Goal: Task Accomplishment & Management: Manage account settings

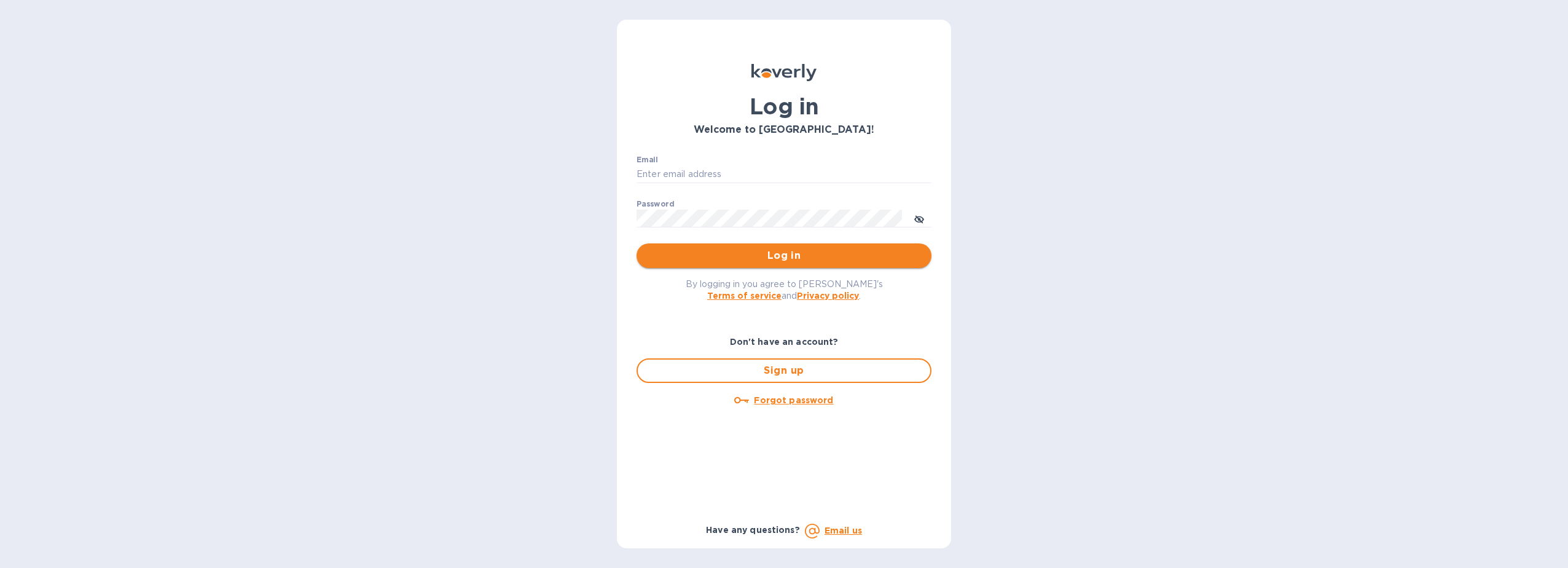
type input "diegobarco@citymoonlight.com"
click at [779, 251] on span "Log in" at bounding box center [784, 256] width 276 height 15
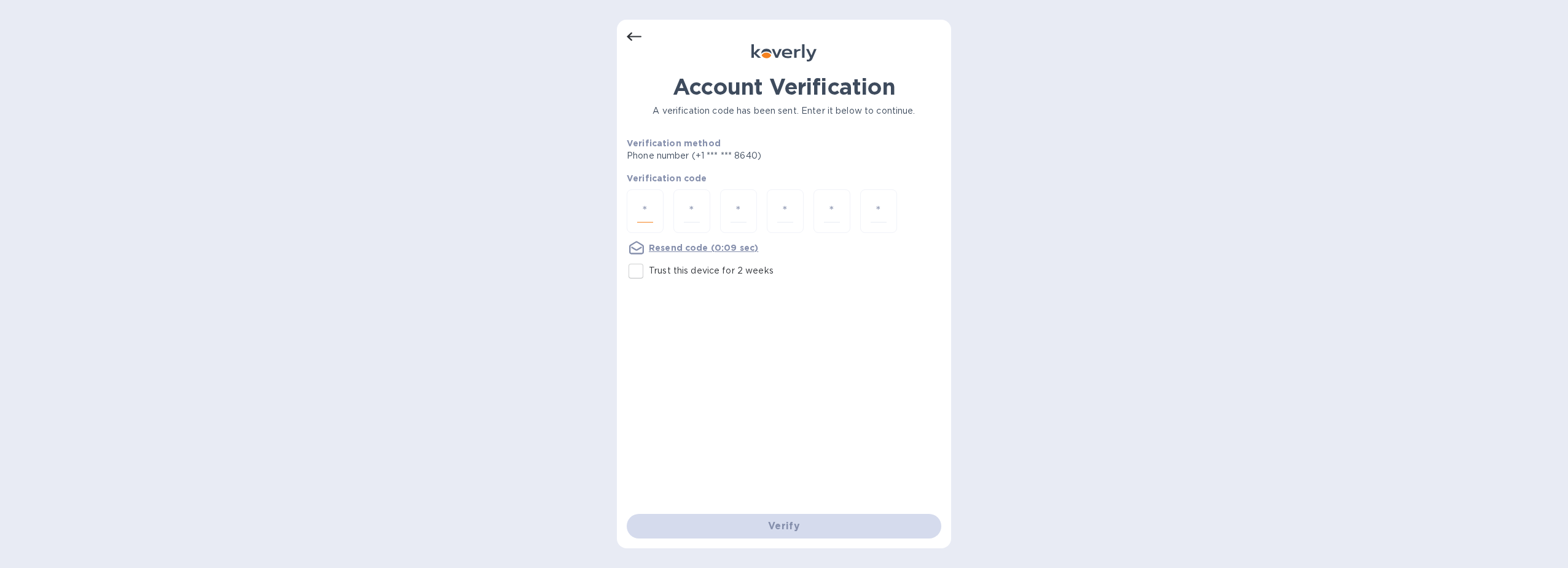
click at [650, 211] on input "number" at bounding box center [645, 211] width 16 height 22
type input "9"
type input "5"
type input "6"
type input "7"
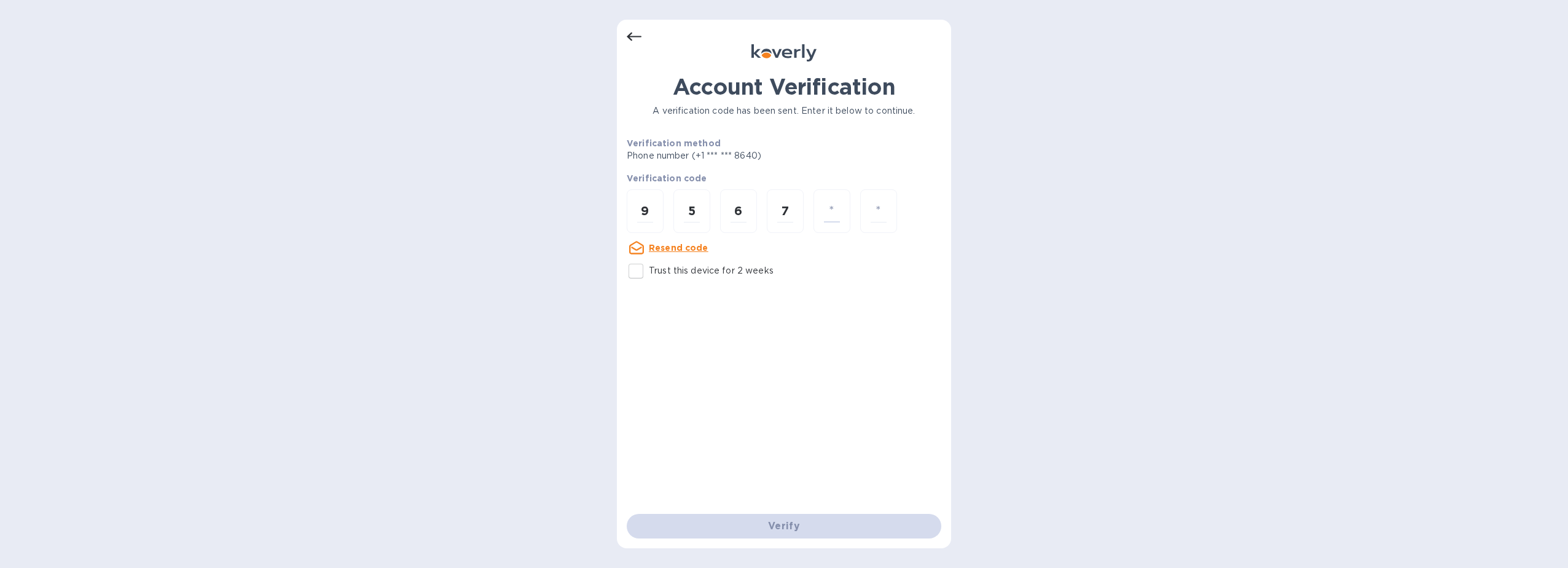
type input "9"
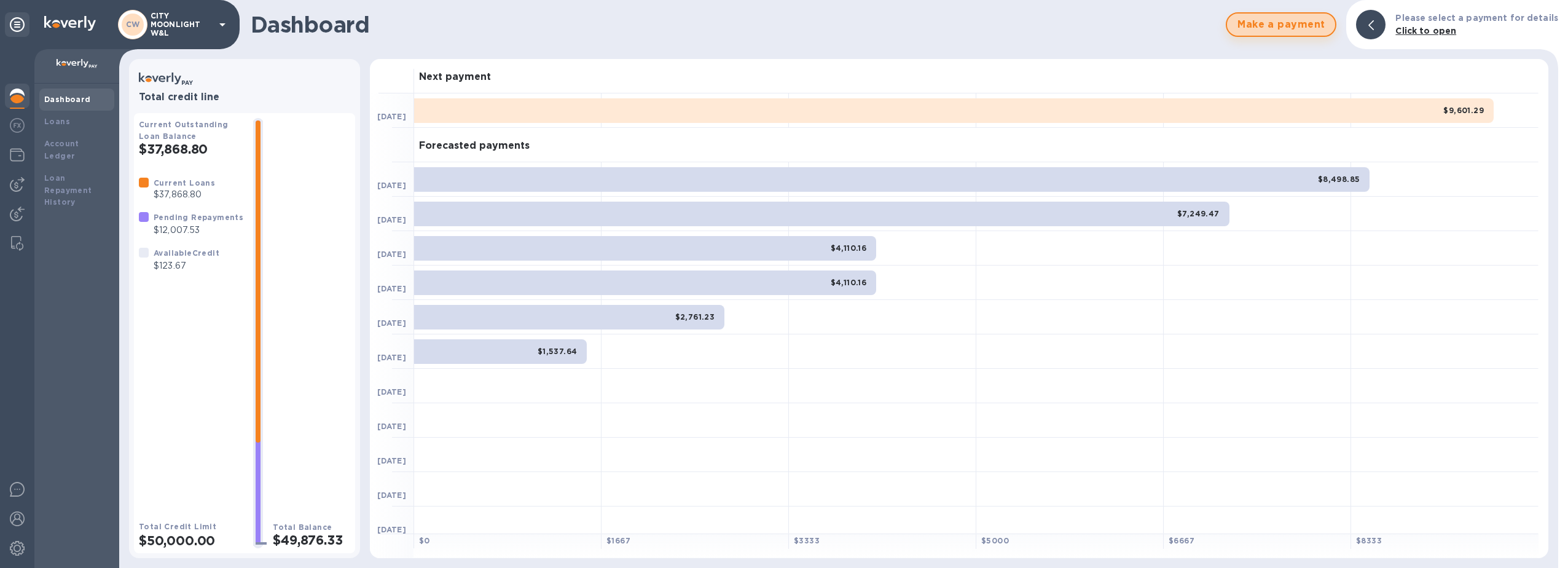
click at [1273, 19] on span "Make a payment" at bounding box center [1281, 25] width 89 height 15
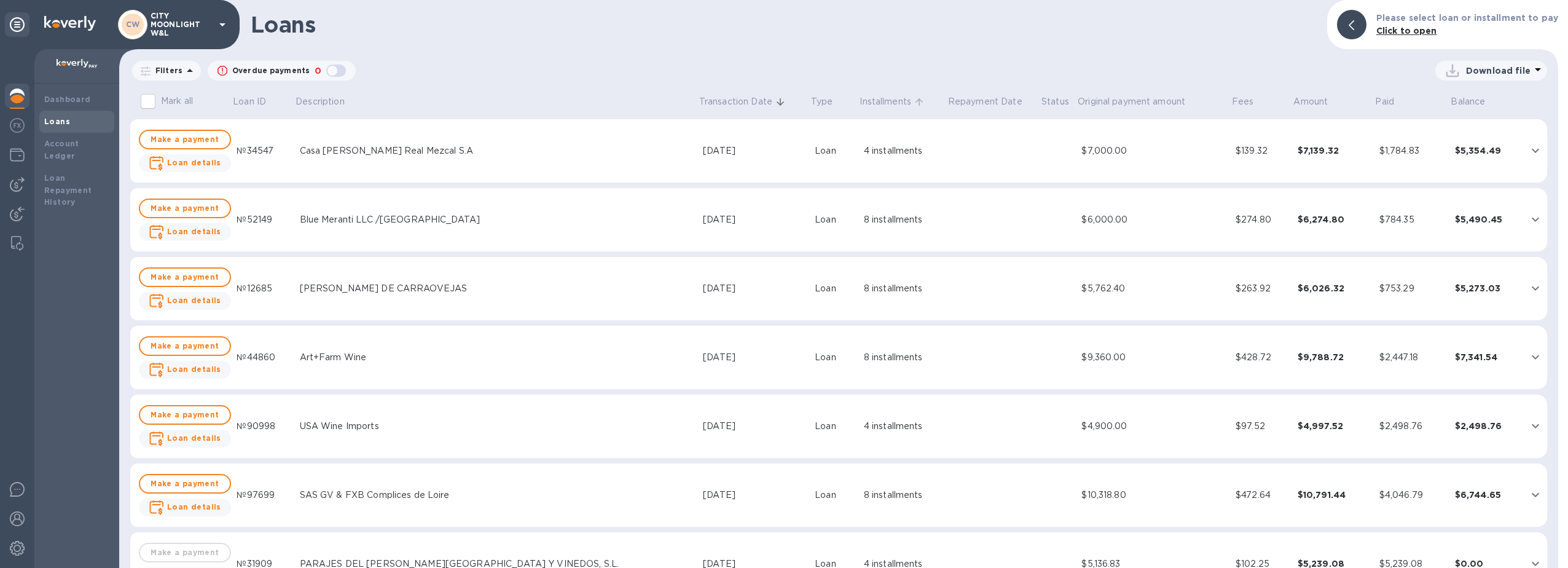
scroll to position [62, 0]
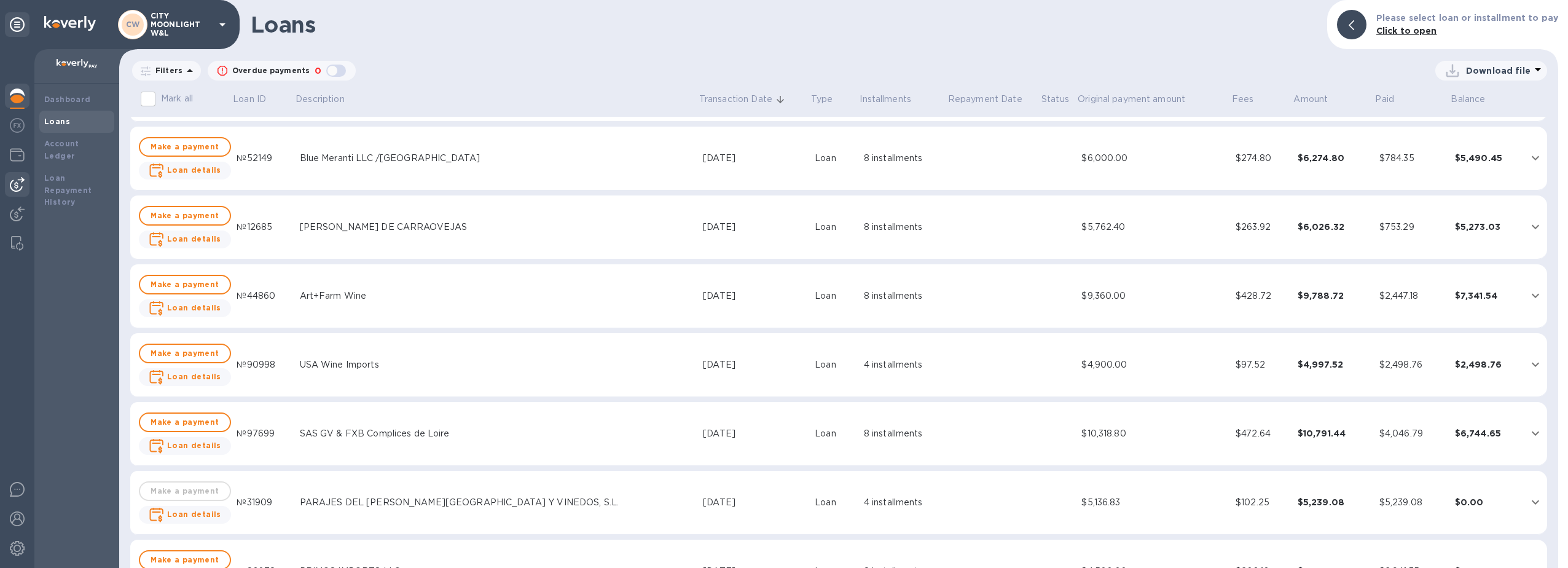
click at [17, 186] on img at bounding box center [17, 185] width 15 height 15
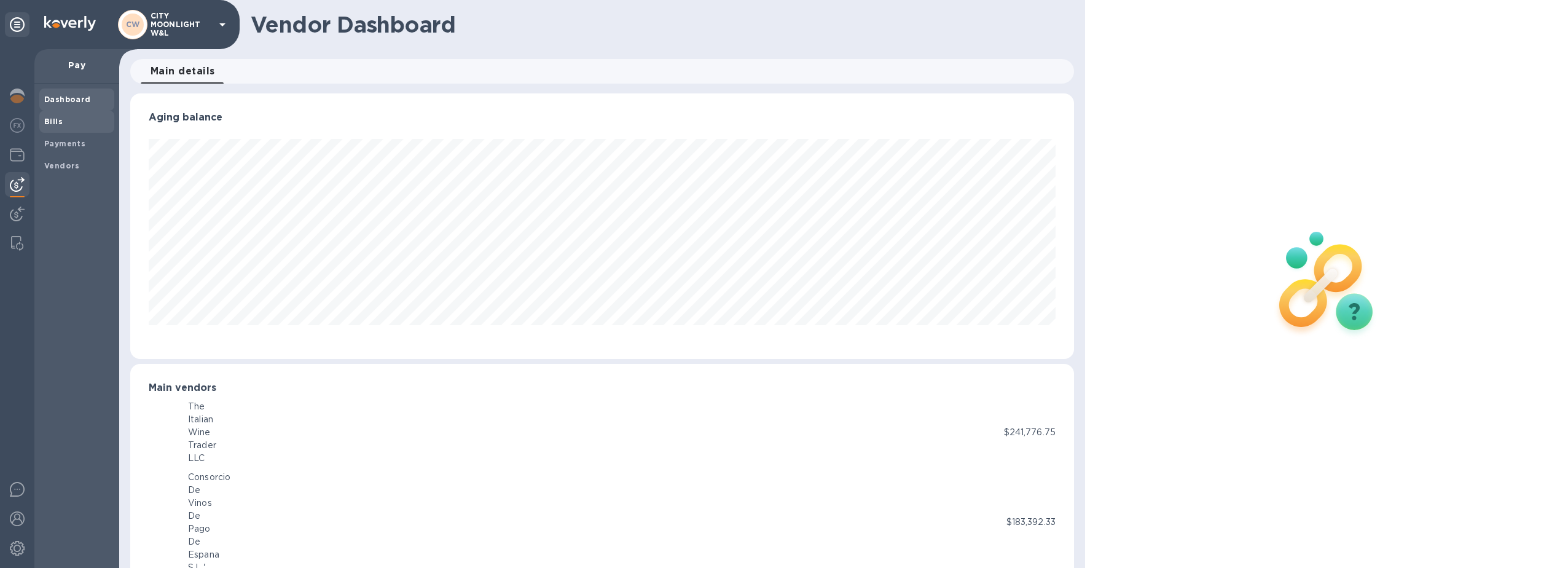
scroll to position [614219, 613515]
click at [83, 120] on span "Bills" at bounding box center [77, 122] width 65 height 12
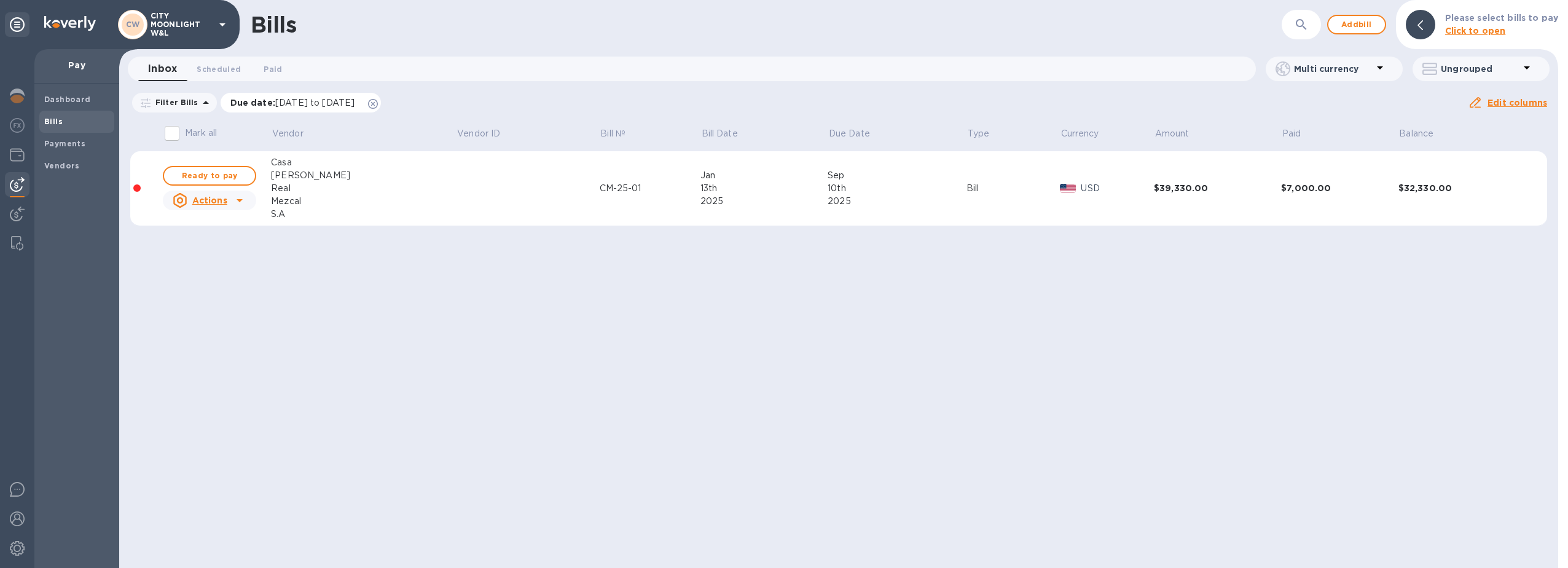
drag, startPoint x: 401, startPoint y: 102, endPoint x: 397, endPoint y: 107, distance: 6.4
click at [378, 102] on icon at bounding box center [373, 104] width 10 height 10
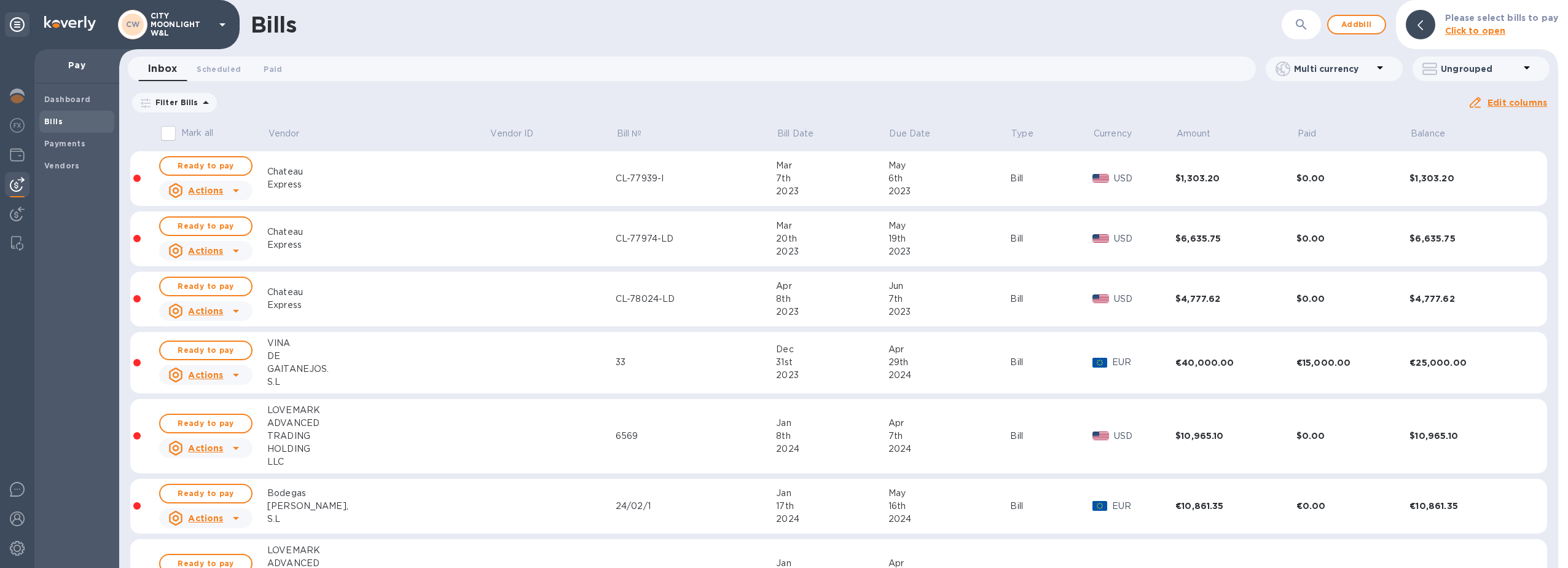
click at [1303, 24] on icon "button" at bounding box center [1302, 25] width 15 height 15
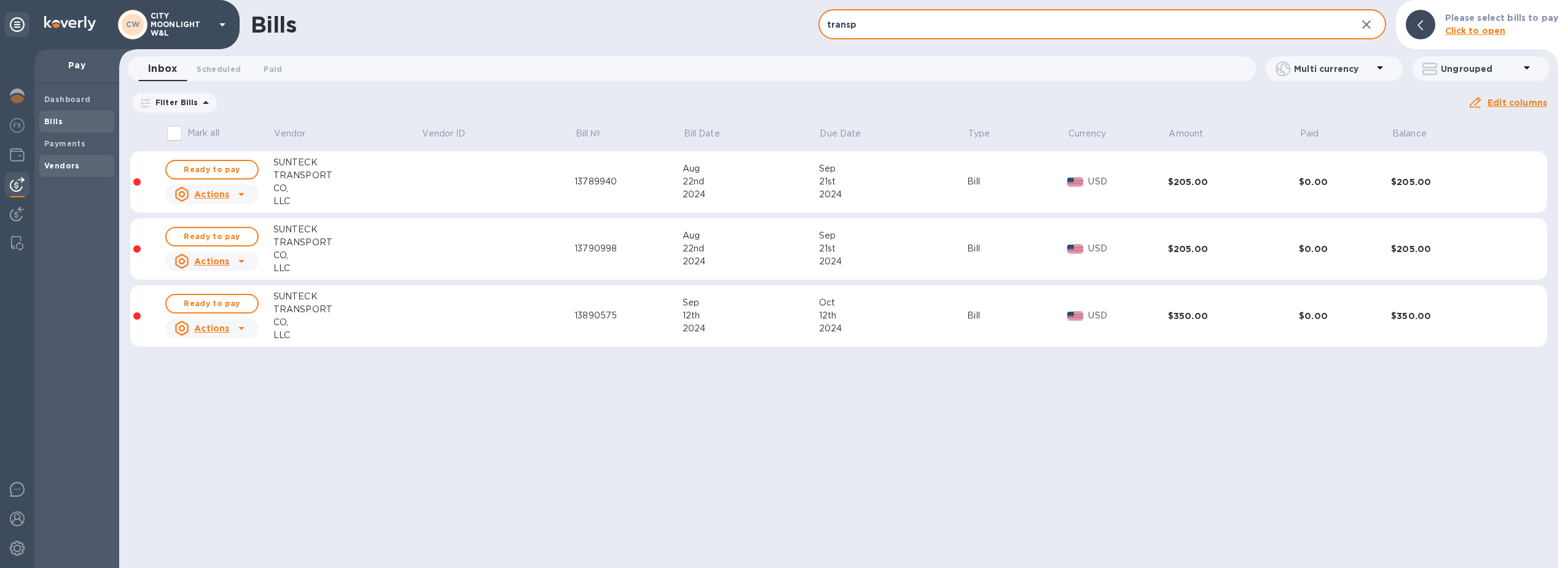
type input "transp"
click at [74, 168] on b "Vendors" at bounding box center [62, 165] width 36 height 9
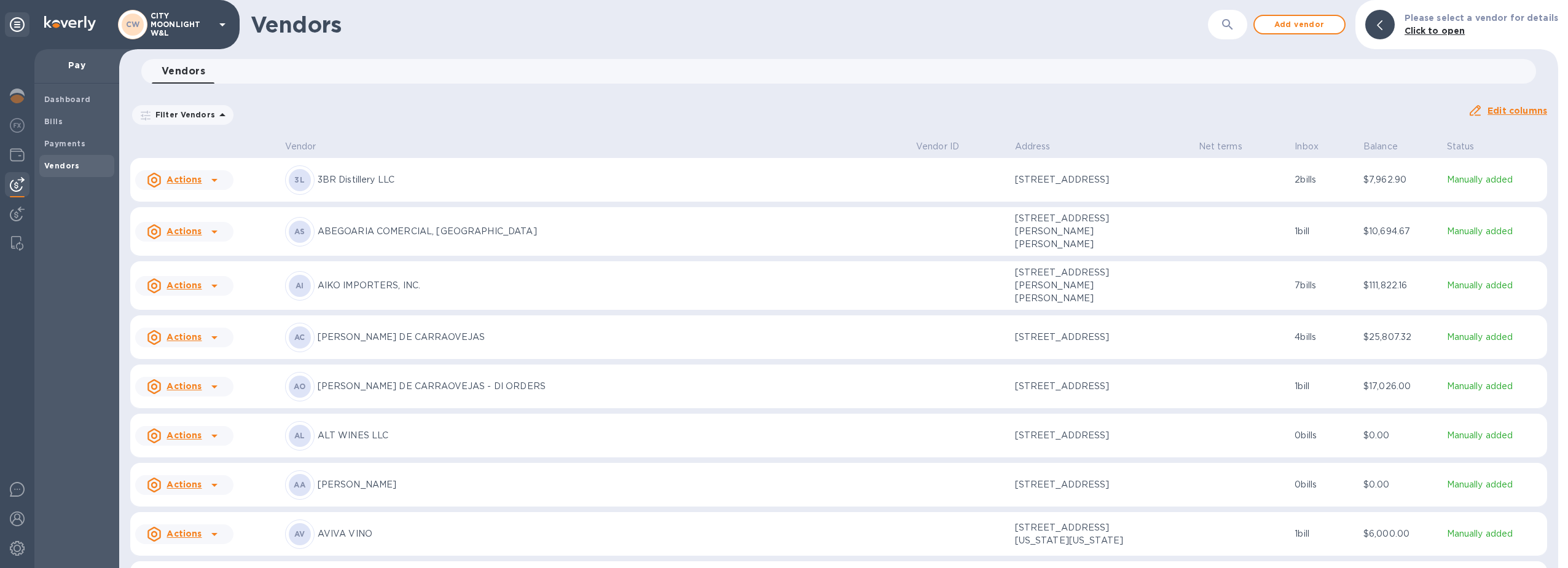
click at [1224, 25] on button "button" at bounding box center [1227, 24] width 29 height 29
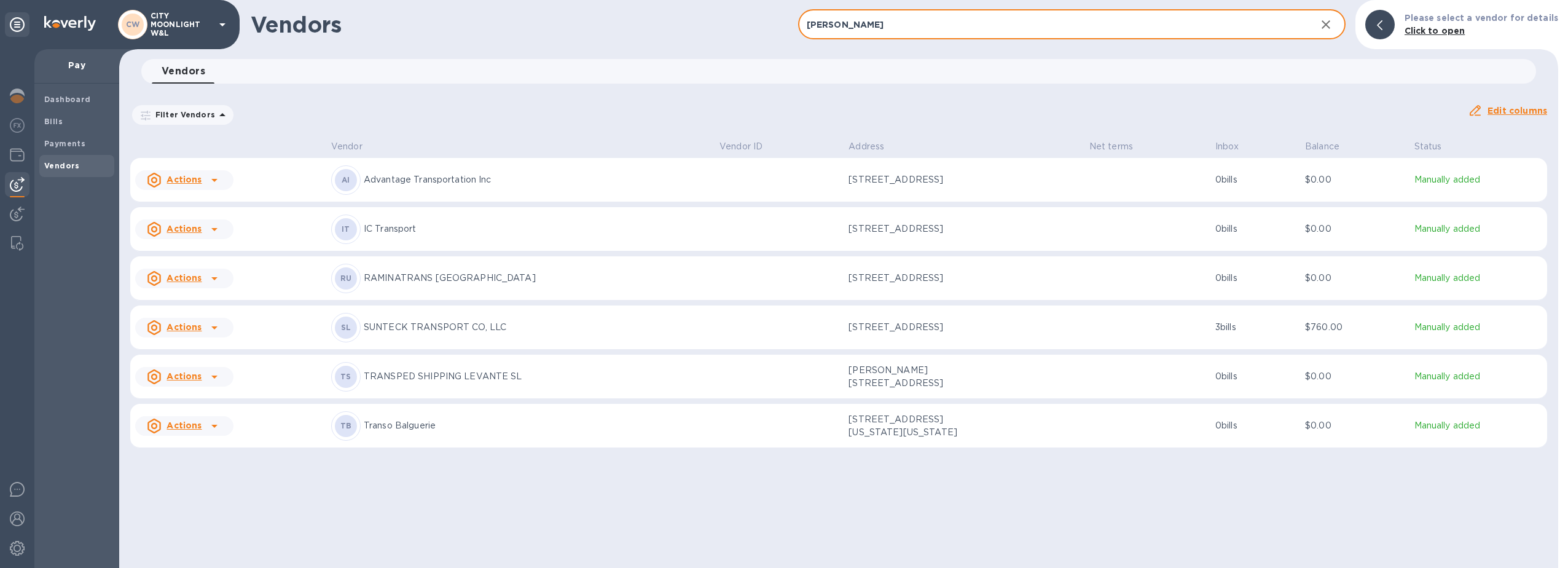
type input "[PERSON_NAME]"
click at [440, 378] on p "TRANSPED SHIPPING LEVANTE SL" at bounding box center [536, 376] width 346 height 13
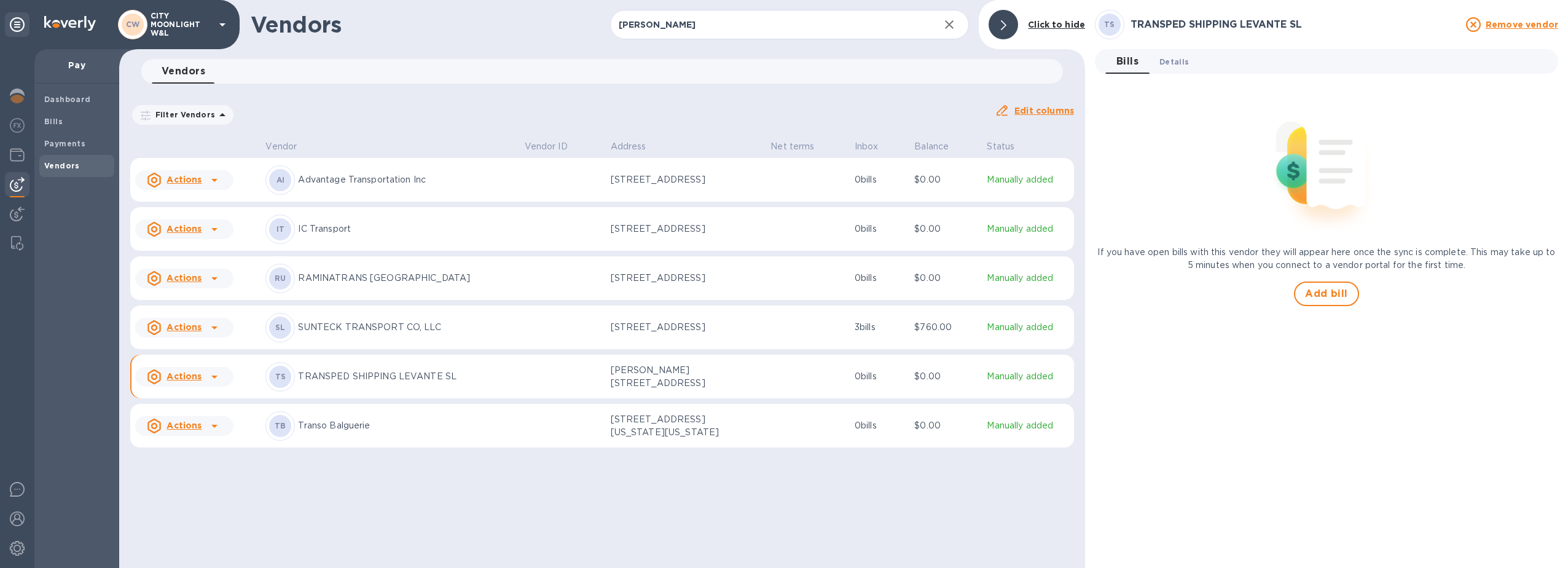
click at [1177, 65] on span "Details 0" at bounding box center [1174, 62] width 29 height 13
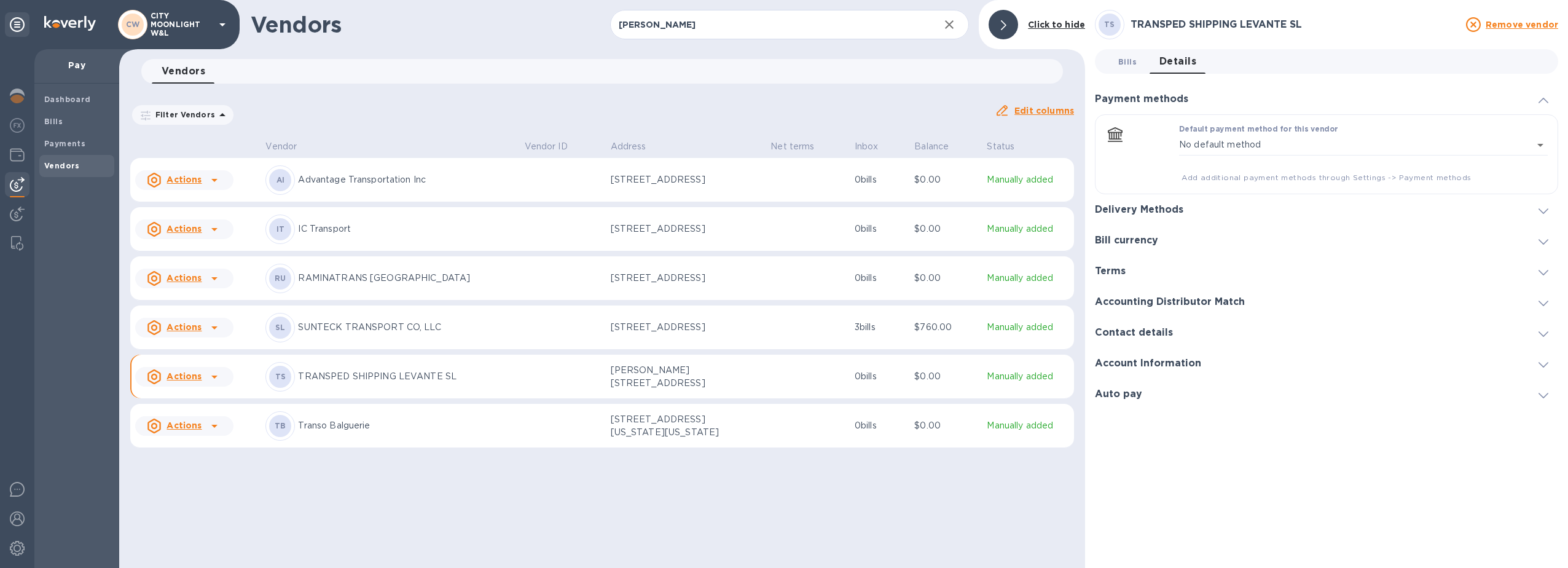
click at [1139, 67] on span "Bills 0" at bounding box center [1127, 62] width 24 height 13
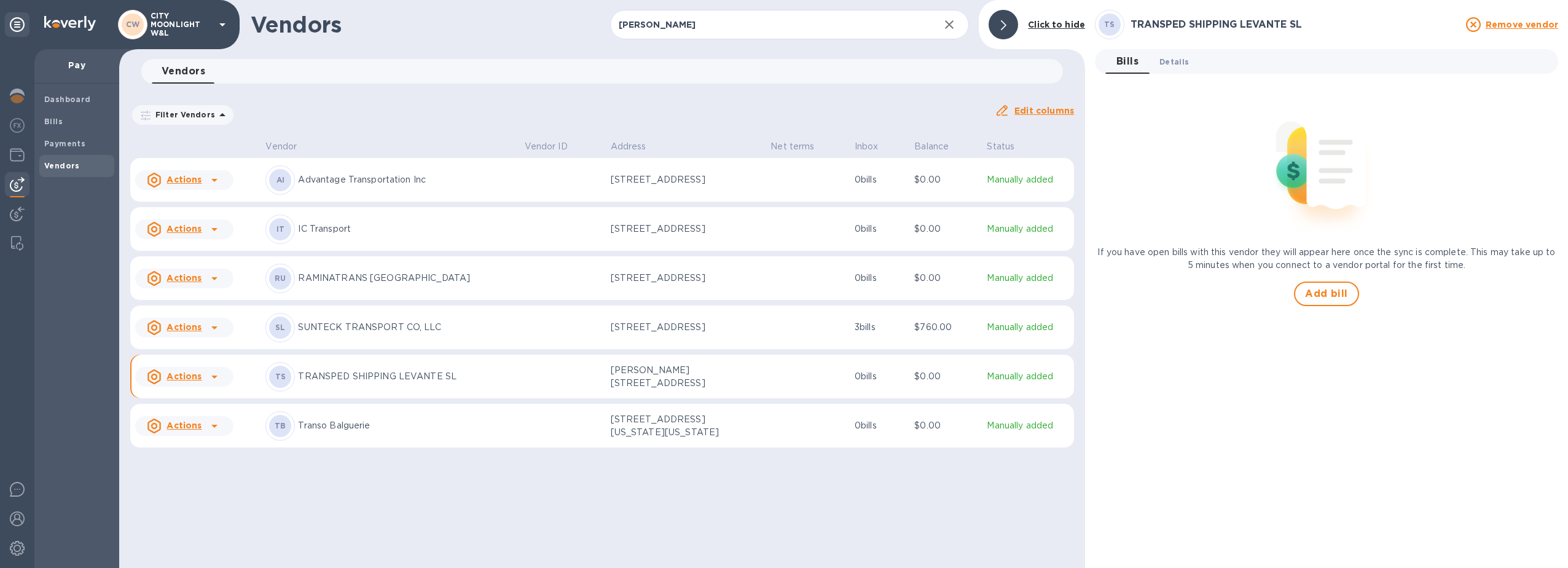
click at [1173, 66] on span "Details 0" at bounding box center [1174, 62] width 29 height 13
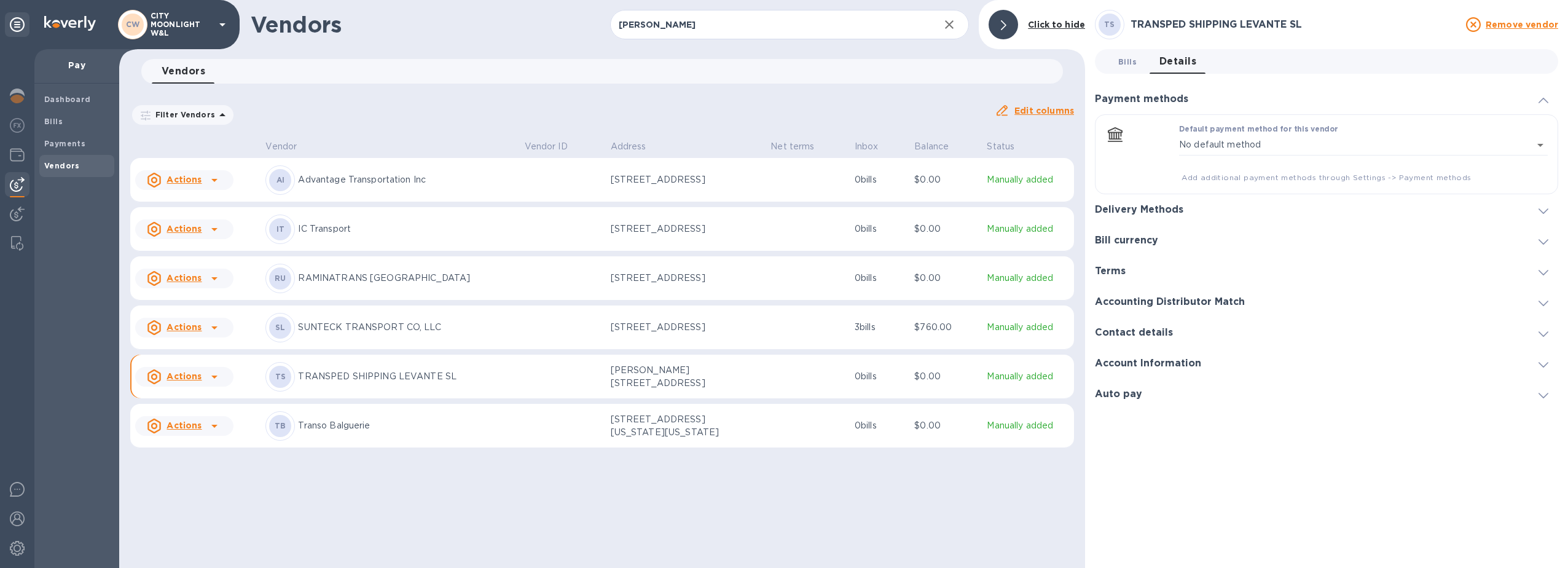
click at [1127, 59] on span "Bills 0" at bounding box center [1128, 62] width 19 height 13
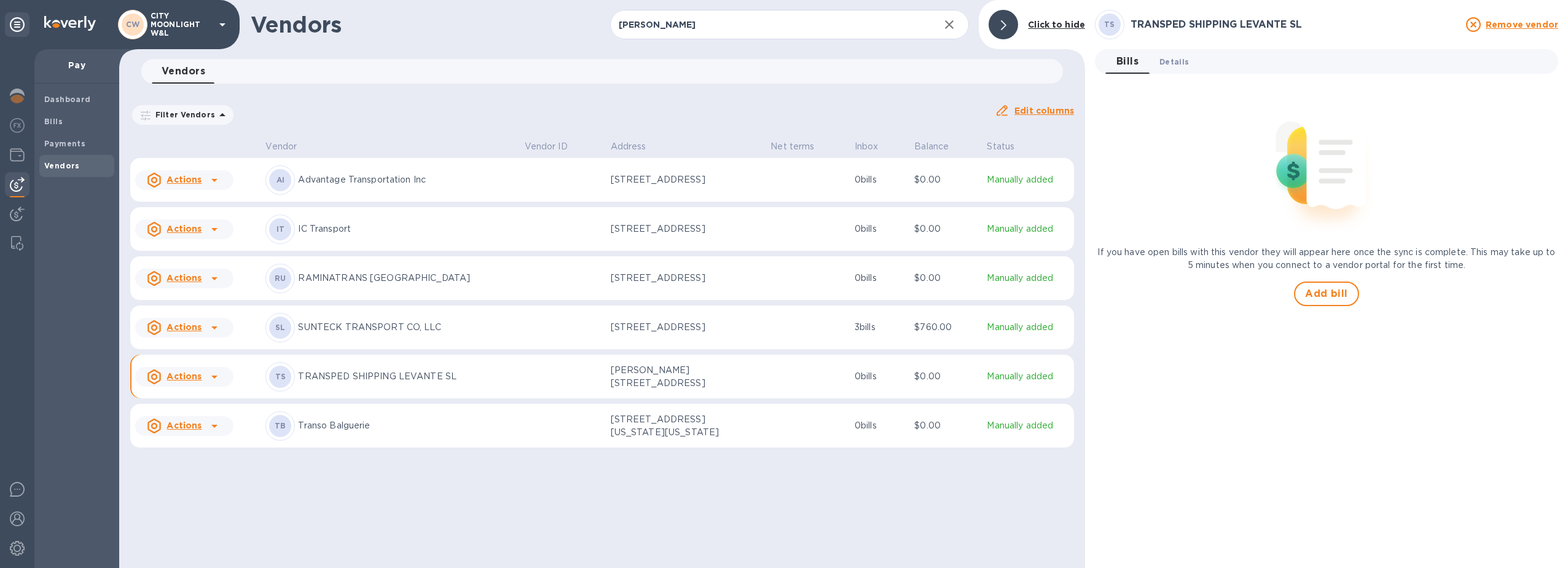
click at [1171, 64] on span "Details 0" at bounding box center [1174, 62] width 29 height 13
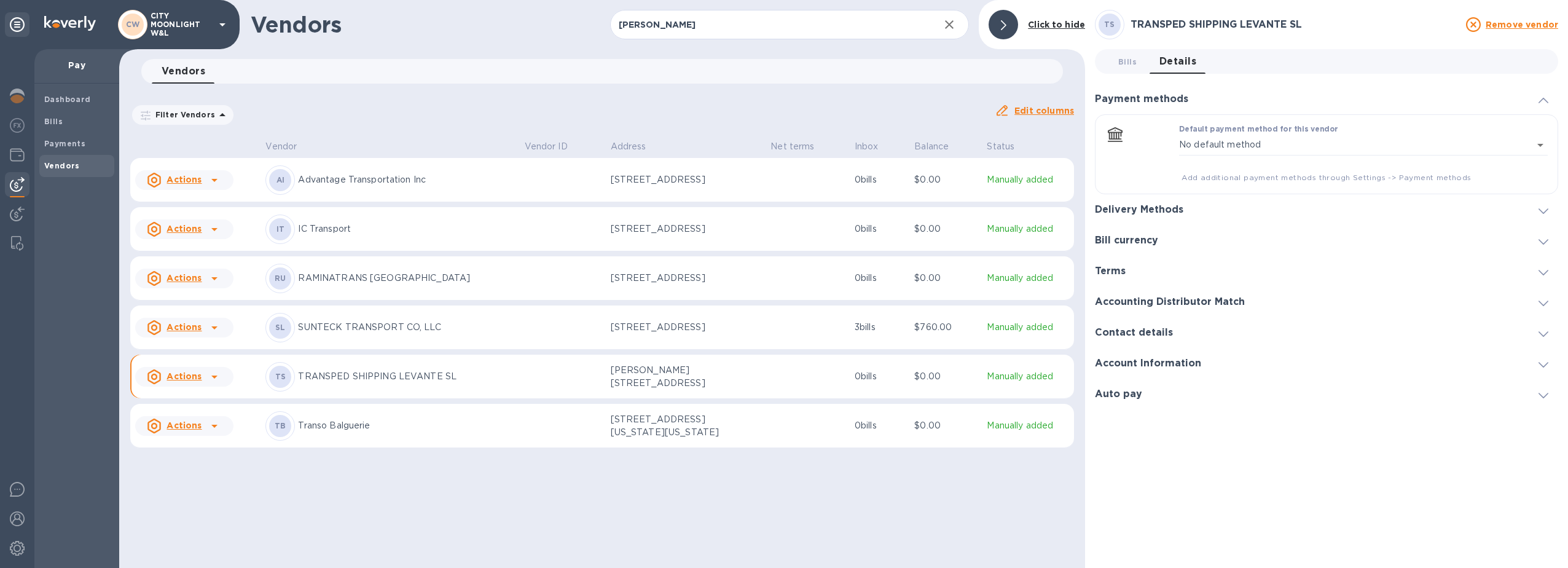
click at [1263, 363] on div at bounding box center [1365, 363] width 308 height 1
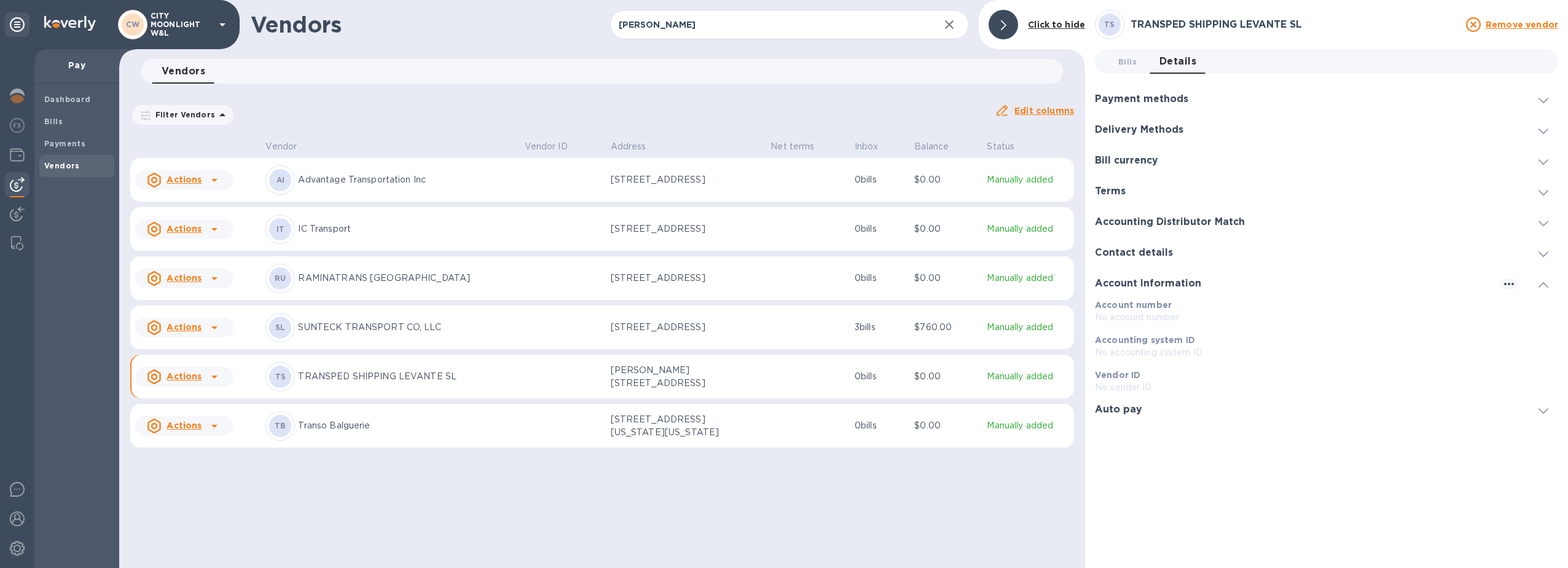
click at [1218, 281] on div "Account Information" at bounding box center [1326, 283] width 463 height 31
click at [1216, 258] on div "Contact details" at bounding box center [1326, 252] width 463 height 31
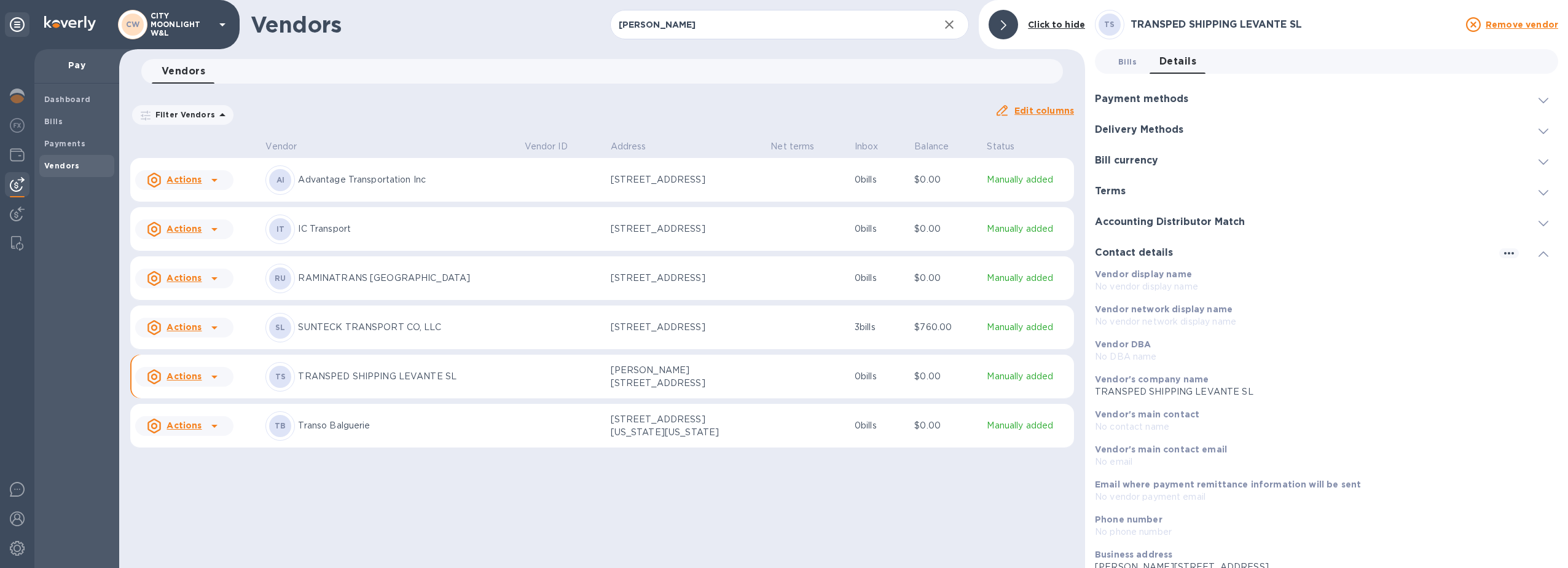
click at [1121, 59] on span "Bills 0" at bounding box center [1128, 62] width 19 height 13
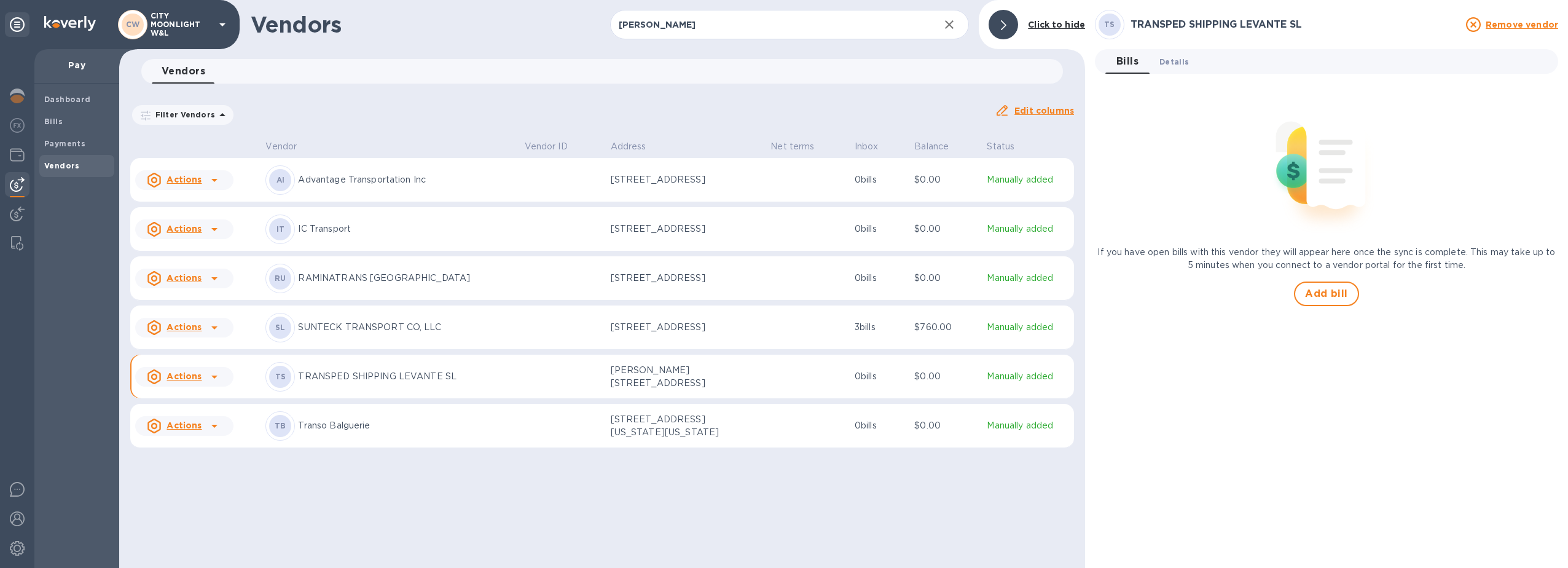
click at [1175, 59] on span "Details 0" at bounding box center [1174, 62] width 29 height 13
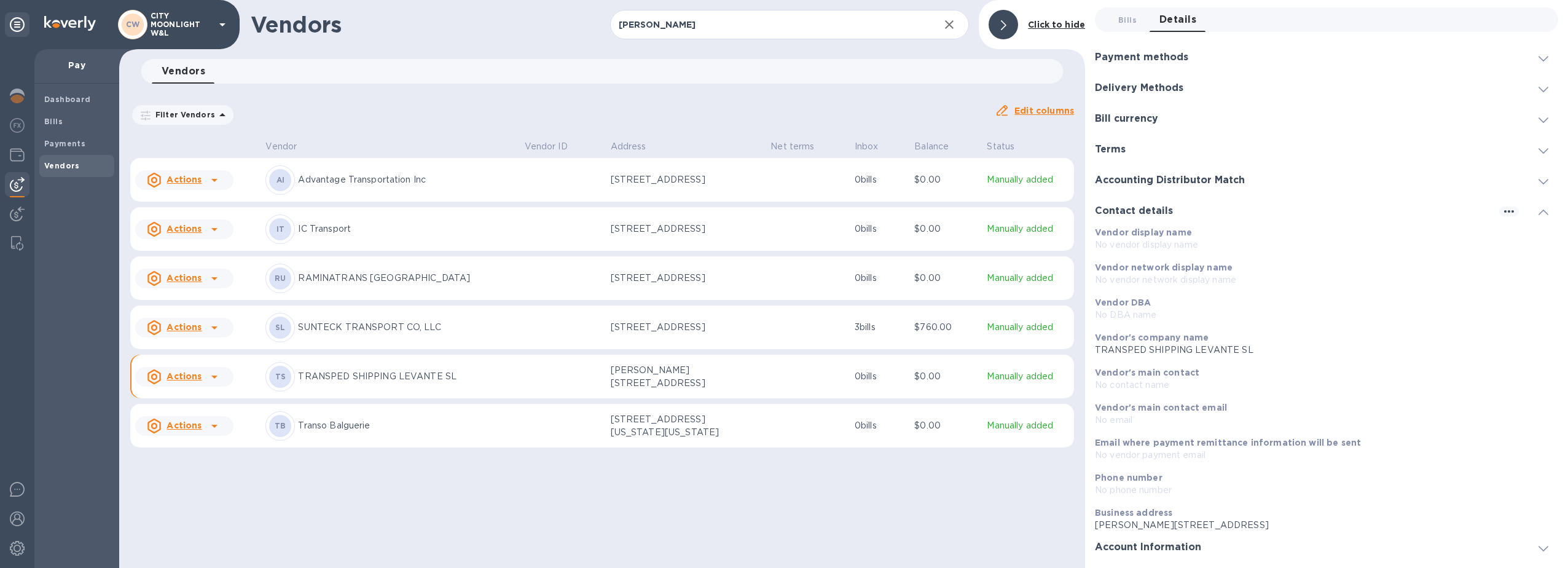
scroll to position [67, 0]
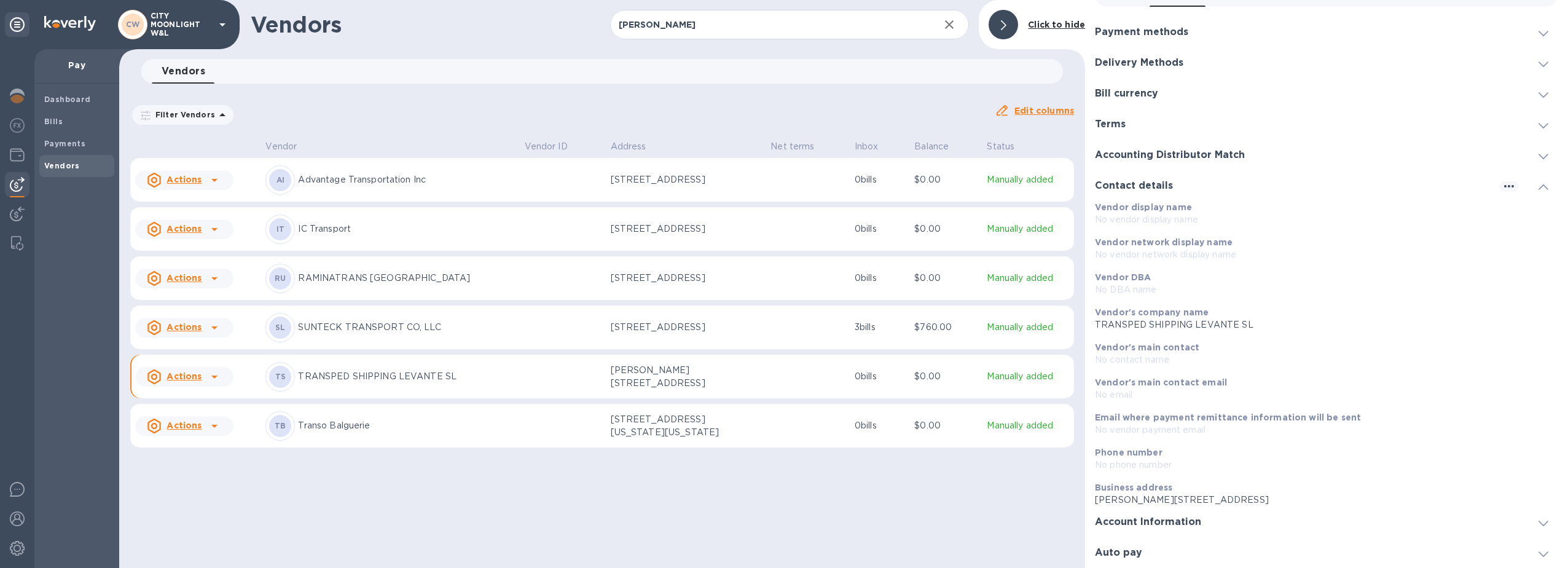
click at [1188, 549] on div "Auto pay" at bounding box center [1326, 552] width 463 height 31
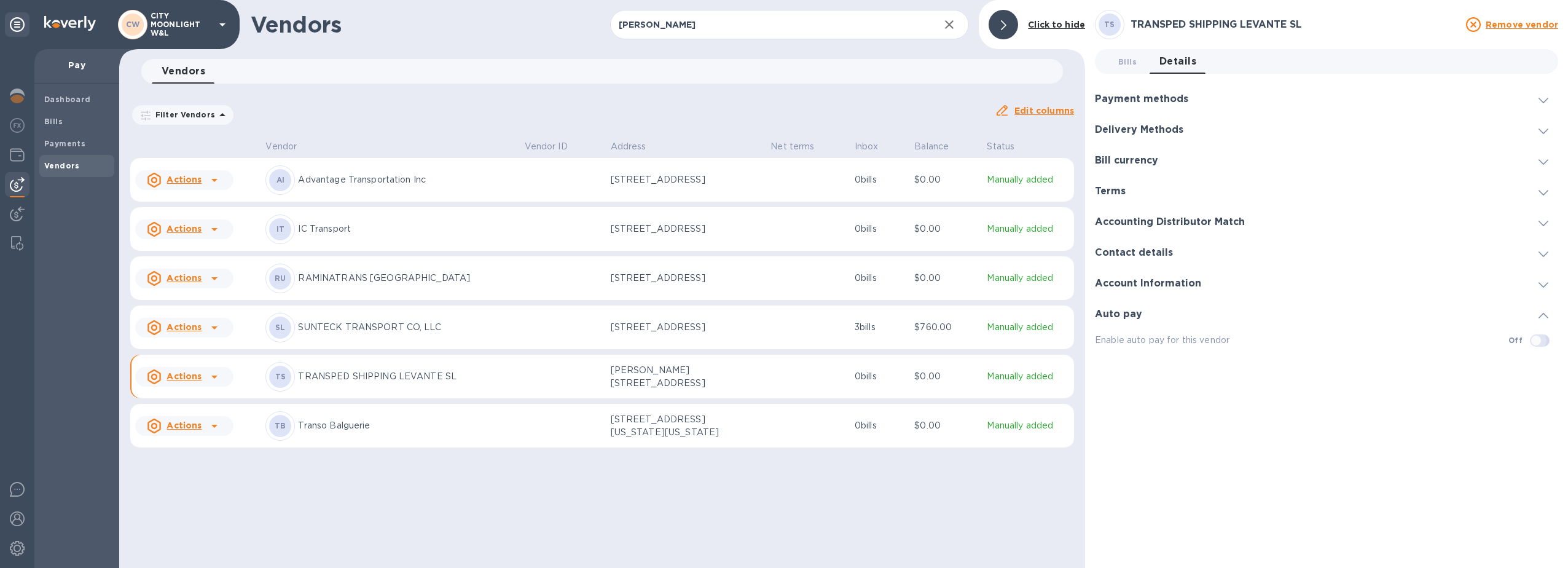
click at [1540, 340] on input "checkbox" at bounding box center [1536, 340] width 63 height 21
checkbox input "false"
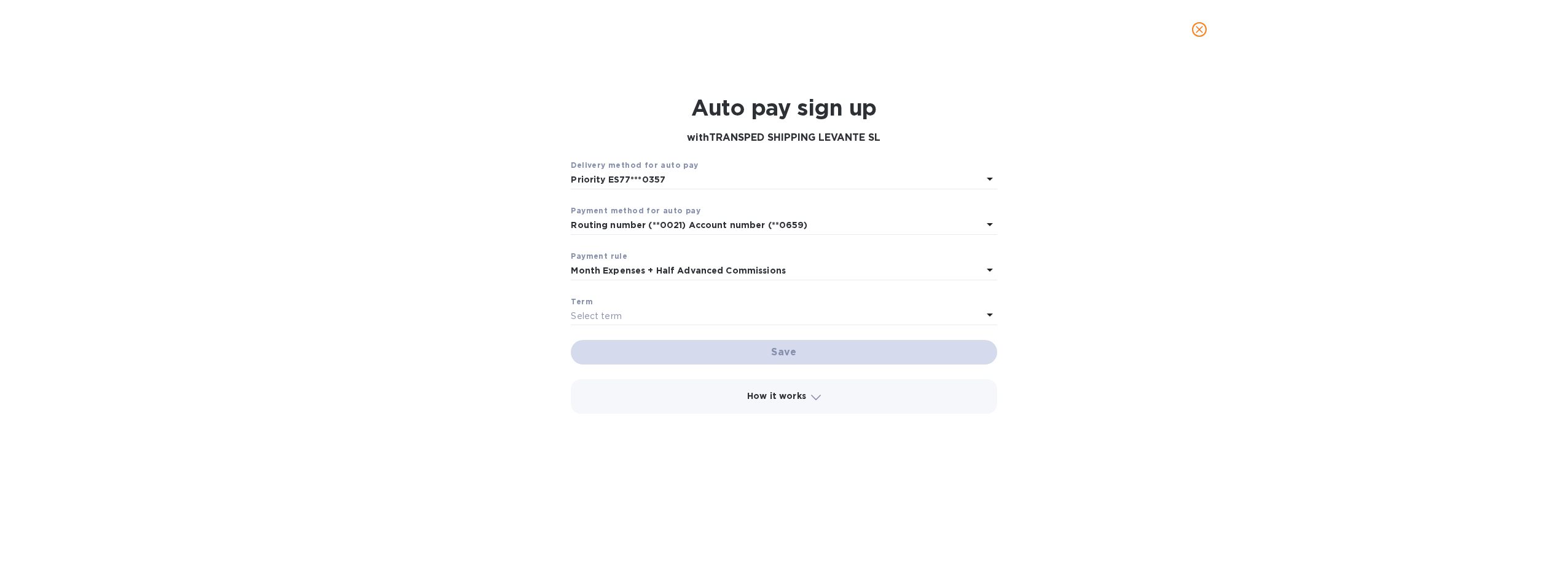
click at [784, 181] on div "Priority ES77***0357" at bounding box center [776, 180] width 411 height 17
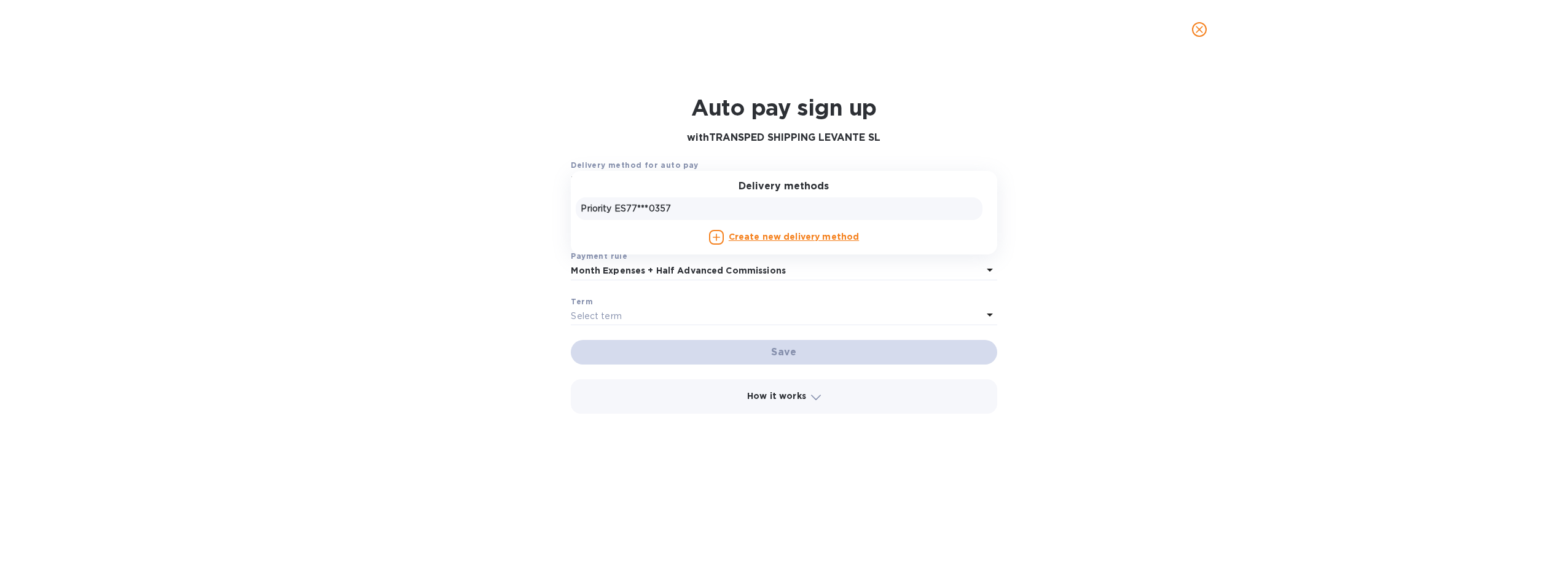
click at [1285, 240] on div "Auto pay sign up with TRANSPED SHIPPING LEVANTE SL Delivery method for auto pay…" at bounding box center [784, 312] width 1549 height 450
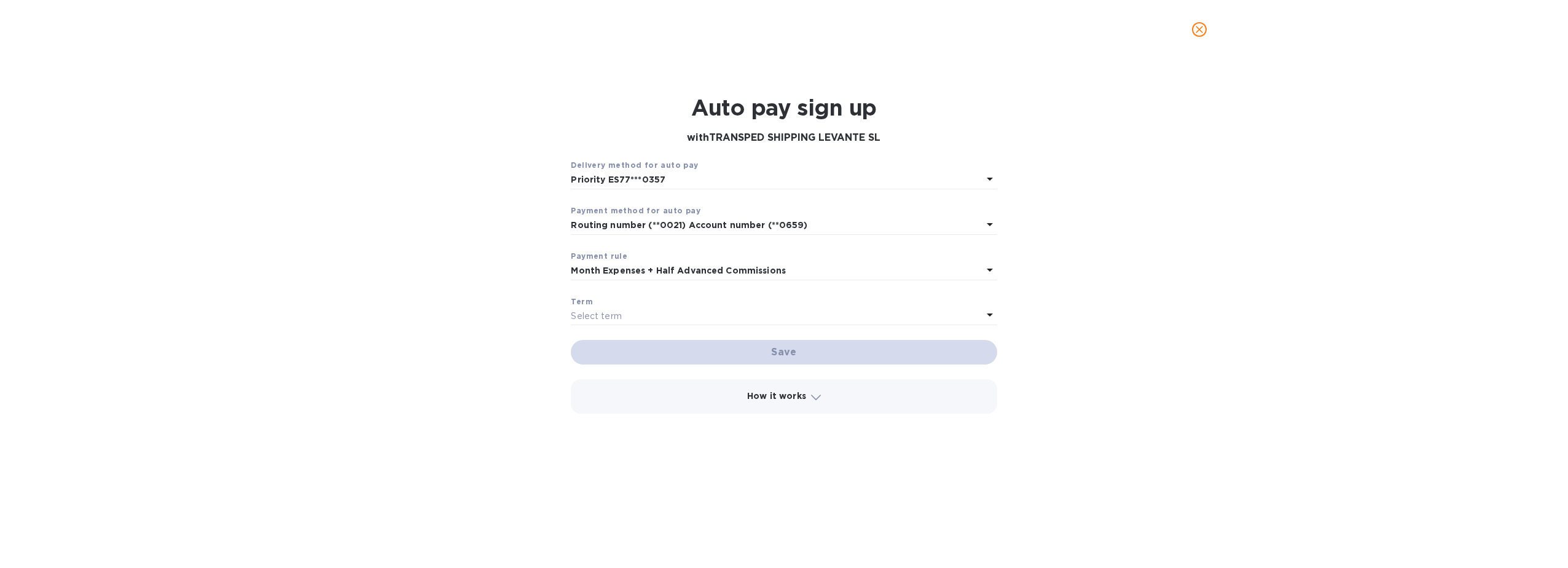
click at [1210, 30] on button "close" at bounding box center [1199, 29] width 29 height 29
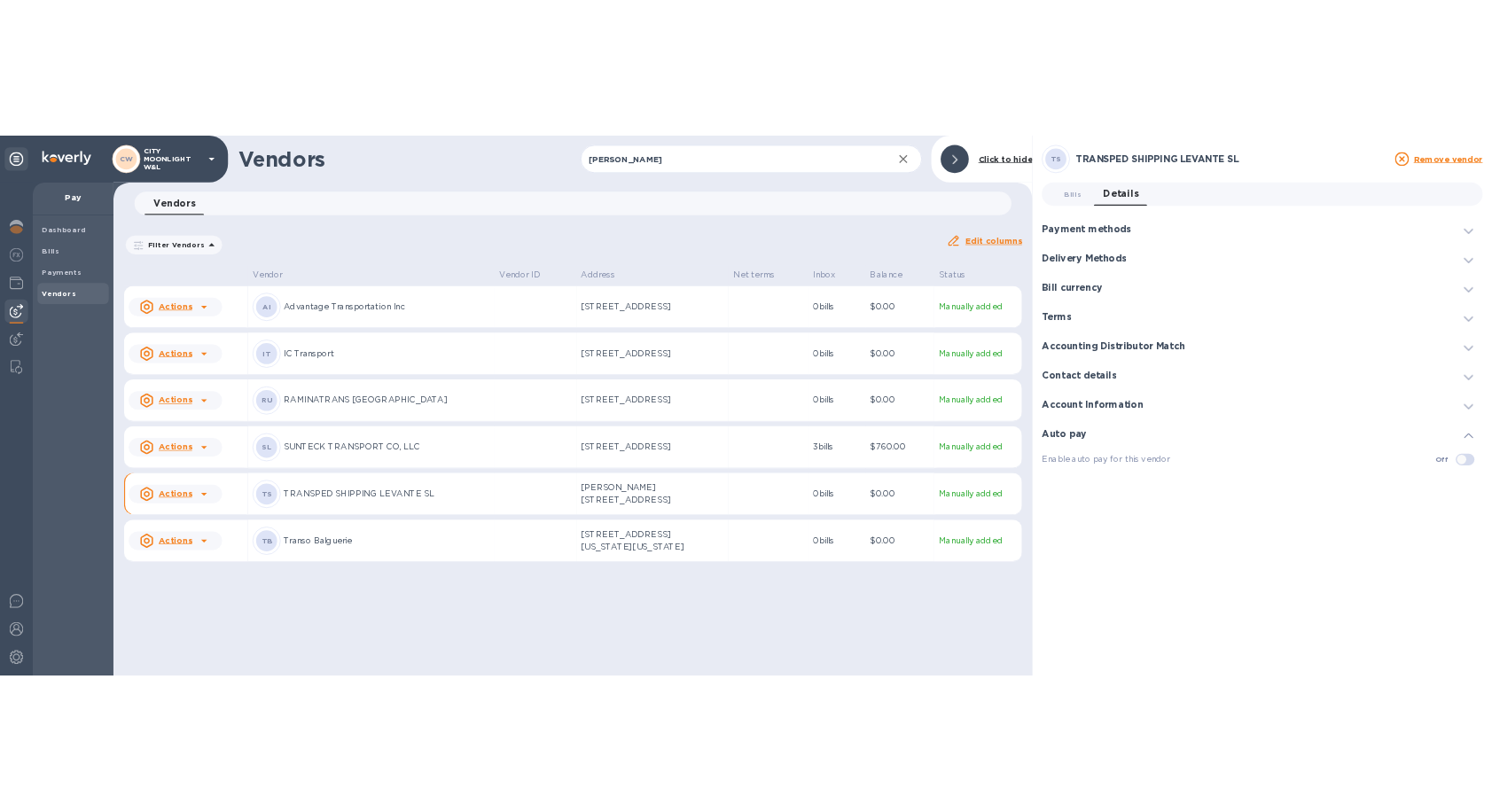
scroll to position [1, 0]
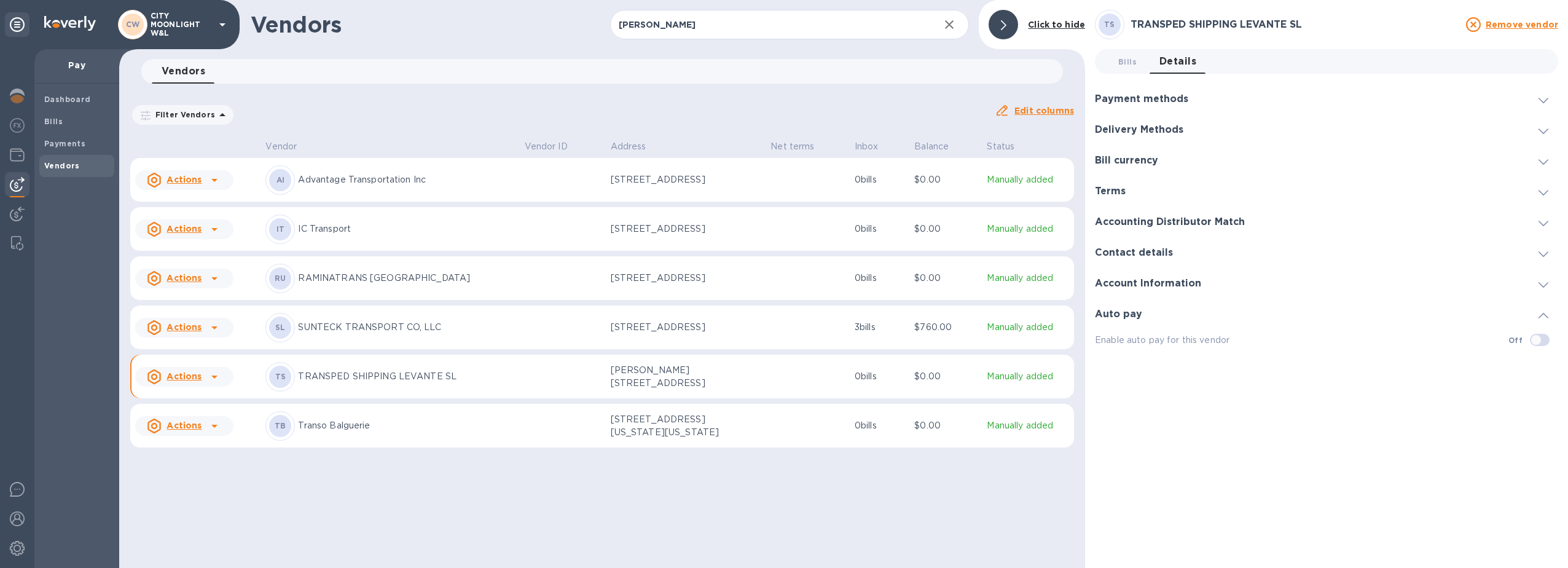
click at [1224, 127] on div "Delivery Methods" at bounding box center [1326, 129] width 463 height 31
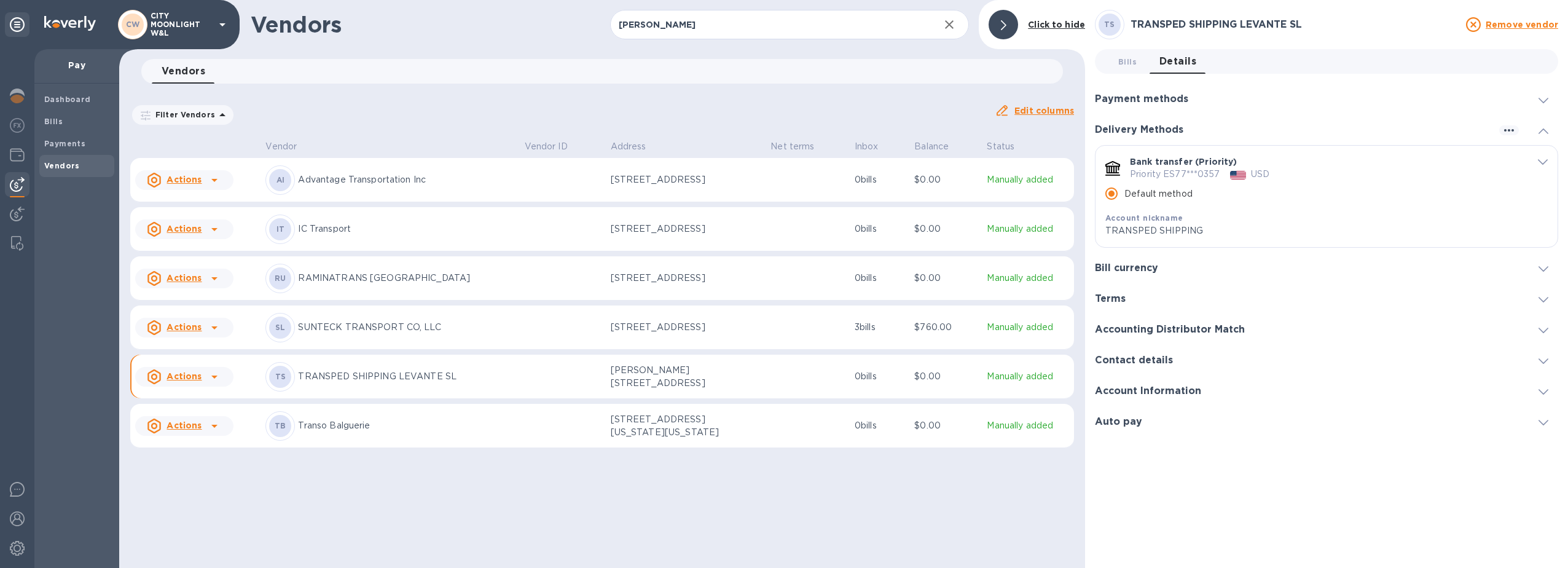
click at [1368, 100] on div "Payment methods" at bounding box center [1326, 99] width 463 height 31
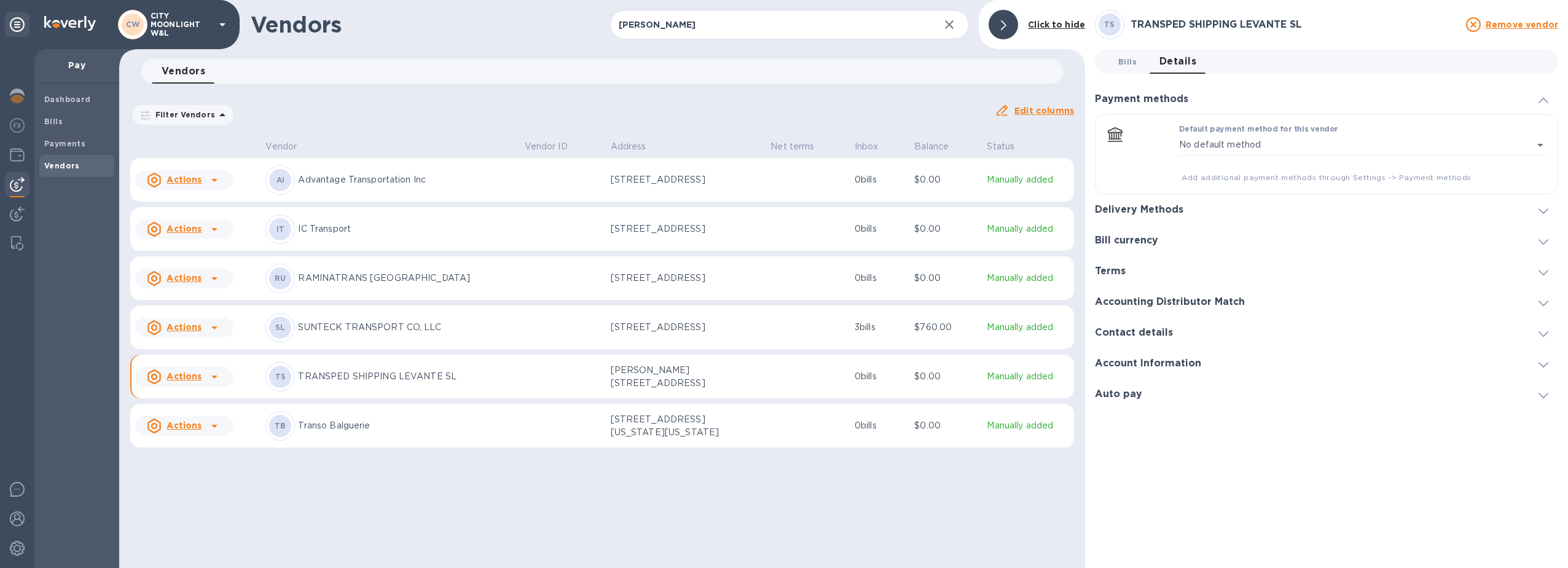
click at [1138, 57] on span "Bills 0" at bounding box center [1127, 62] width 24 height 13
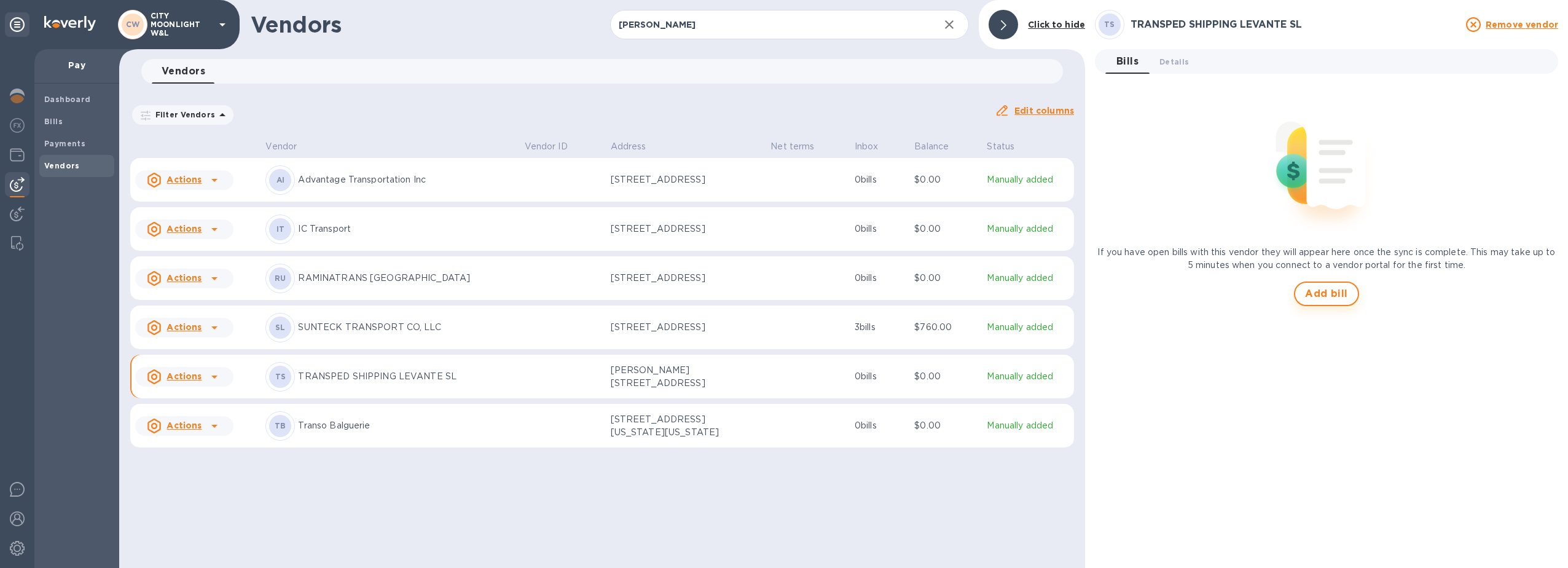
click at [1340, 293] on span "Add bill" at bounding box center [1326, 294] width 43 height 15
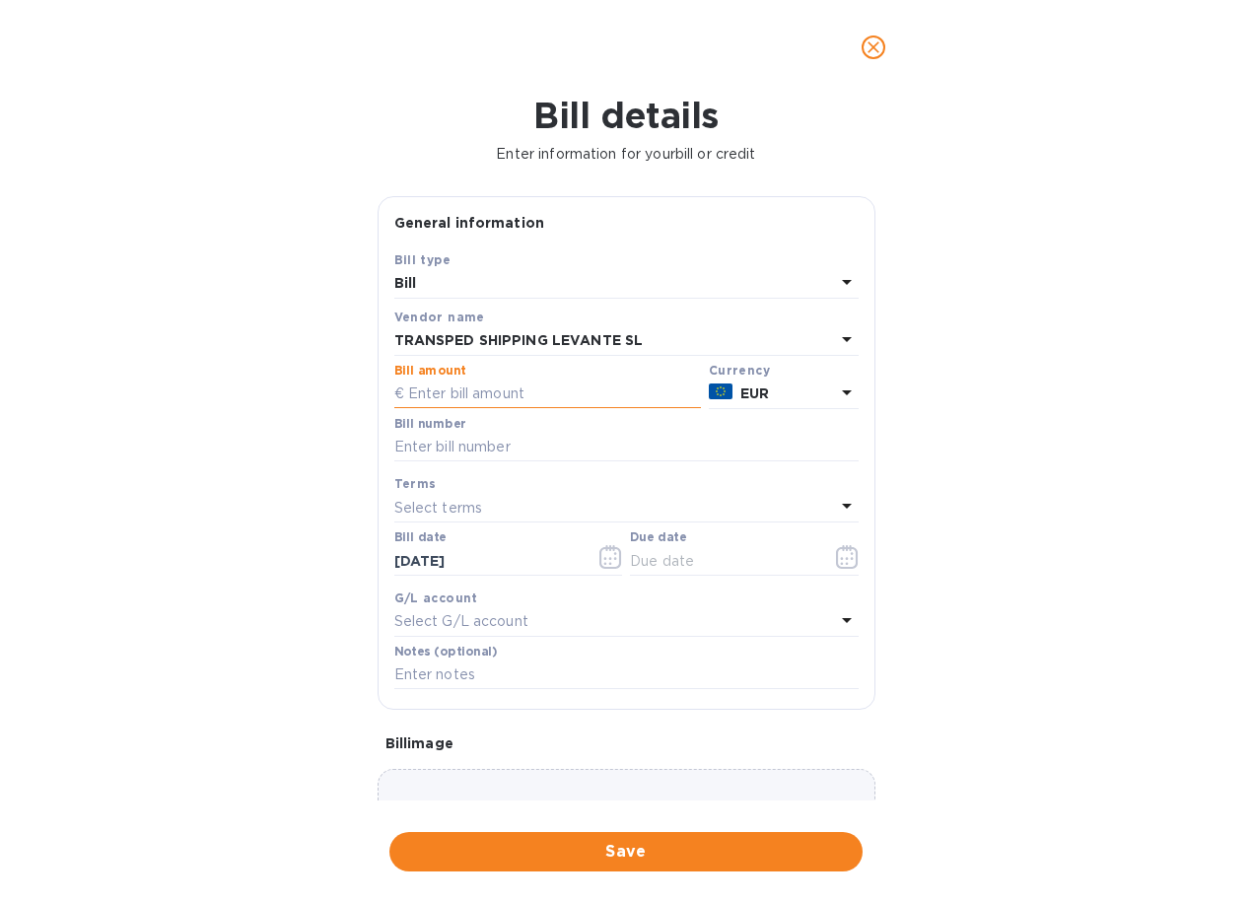
click at [507, 397] on input "text" at bounding box center [547, 394] width 307 height 30
click at [517, 399] on input "text" at bounding box center [547, 394] width 307 height 30
type input "11,012.70"
click at [496, 430] on div "Bill number" at bounding box center [626, 439] width 464 height 45
click at [512, 431] on div "Bill number" at bounding box center [626, 439] width 464 height 45
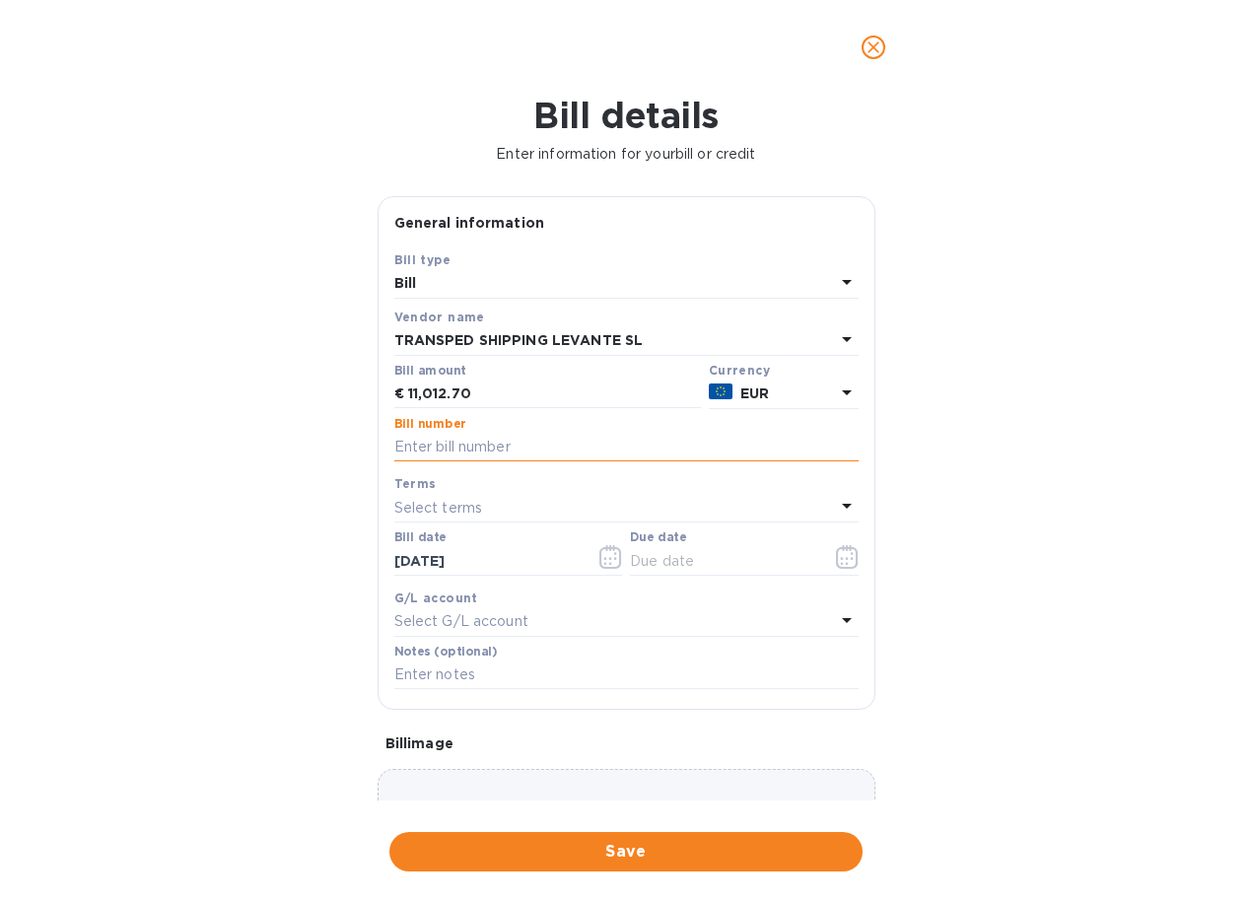
click at [520, 459] on input "text" at bounding box center [626, 448] width 464 height 30
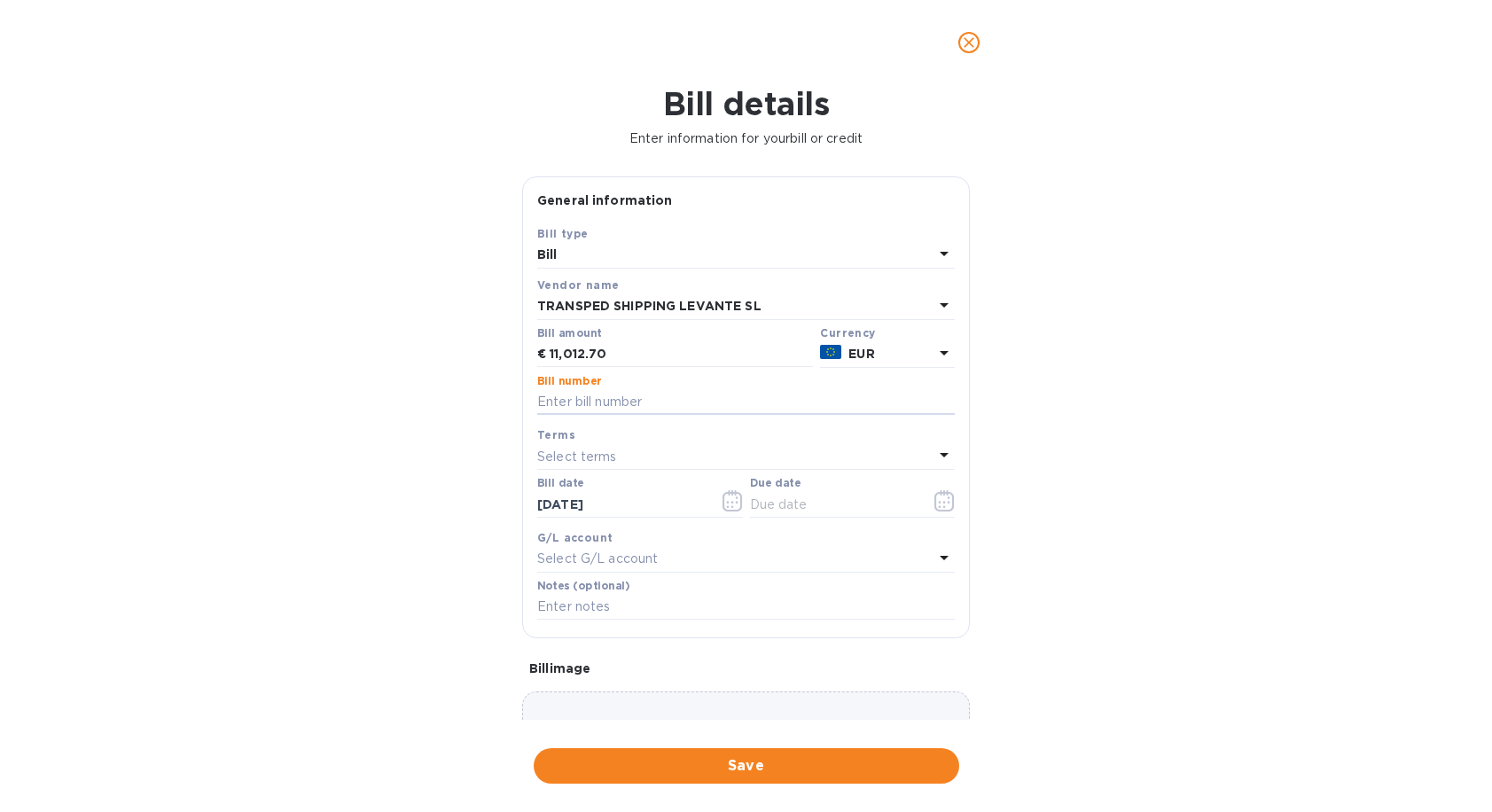
paste input "250010415"
paste input "250014819"
type input "250010415+250014819"
click at [640, 445] on div "Select terms" at bounding box center [735, 457] width 397 height 25
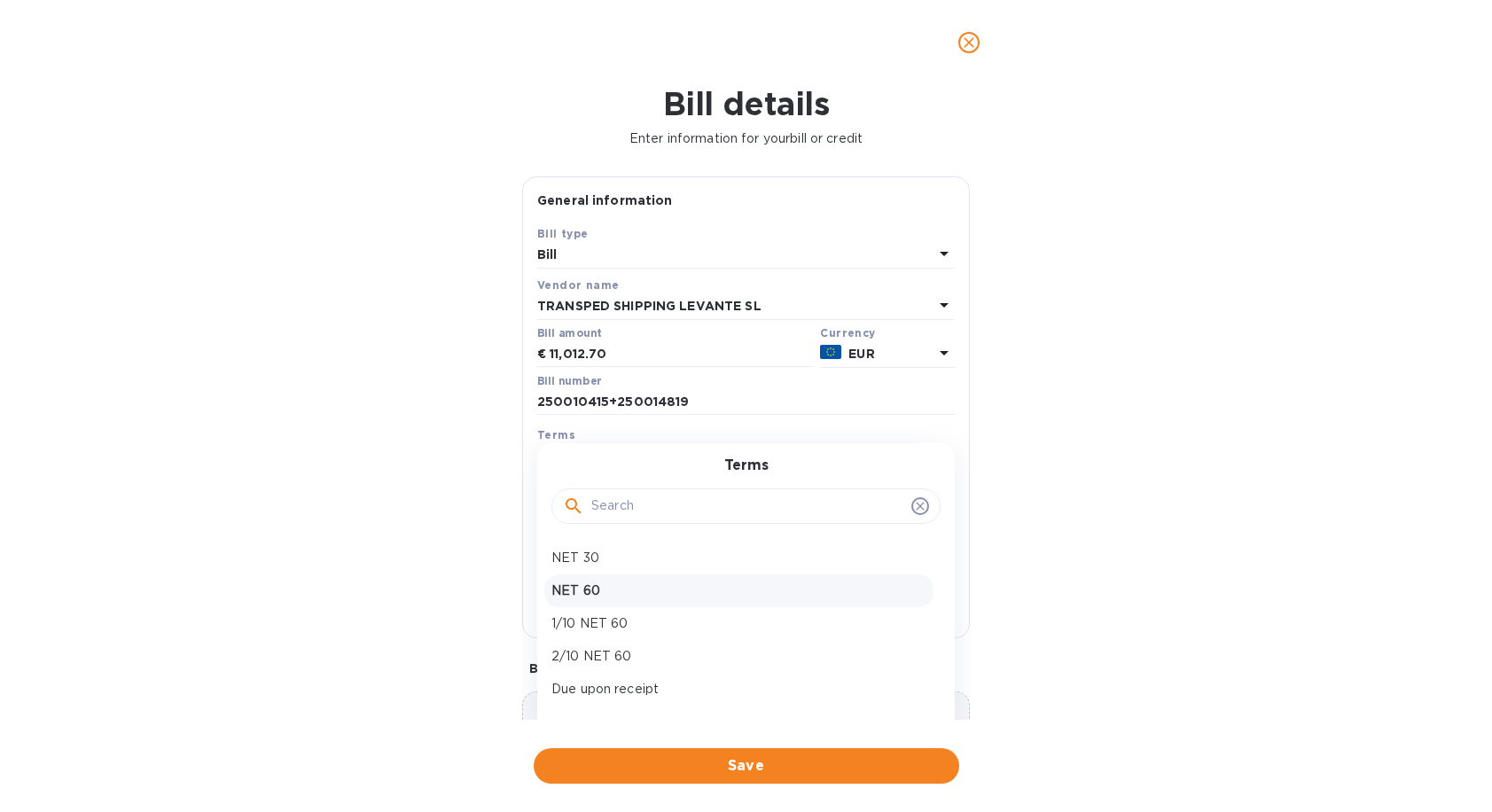
click at [672, 595] on p "NET 60" at bounding box center [738, 591] width 375 height 19
type input "[DATE]"
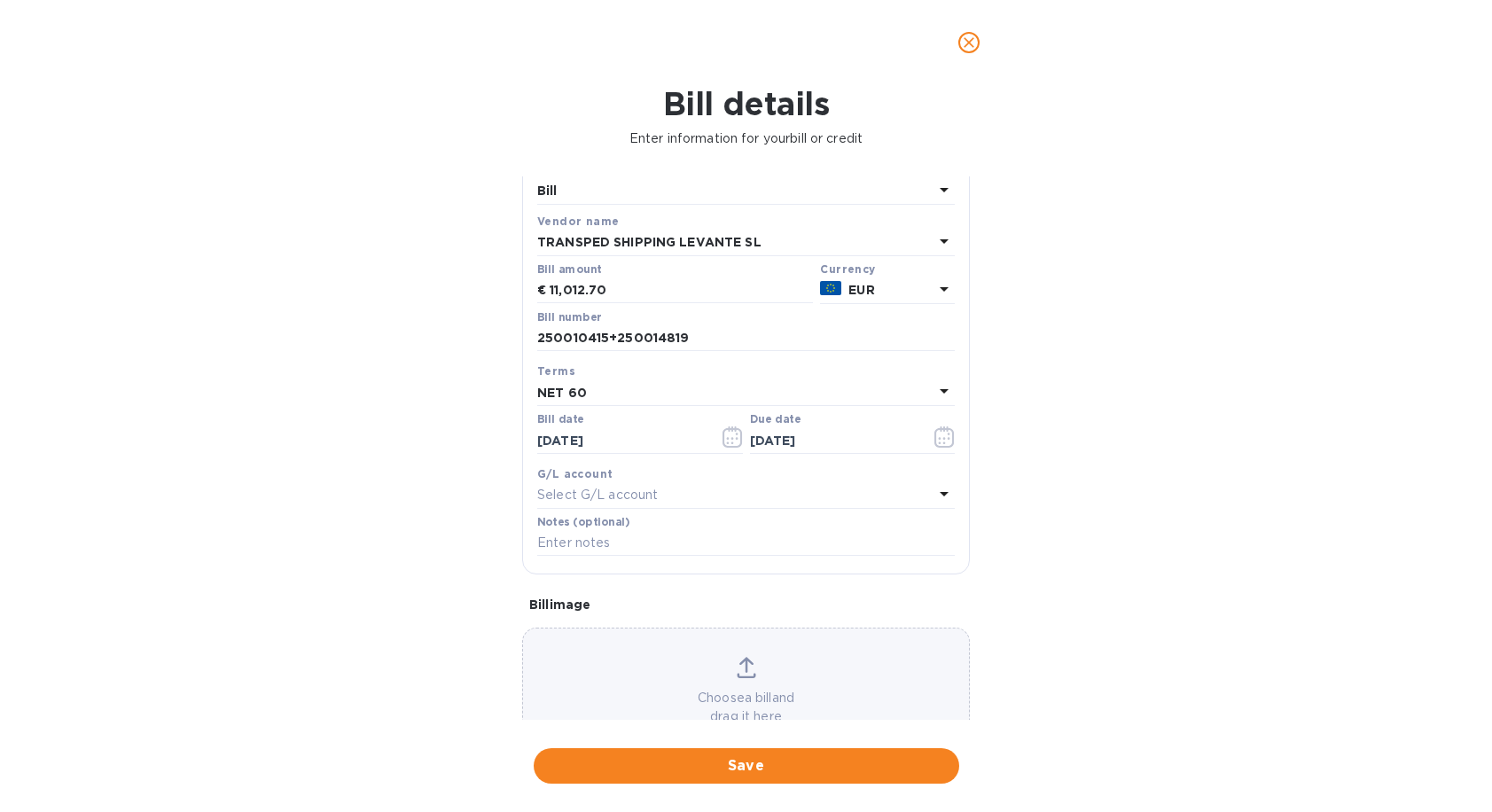
scroll to position [120, 0]
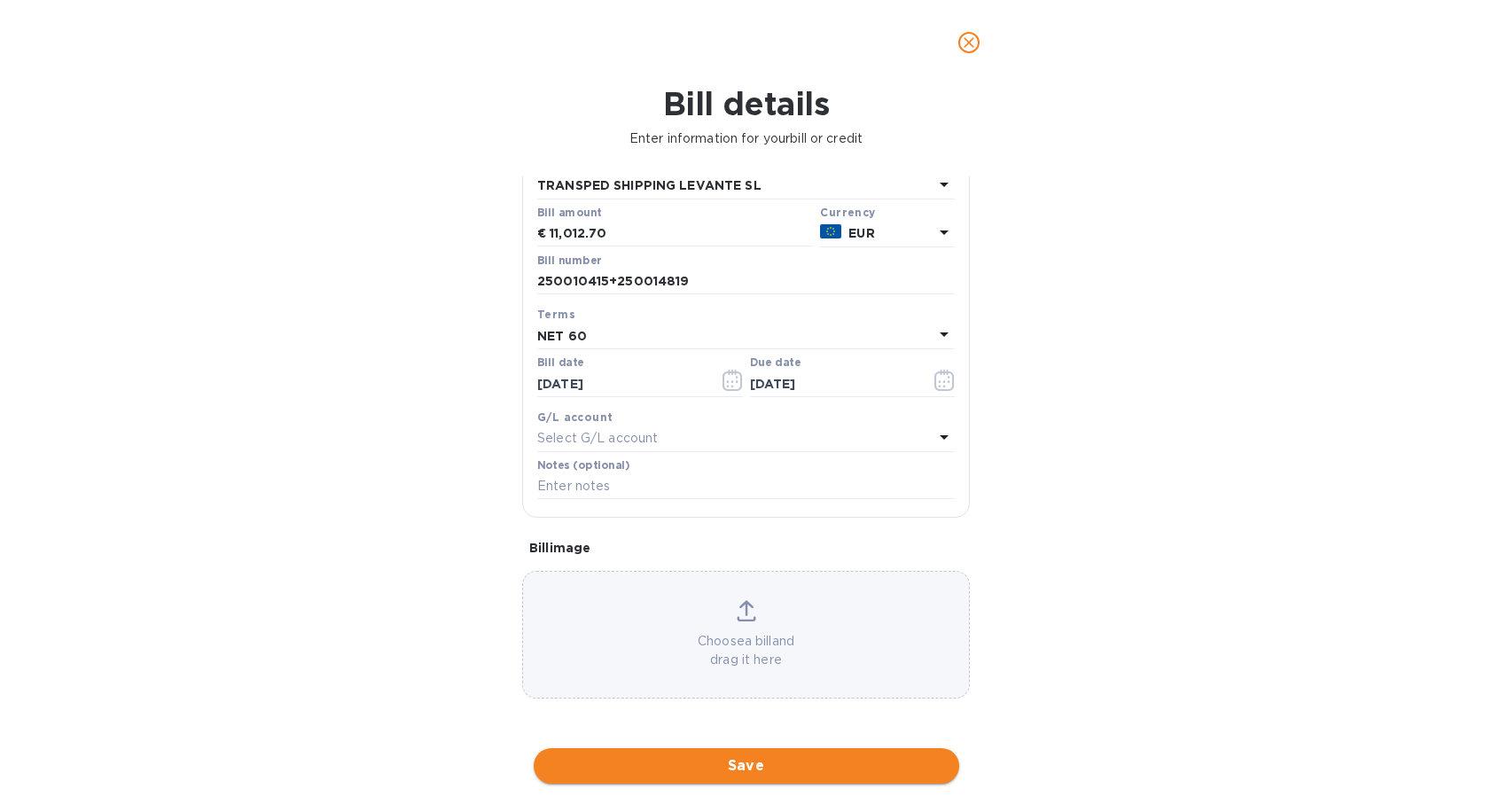
click at [762, 768] on span "Save" at bounding box center [746, 766] width 398 height 22
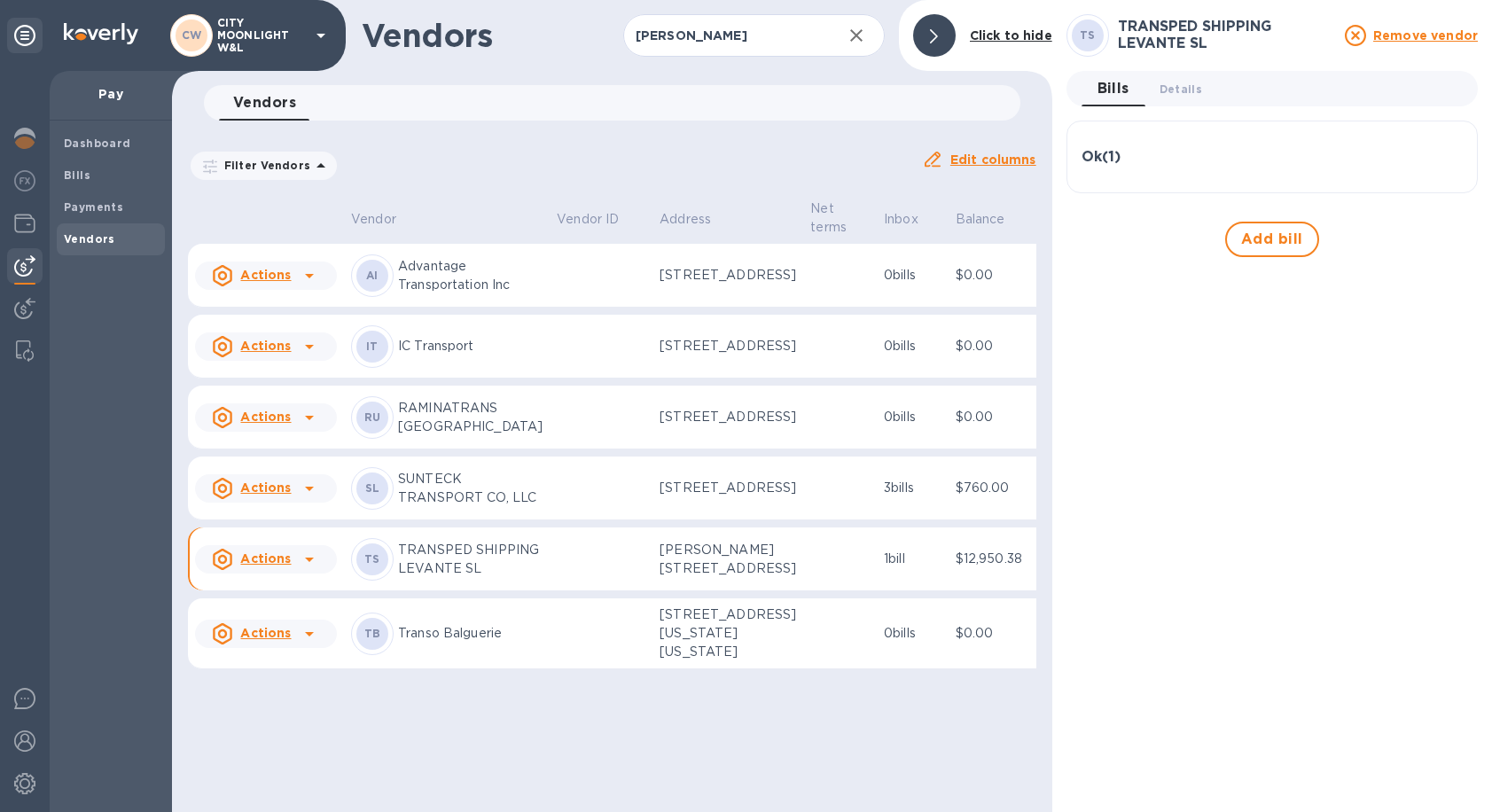
scroll to position [67, 0]
click at [1116, 97] on span "Bills 0" at bounding box center [1112, 89] width 31 height 25
click at [1177, 94] on span "Details 0" at bounding box center [1180, 89] width 42 height 19
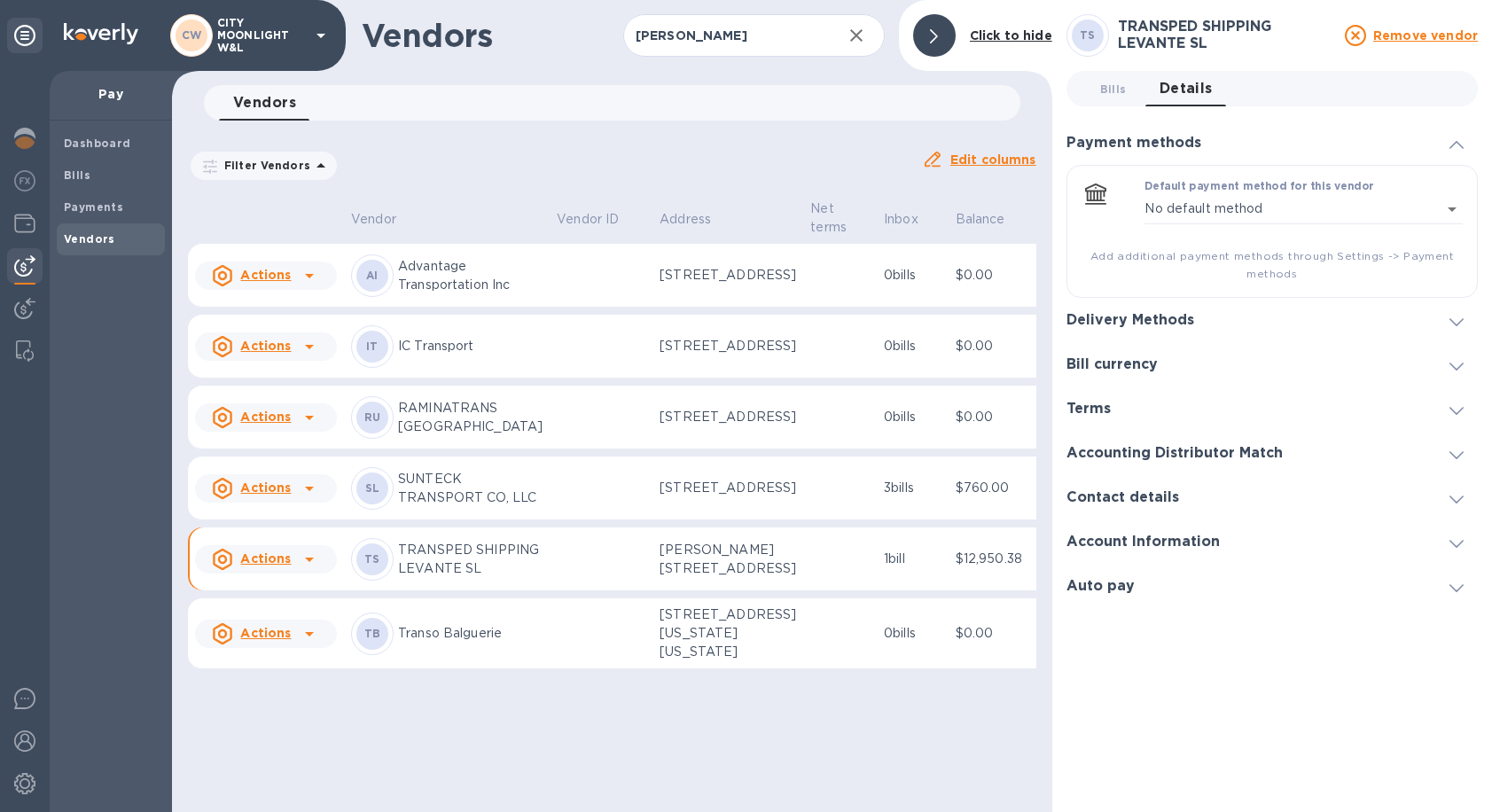
click at [1115, 95] on span "Bills 0" at bounding box center [1113, 89] width 27 height 19
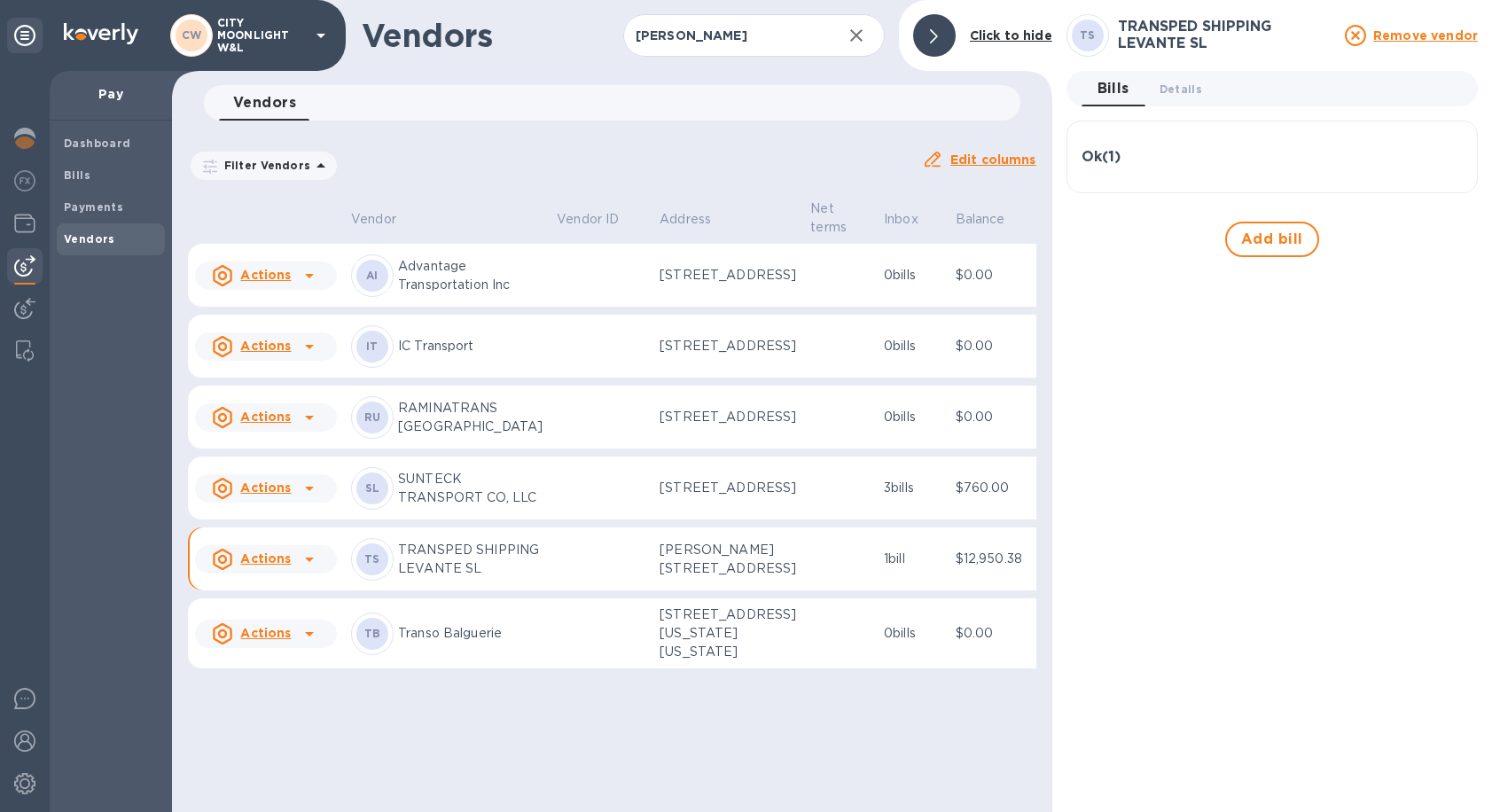
click at [1135, 156] on div "Ok ( 1 )" at bounding box center [1272, 157] width 381 height 17
click at [1375, 241] on div "Bill Date Sep 10th 2025" at bounding box center [1355, 219] width 183 height 50
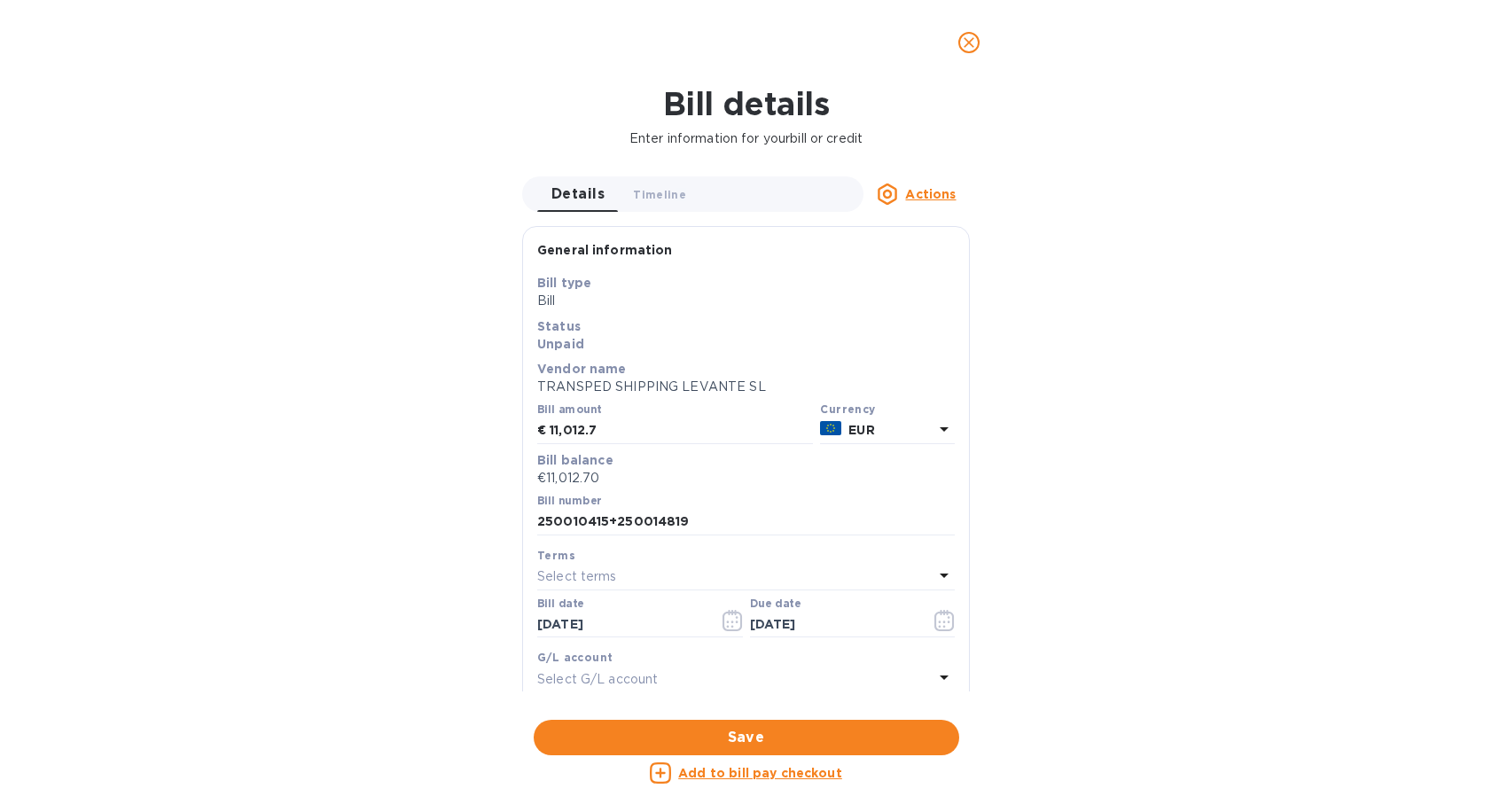
click at [802, 779] on u "Add to bill pay checkout" at bounding box center [760, 773] width 164 height 14
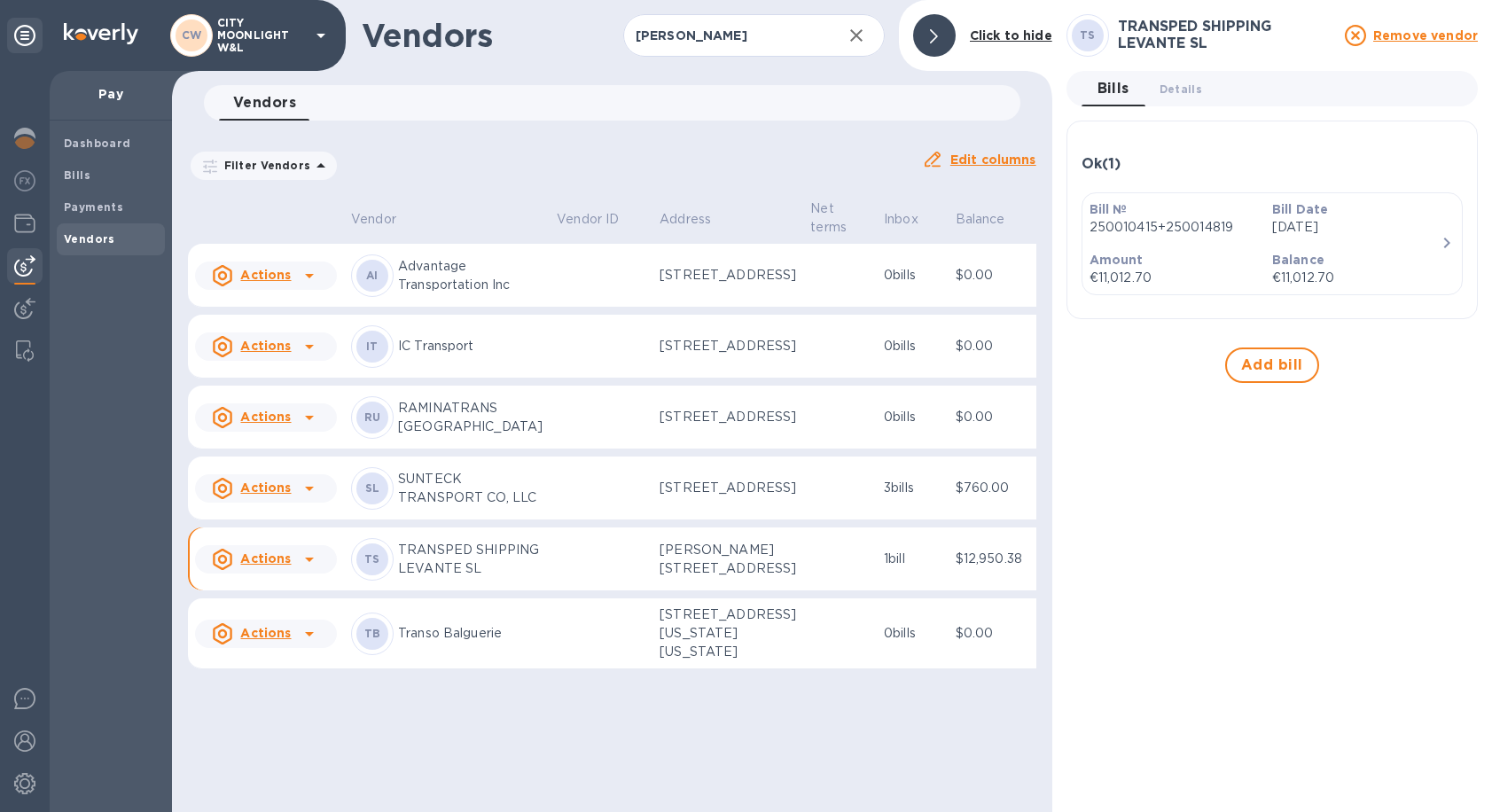
click at [994, 34] on b "Click to hide" at bounding box center [1011, 36] width 83 height 14
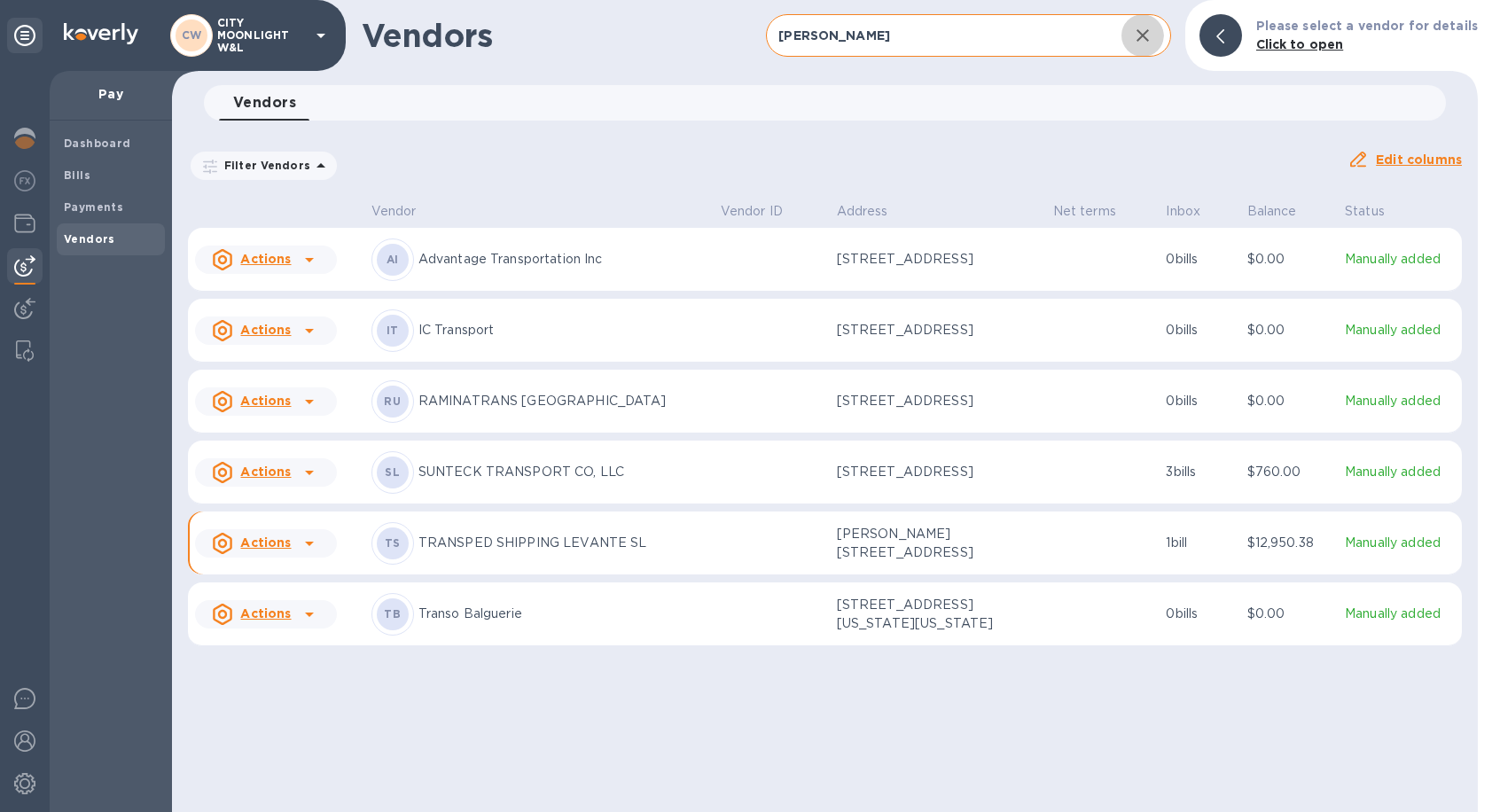
click at [1141, 37] on icon "button" at bounding box center [1143, 36] width 22 height 22
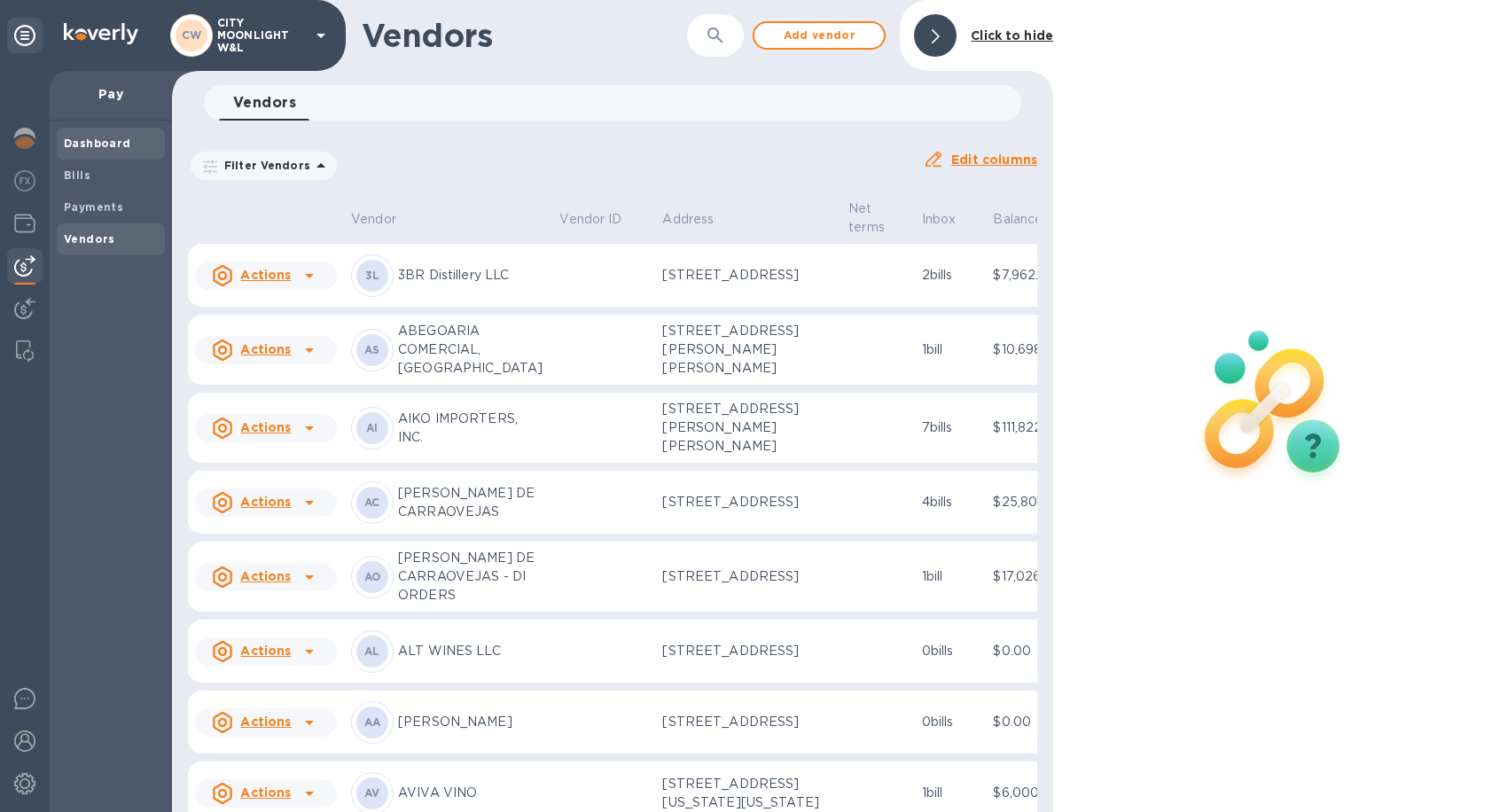
click at [121, 149] on b "Dashboard" at bounding box center [97, 143] width 67 height 13
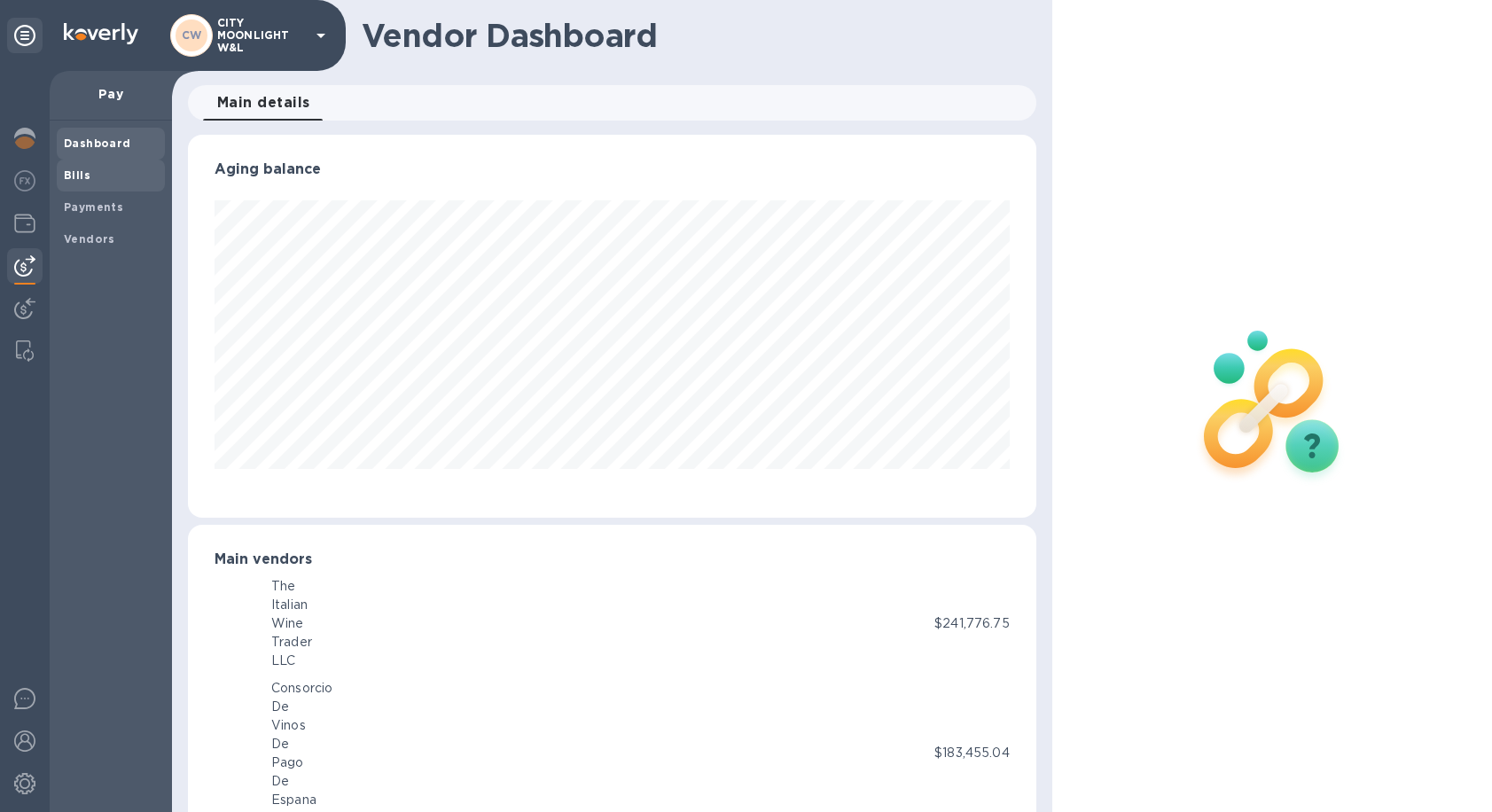
scroll to position [885853, 885506]
click at [94, 178] on span "Bills" at bounding box center [111, 175] width 94 height 18
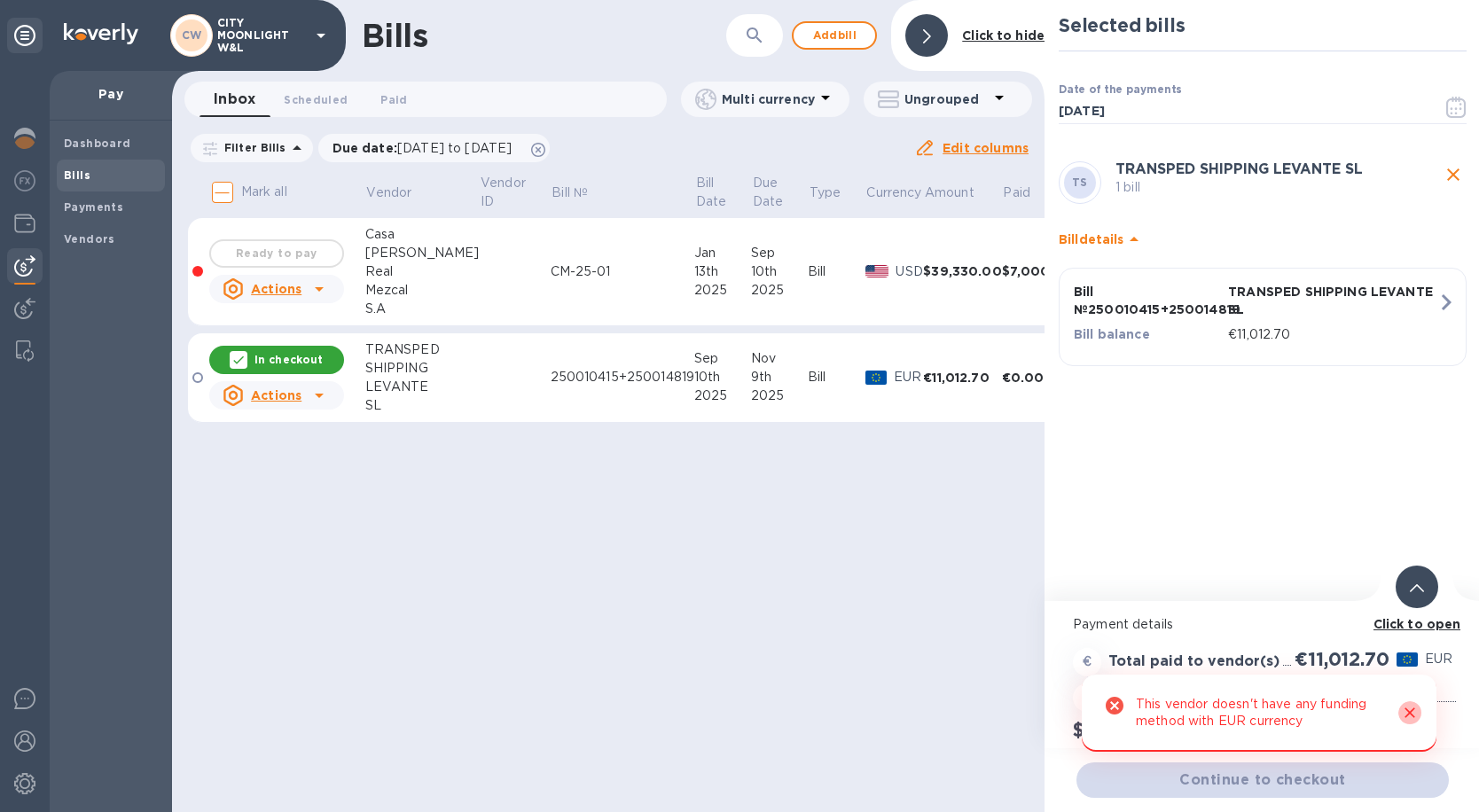
click at [1405, 718] on icon "Close" at bounding box center [1410, 713] width 18 height 18
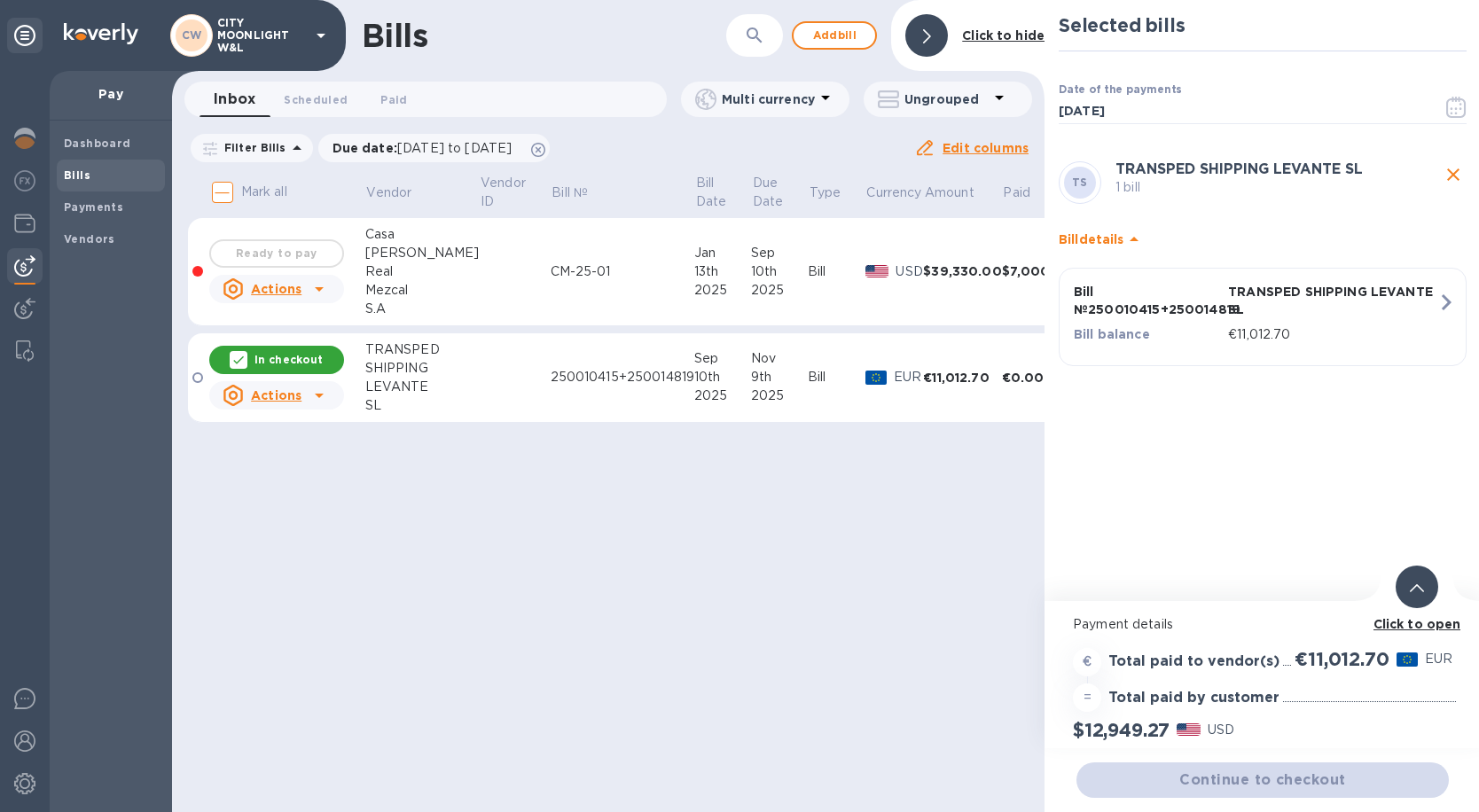
click at [1291, 771] on div "Continue to checkout" at bounding box center [1263, 780] width 380 height 42
click at [1417, 627] on b "Click to open" at bounding box center [1418, 624] width 88 height 14
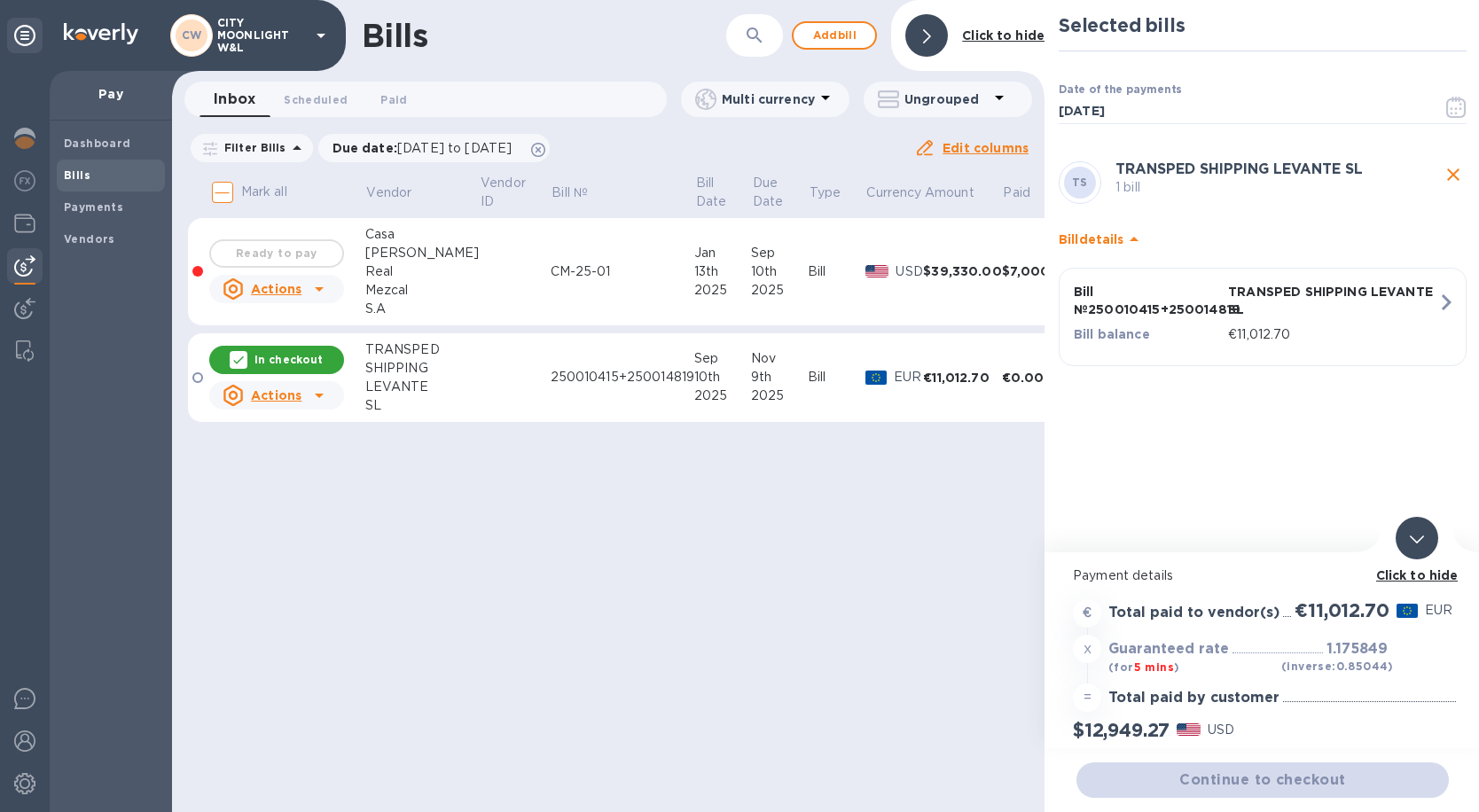
click at [1433, 570] on b "Click to hide" at bounding box center [1418, 576] width 83 height 14
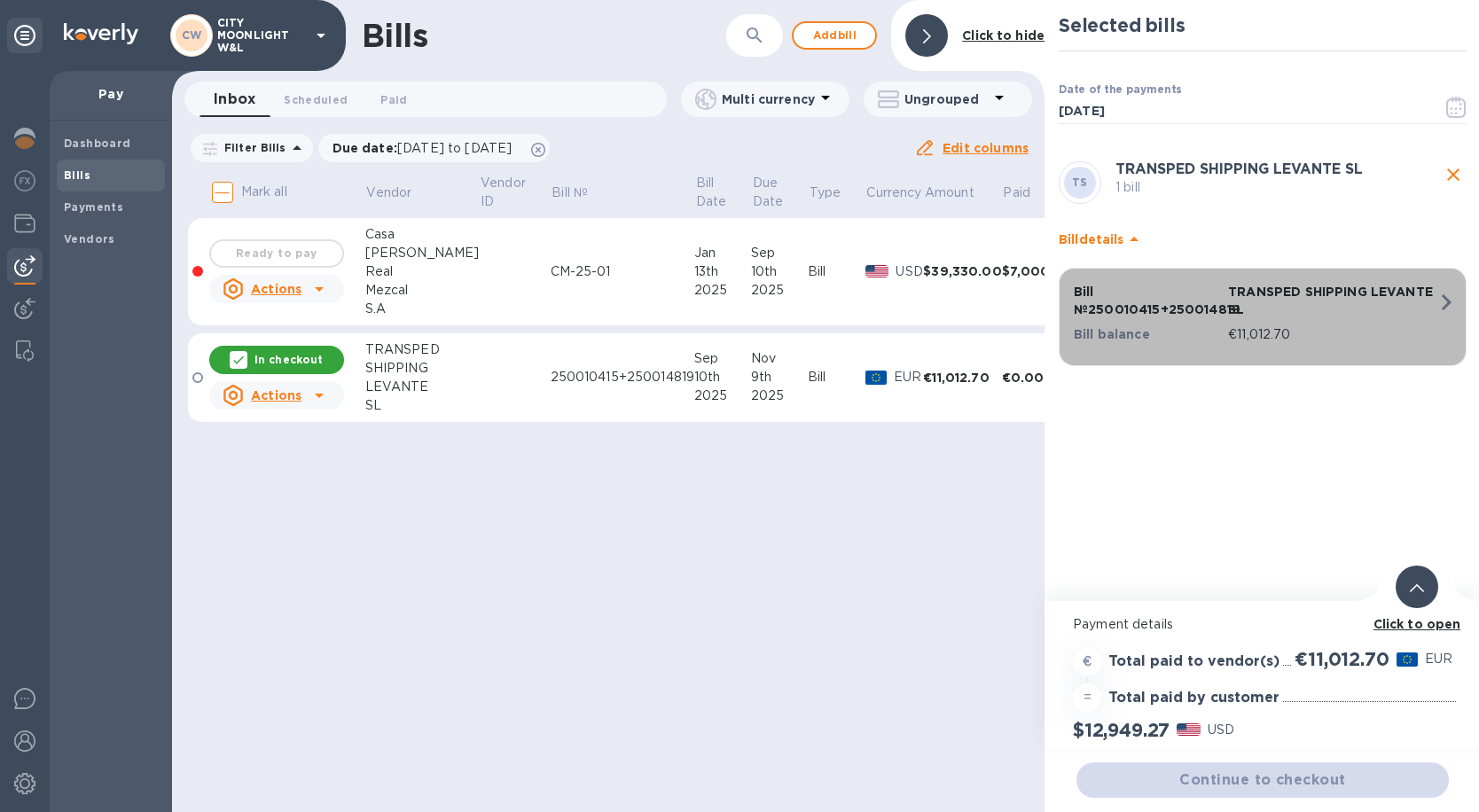
click at [1331, 311] on p "TRANSPED SHIPPING LEVANTE SL" at bounding box center [1332, 299] width 210 height 35
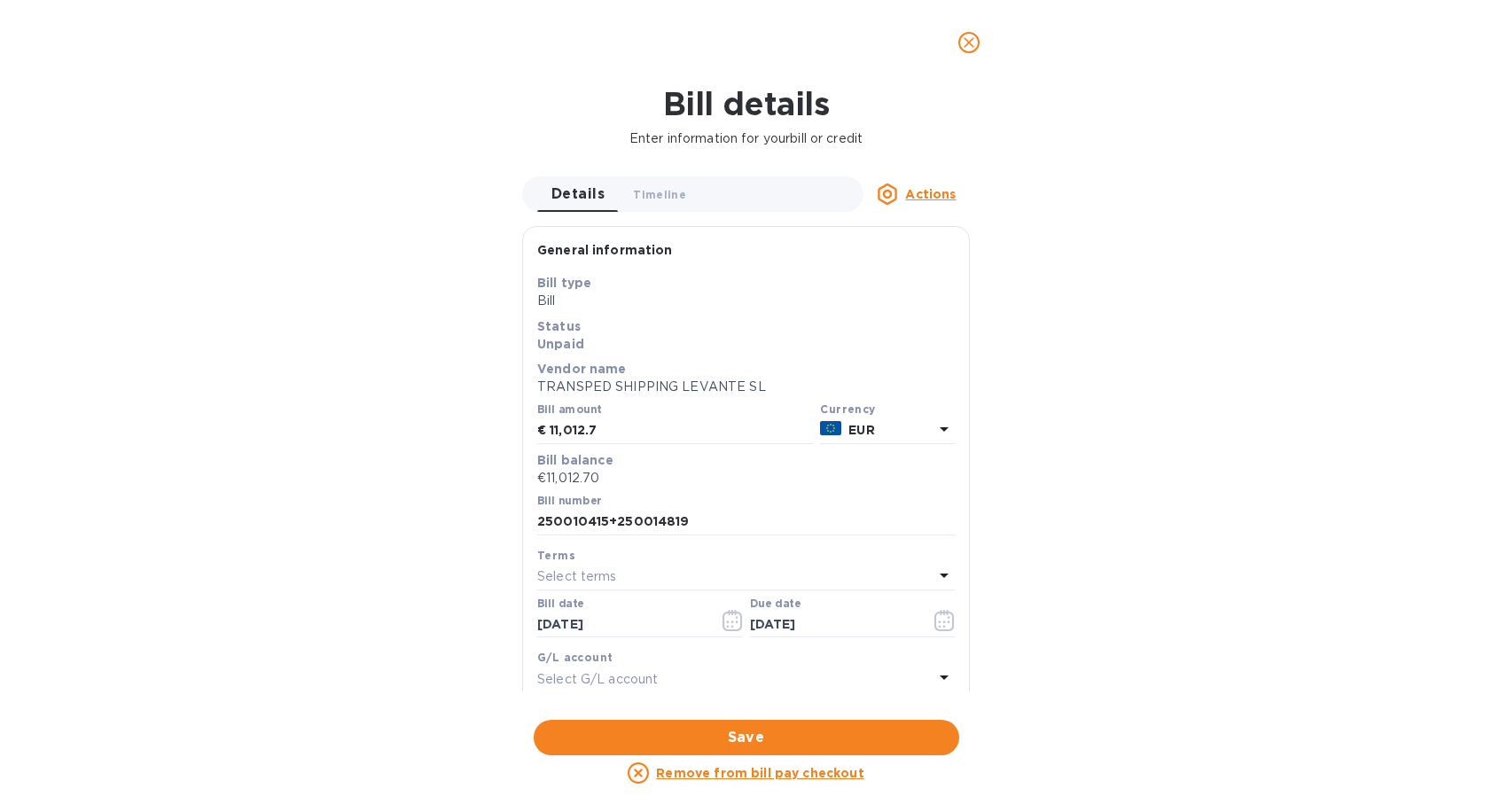
click at [974, 43] on icon "close" at bounding box center [969, 42] width 18 height 18
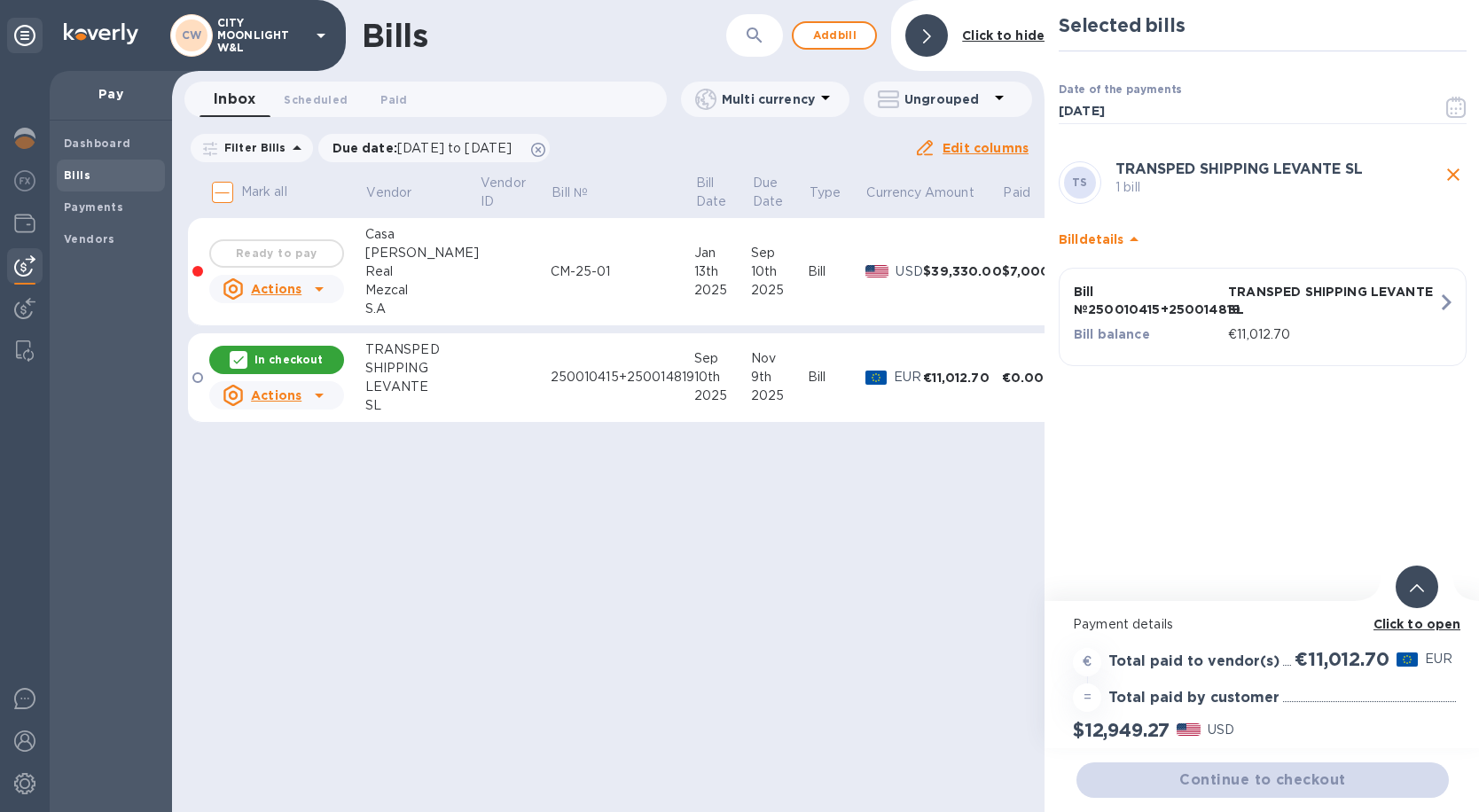
click at [1295, 770] on div "Continue to checkout" at bounding box center [1263, 780] width 380 height 42
drag, startPoint x: 1295, startPoint y: 770, endPoint x: 1230, endPoint y: 519, distance: 259.3
click at [1241, 513] on div "Selected bills Date of the payments 09/10/2025 ​ TS TRANSPED SHIPPING LEVANTE S…" at bounding box center [1262, 300] width 436 height 601
click at [1453, 183] on icon "close" at bounding box center [1453, 174] width 22 height 22
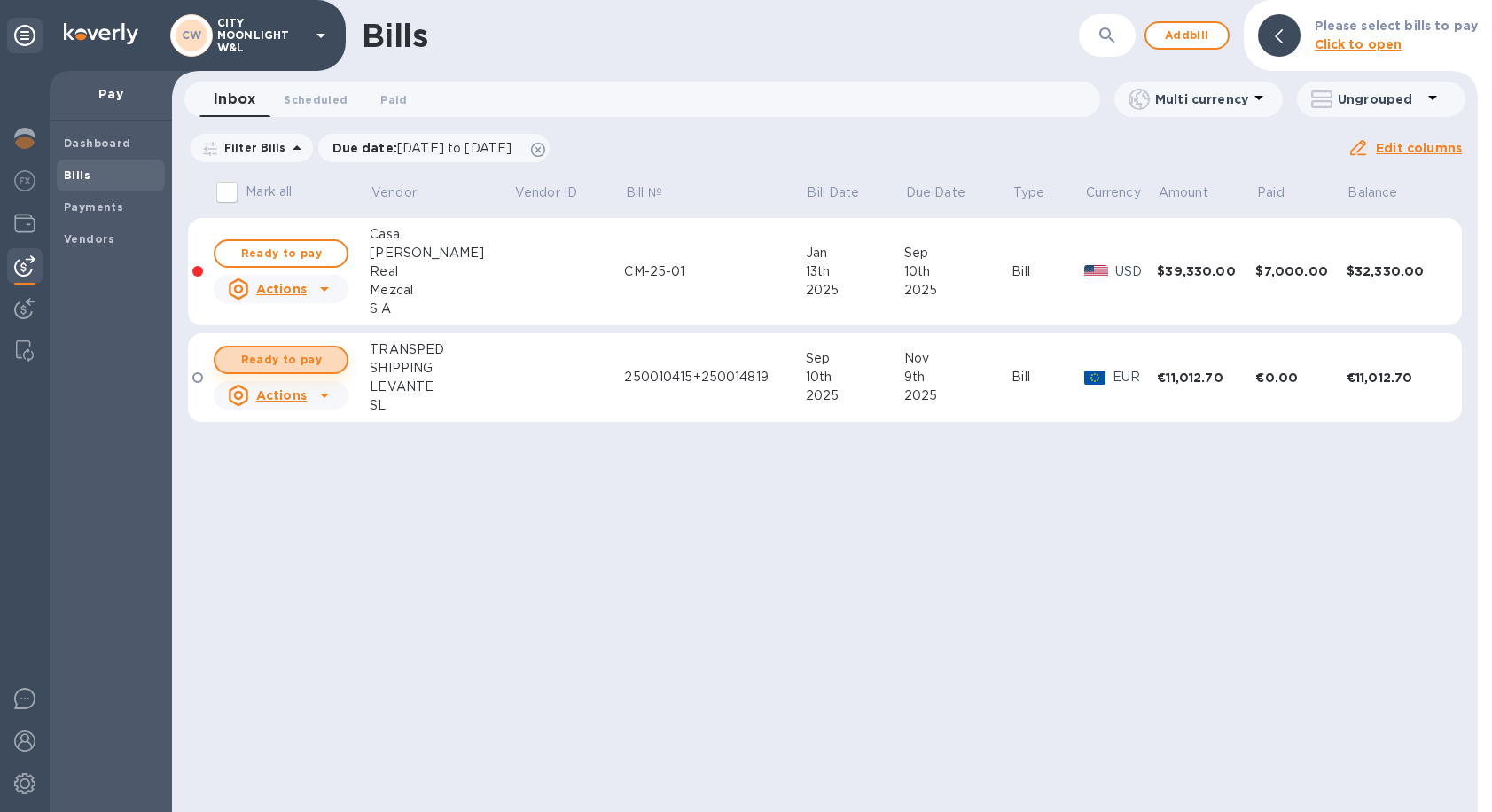
click at [315, 355] on span "Ready to pay" at bounding box center [281, 360] width 103 height 22
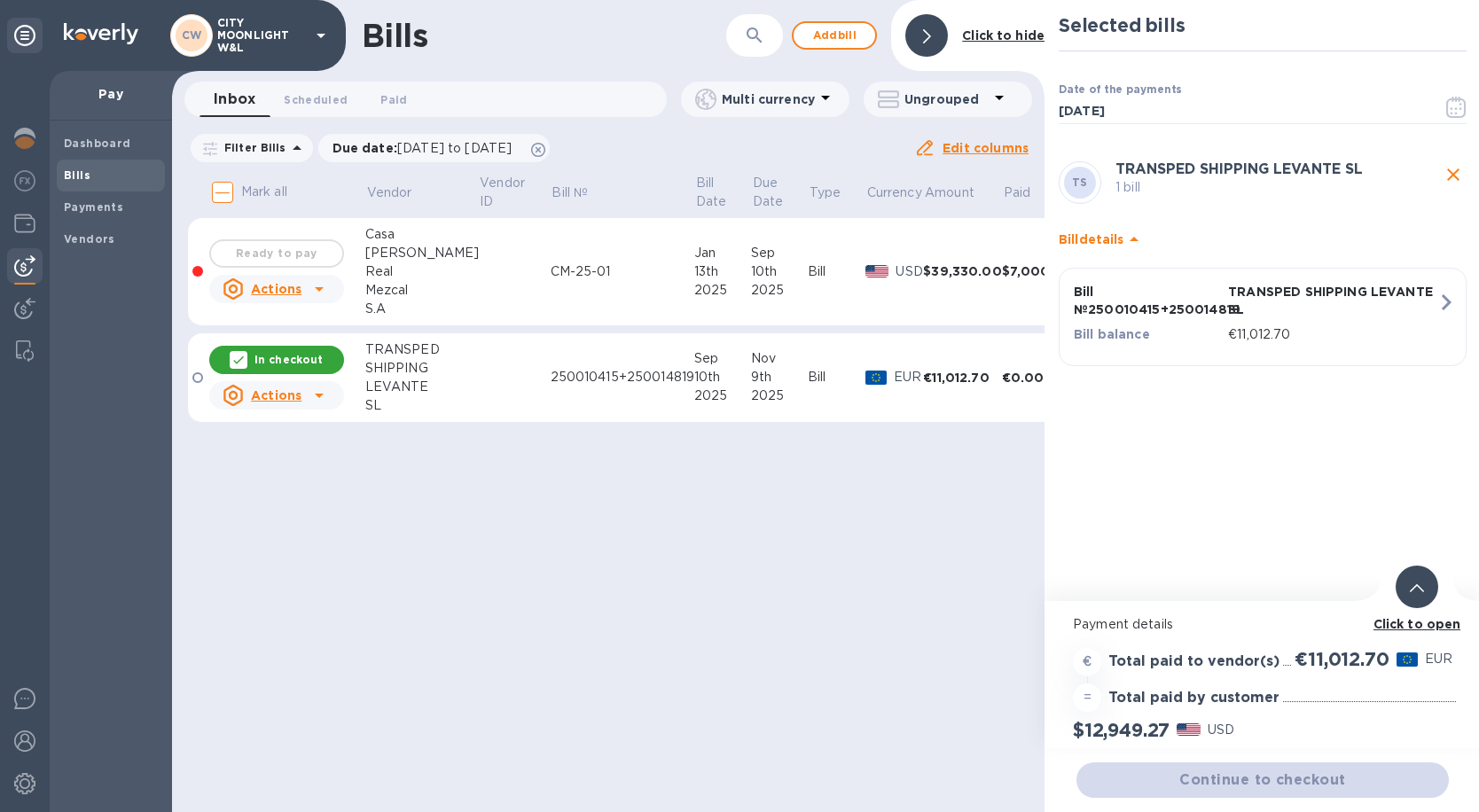
click at [1413, 619] on b "Click to open" at bounding box center [1418, 624] width 88 height 14
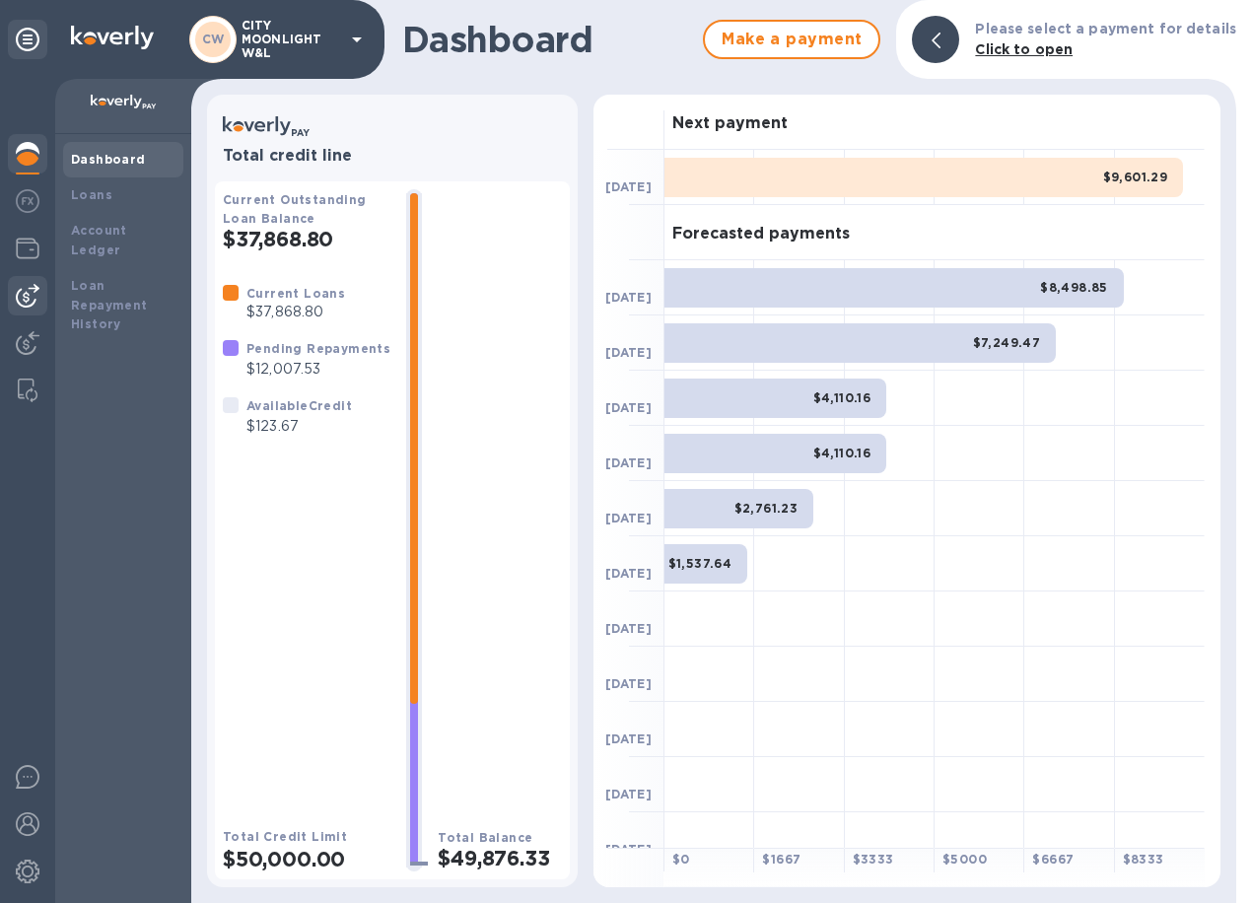
click at [39, 284] on div at bounding box center [27, 295] width 39 height 39
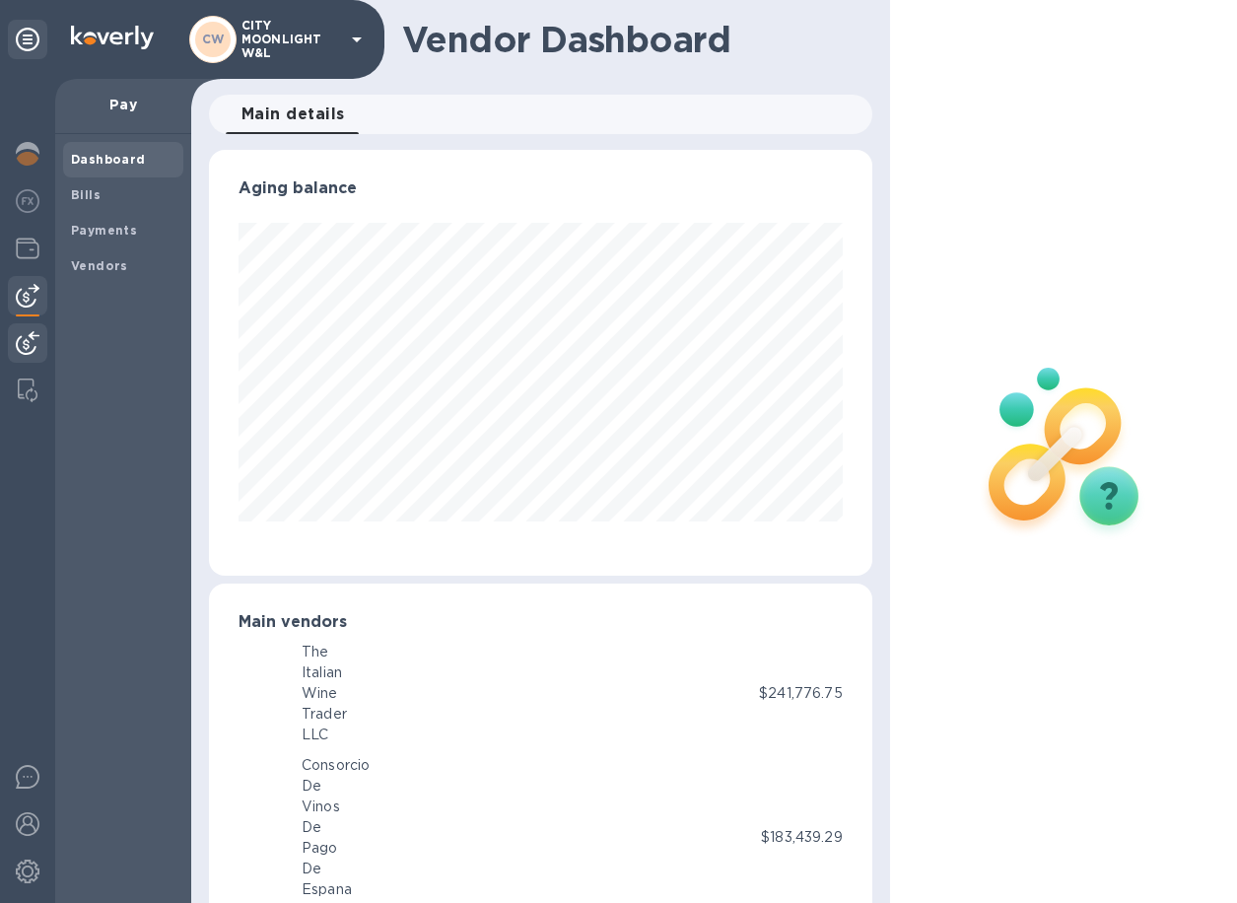
scroll to position [985130, 984901]
click at [34, 161] on img at bounding box center [28, 154] width 24 height 24
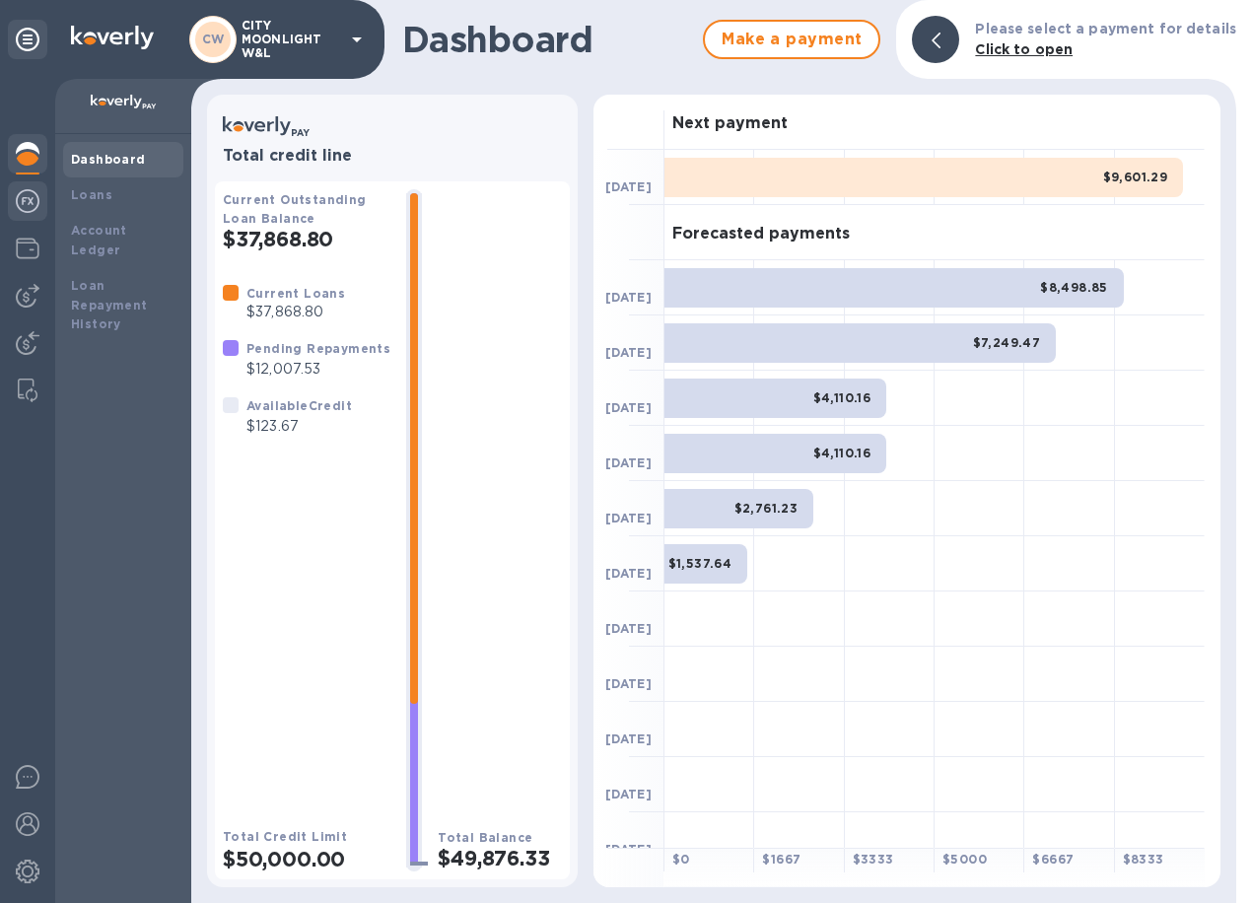
click at [18, 200] on img at bounding box center [28, 201] width 24 height 24
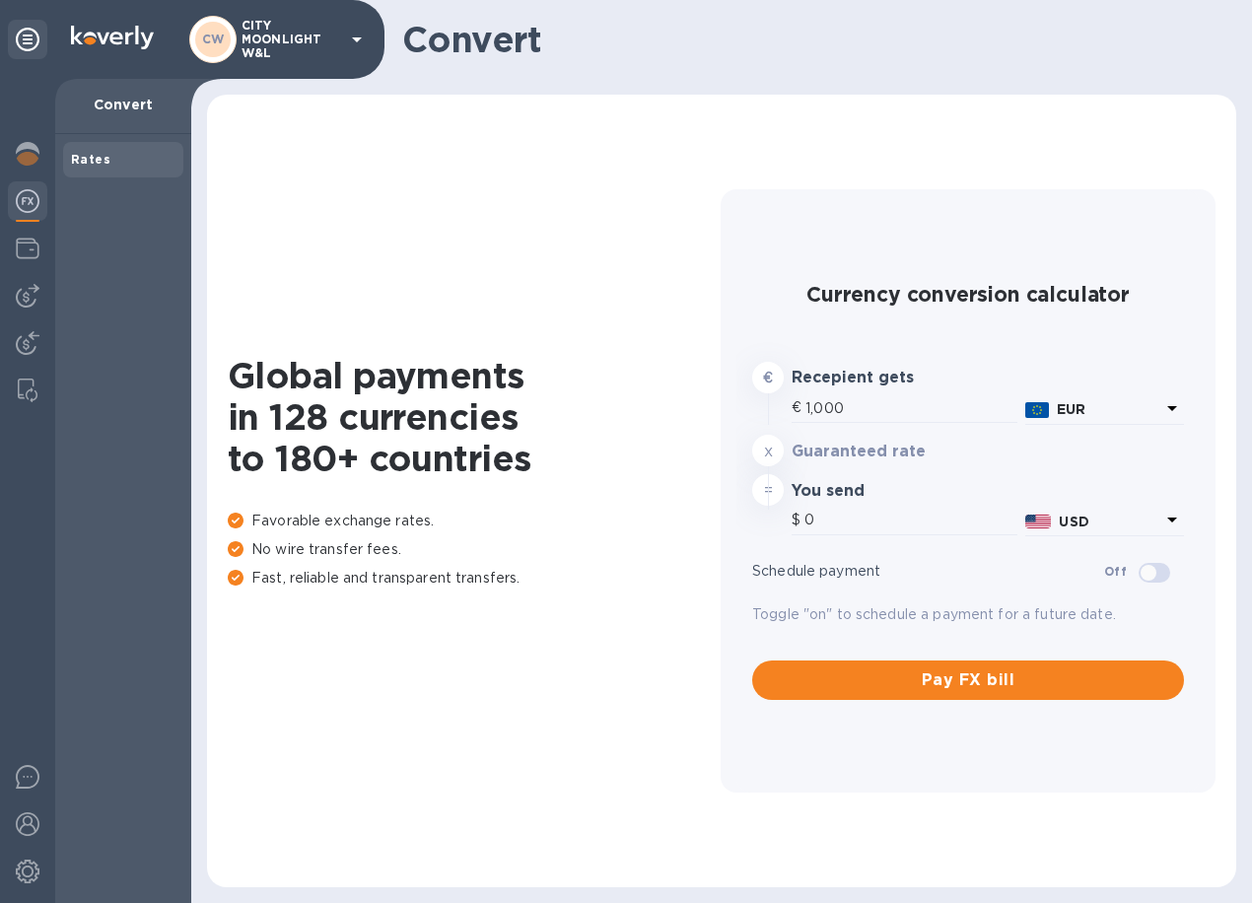
type input "1,175.85"
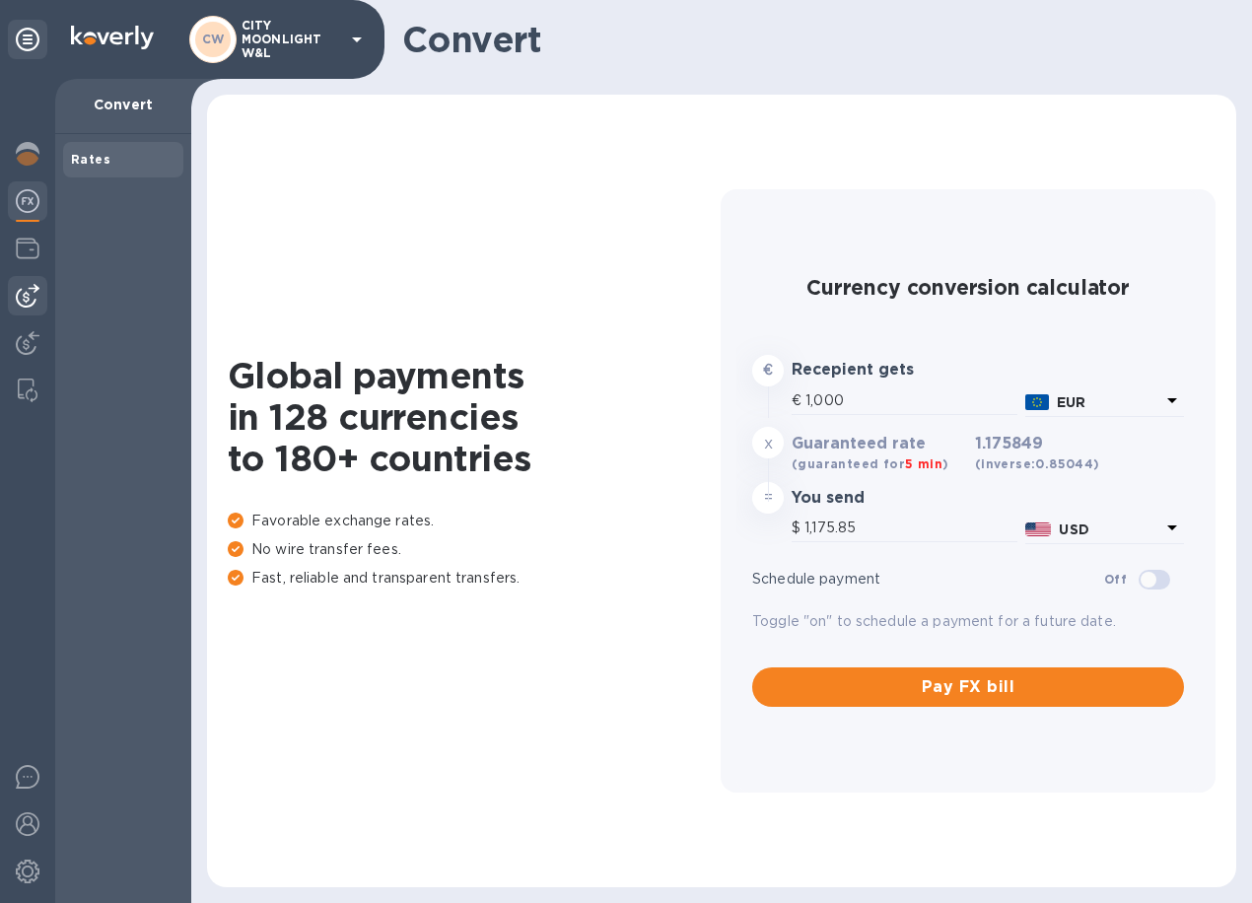
click at [34, 285] on img at bounding box center [28, 296] width 24 height 24
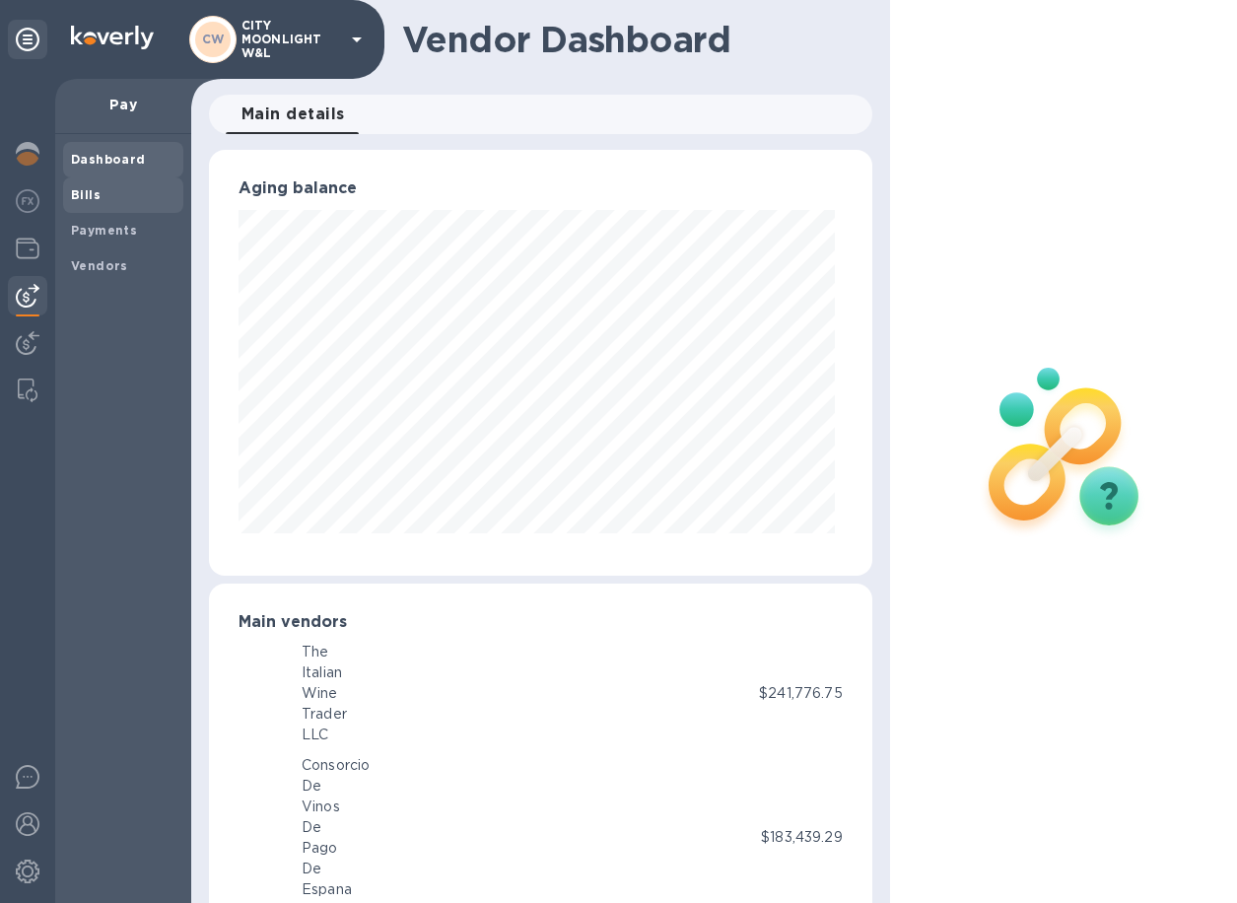
scroll to position [426, 654]
click at [140, 193] on span "Bills" at bounding box center [123, 195] width 104 height 20
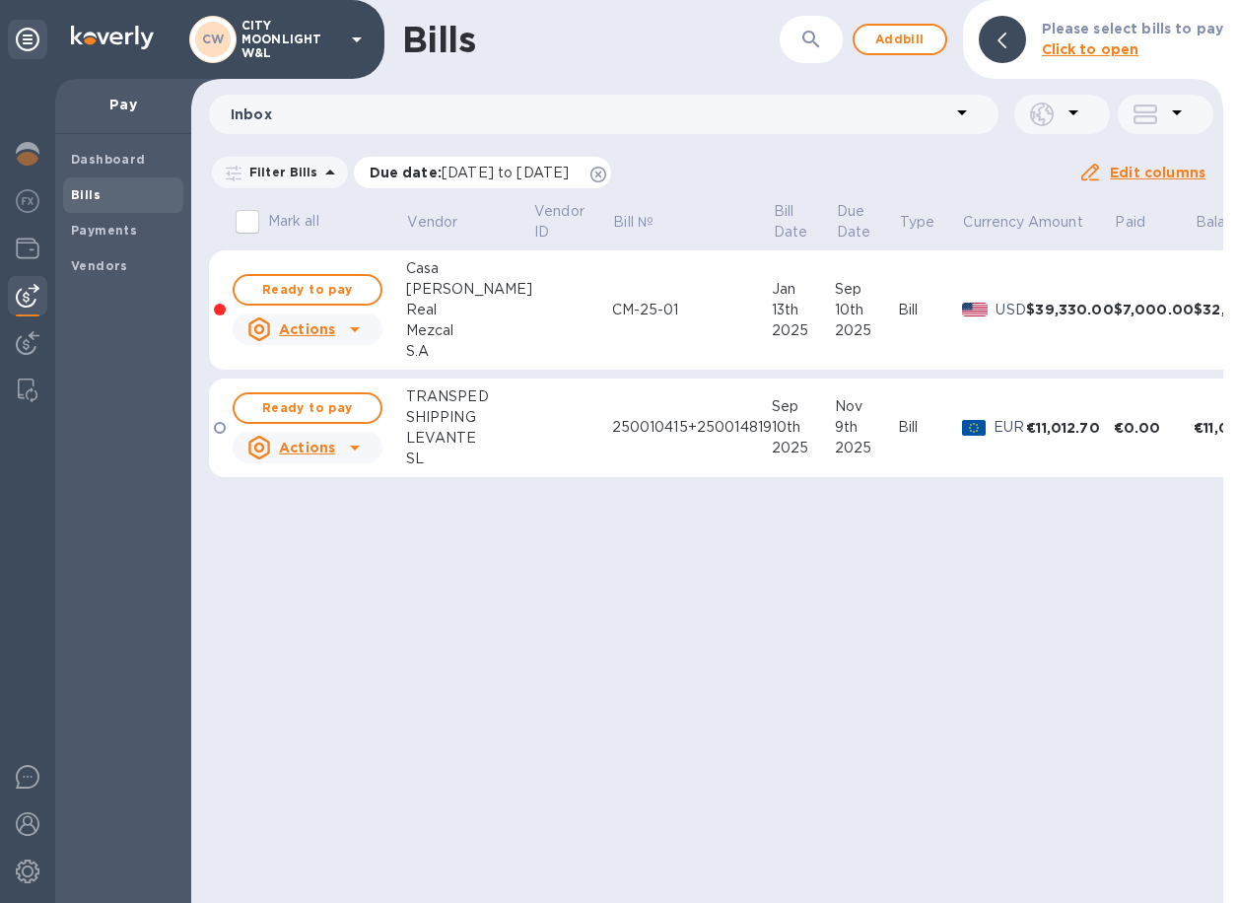
click at [606, 176] on icon at bounding box center [598, 175] width 16 height 16
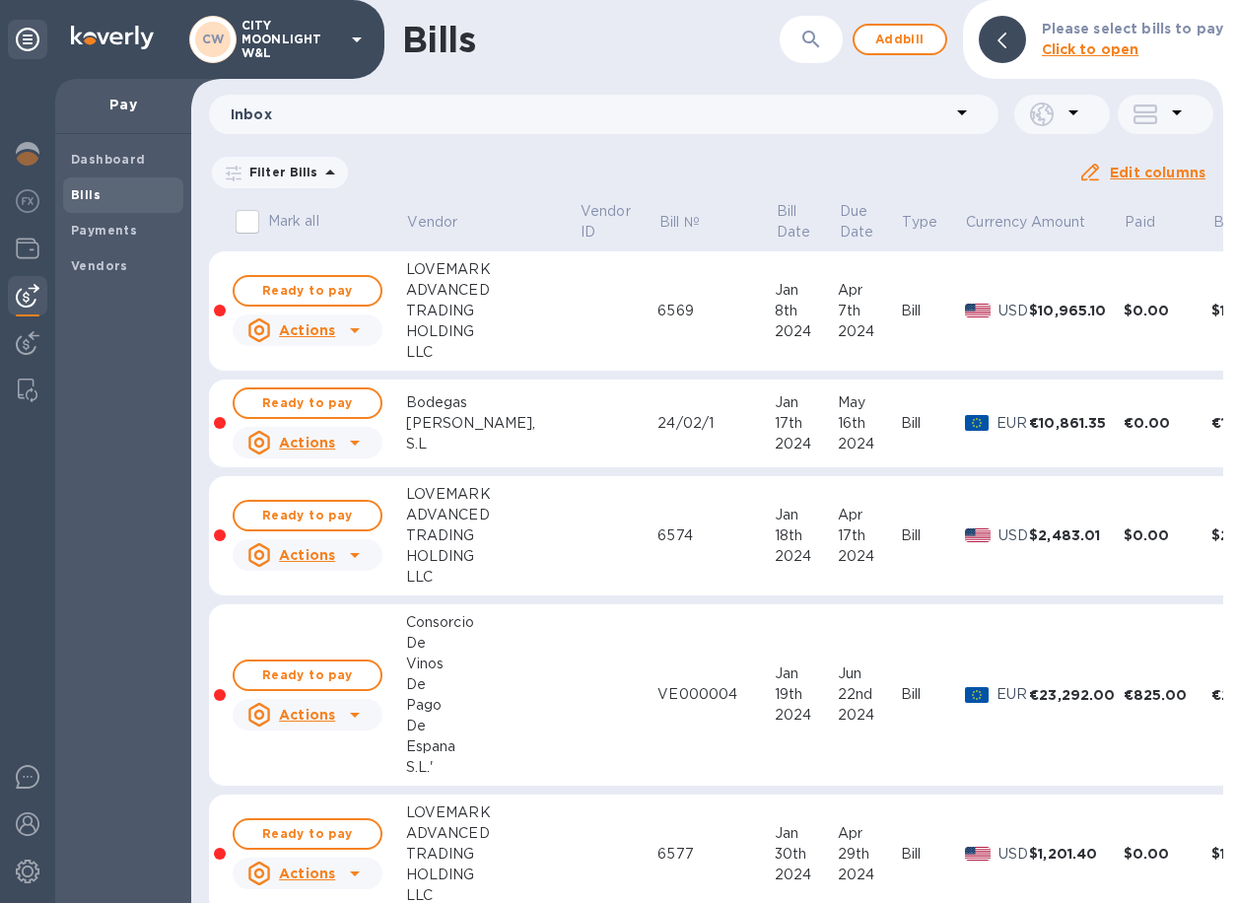
scroll to position [394, 0]
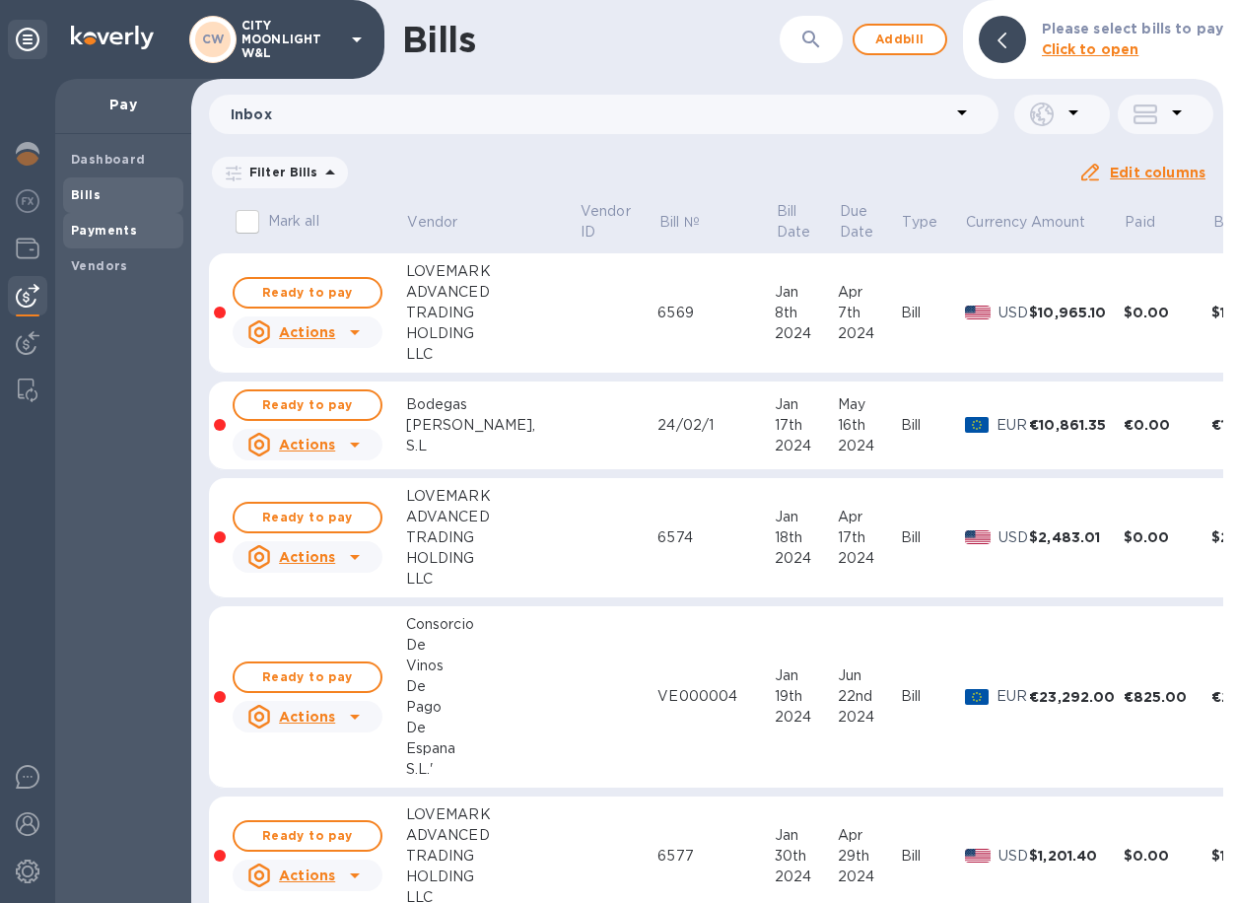
click at [162, 245] on div "Payments" at bounding box center [123, 230] width 120 height 35
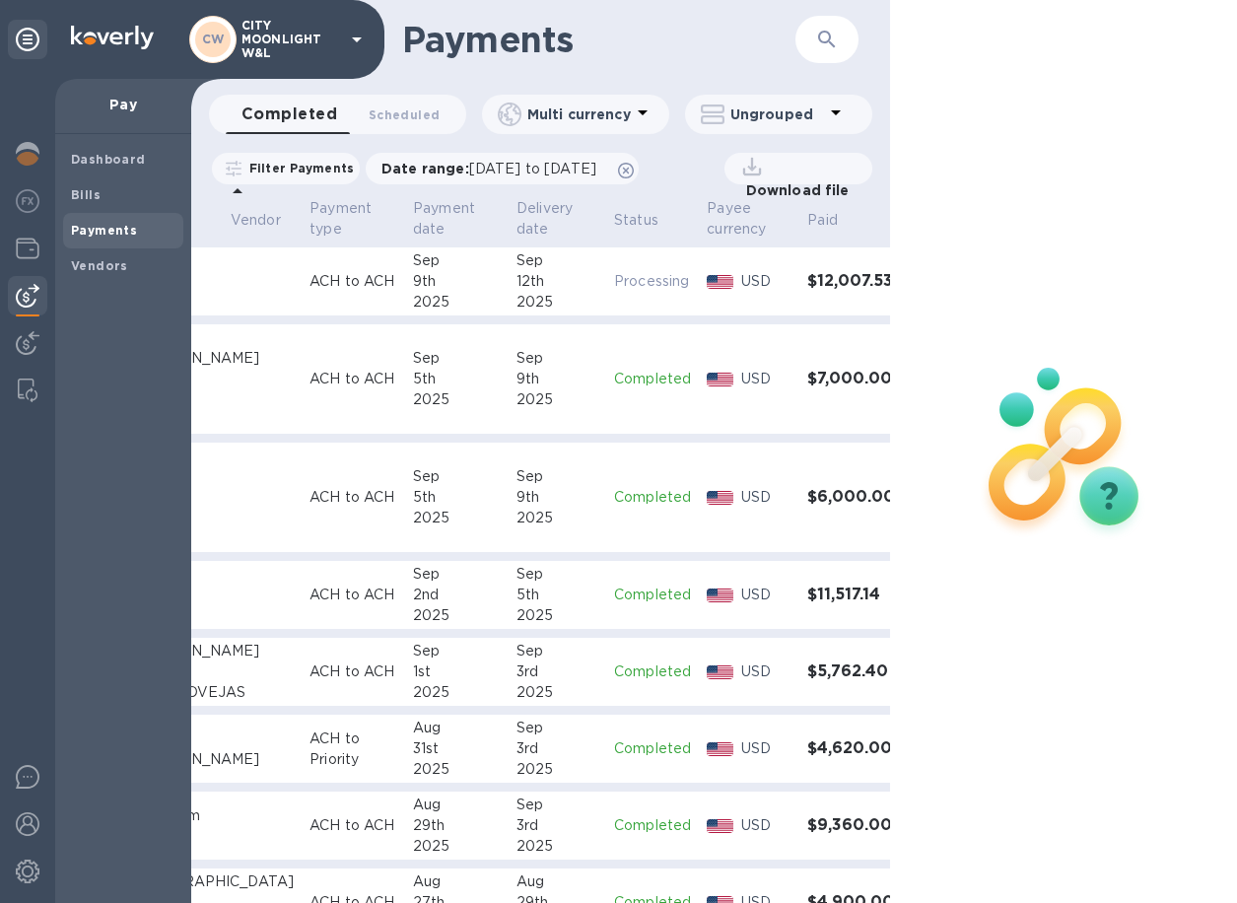
drag, startPoint x: 683, startPoint y: 367, endPoint x: 831, endPoint y: 358, distance: 148.1
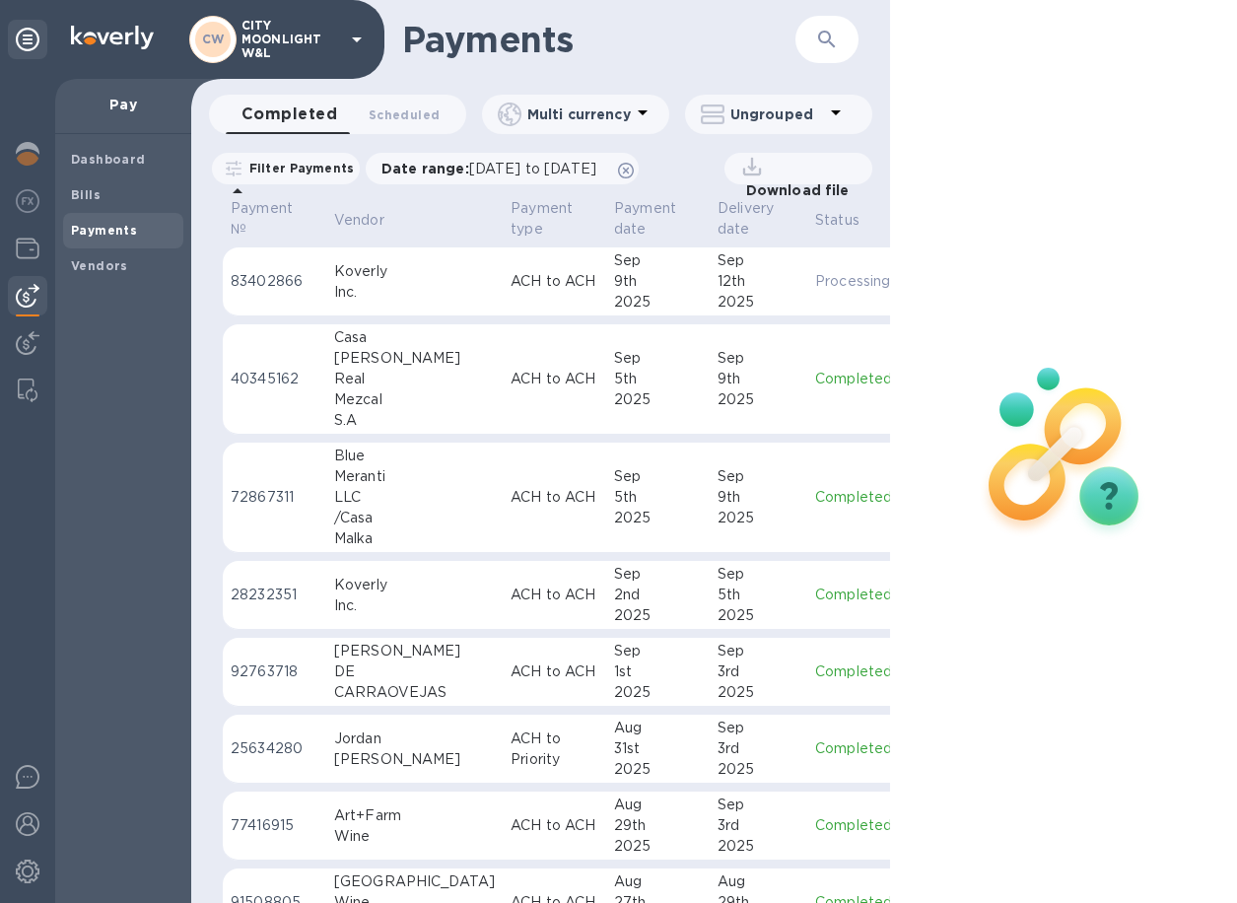
drag, startPoint x: 550, startPoint y: 328, endPoint x: 370, endPoint y: 275, distance: 188.0
click at [139, 269] on span "Vendors" at bounding box center [123, 266] width 104 height 20
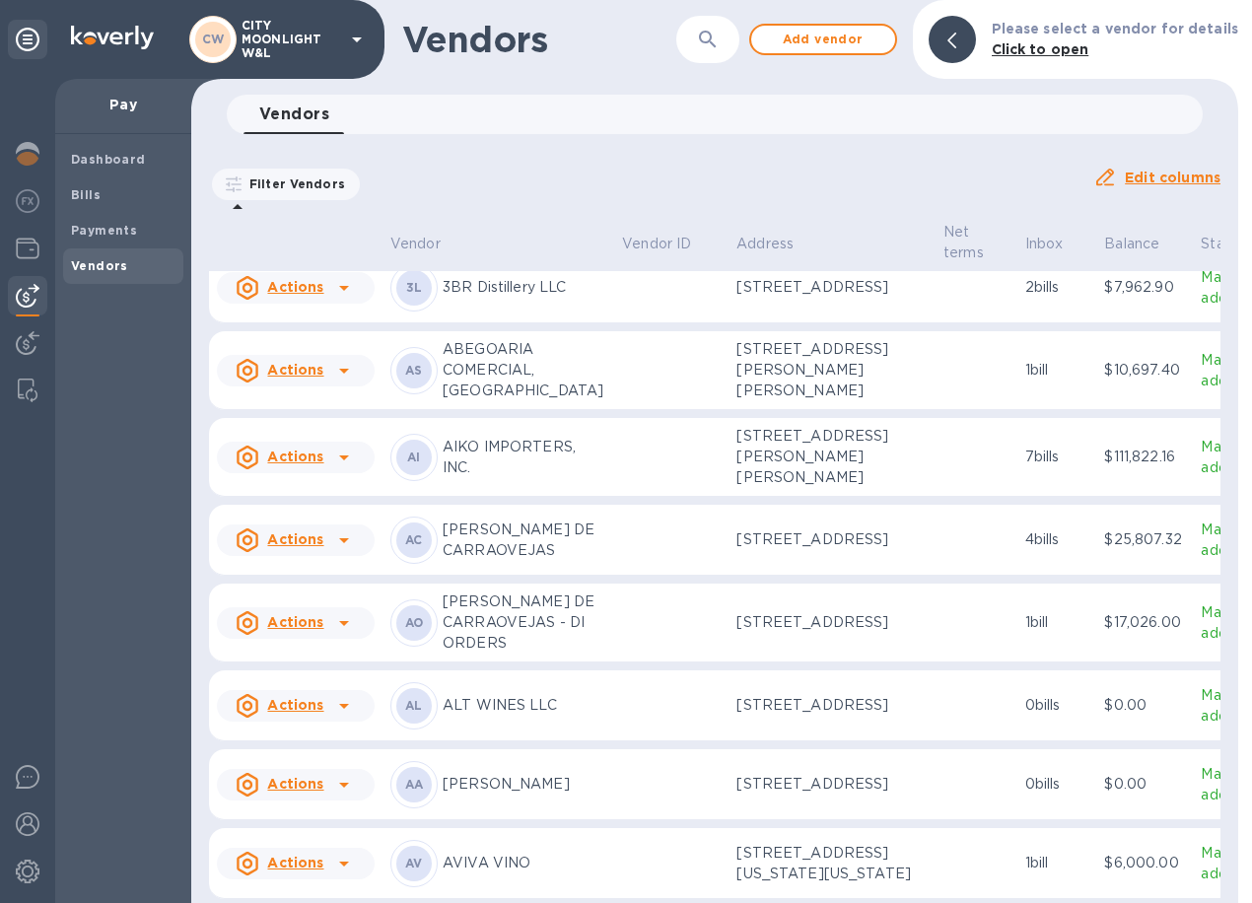
drag, startPoint x: 557, startPoint y: 361, endPoint x: 981, endPoint y: 372, distance: 423.9
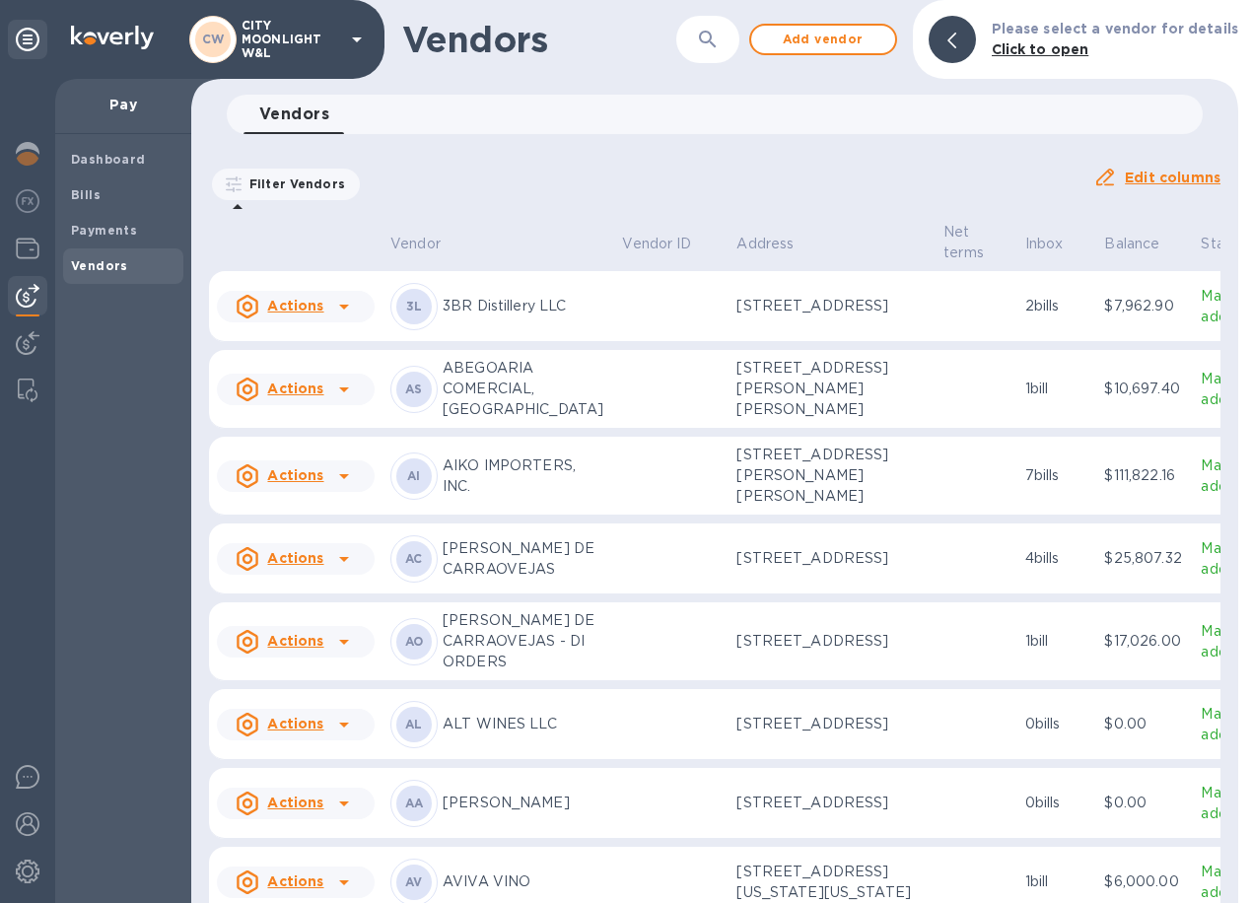
click at [719, 38] on icon "button" at bounding box center [708, 40] width 24 height 24
click at [738, 35] on input "text" at bounding box center [741, 40] width 184 height 48
click at [788, 34] on input "text" at bounding box center [741, 40] width 184 height 48
type input "transped"
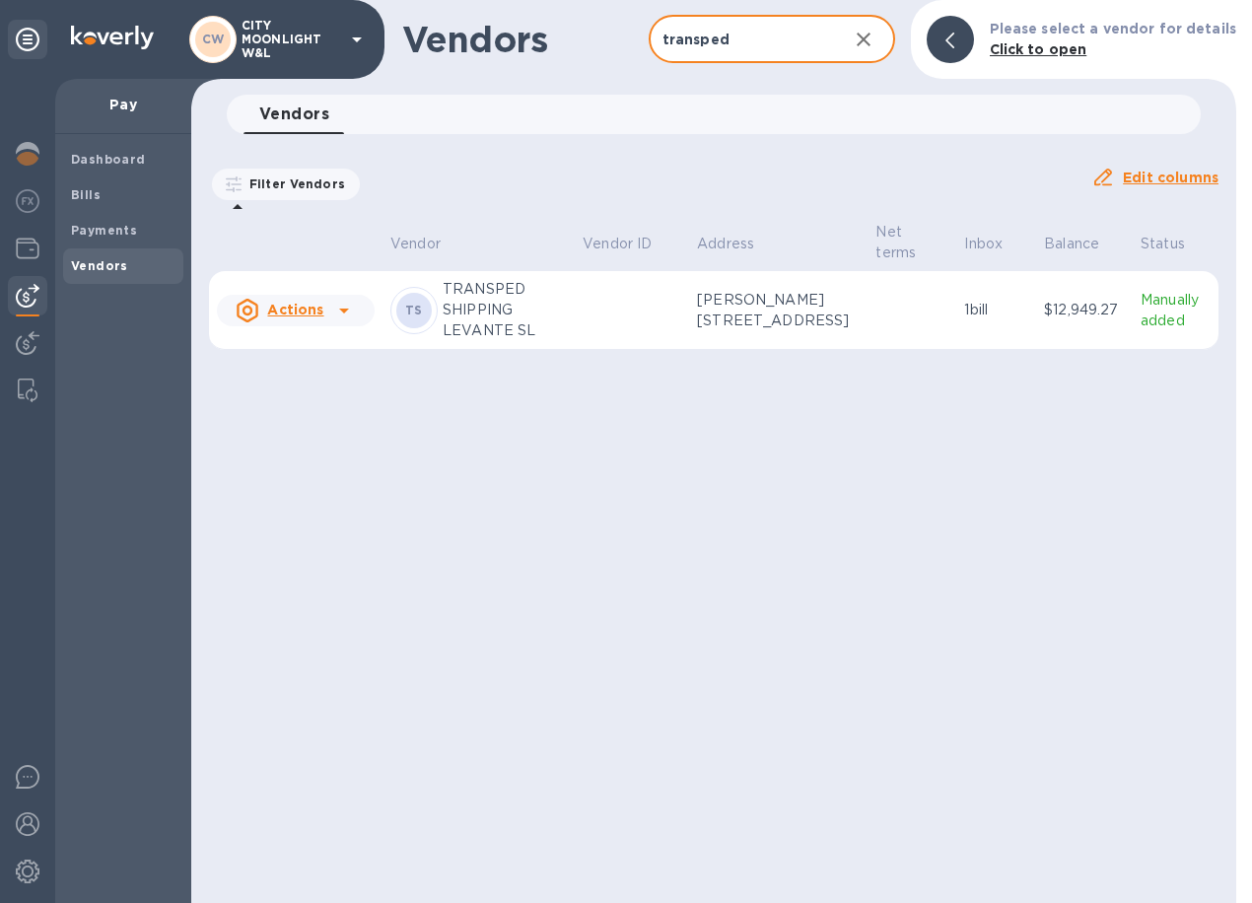
click at [400, 325] on div "TS" at bounding box center [413, 310] width 47 height 47
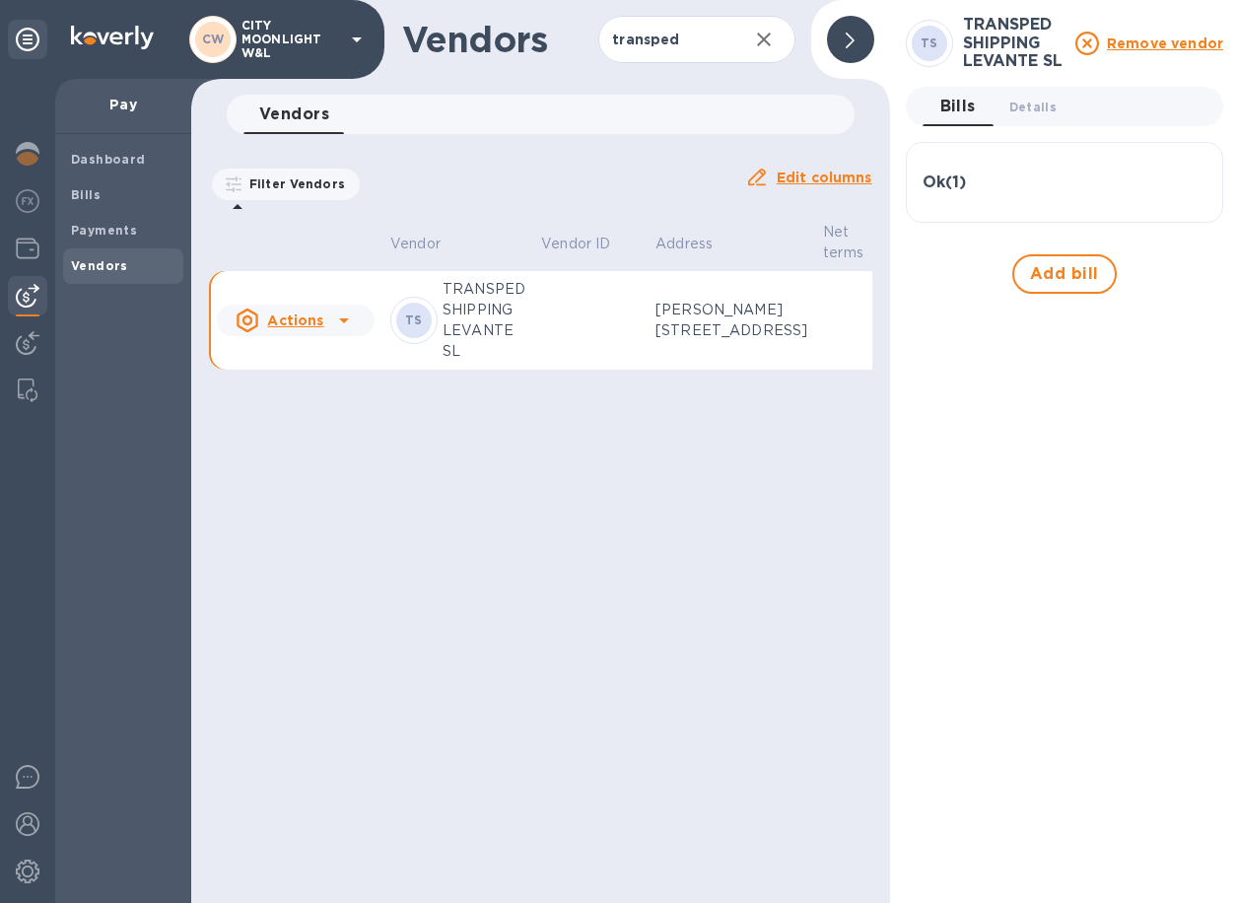
click at [481, 319] on p "TRANSPED SHIPPING LEVANTE SL" at bounding box center [484, 320] width 83 height 83
click at [1003, 190] on div "Ok ( 1 )" at bounding box center [1064, 182] width 284 height 19
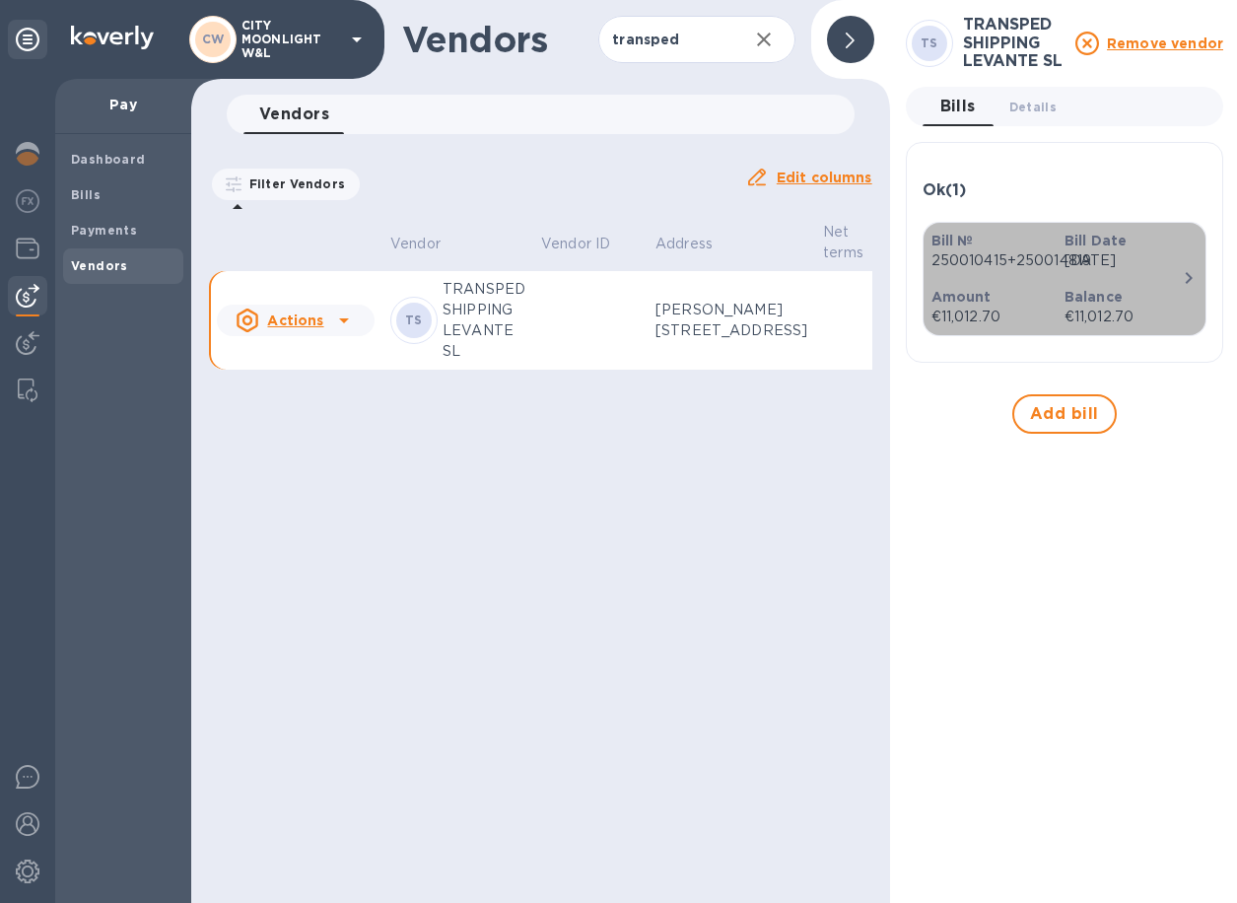
click at [1162, 280] on div "Balance €11,012.70" at bounding box center [1123, 307] width 133 height 56
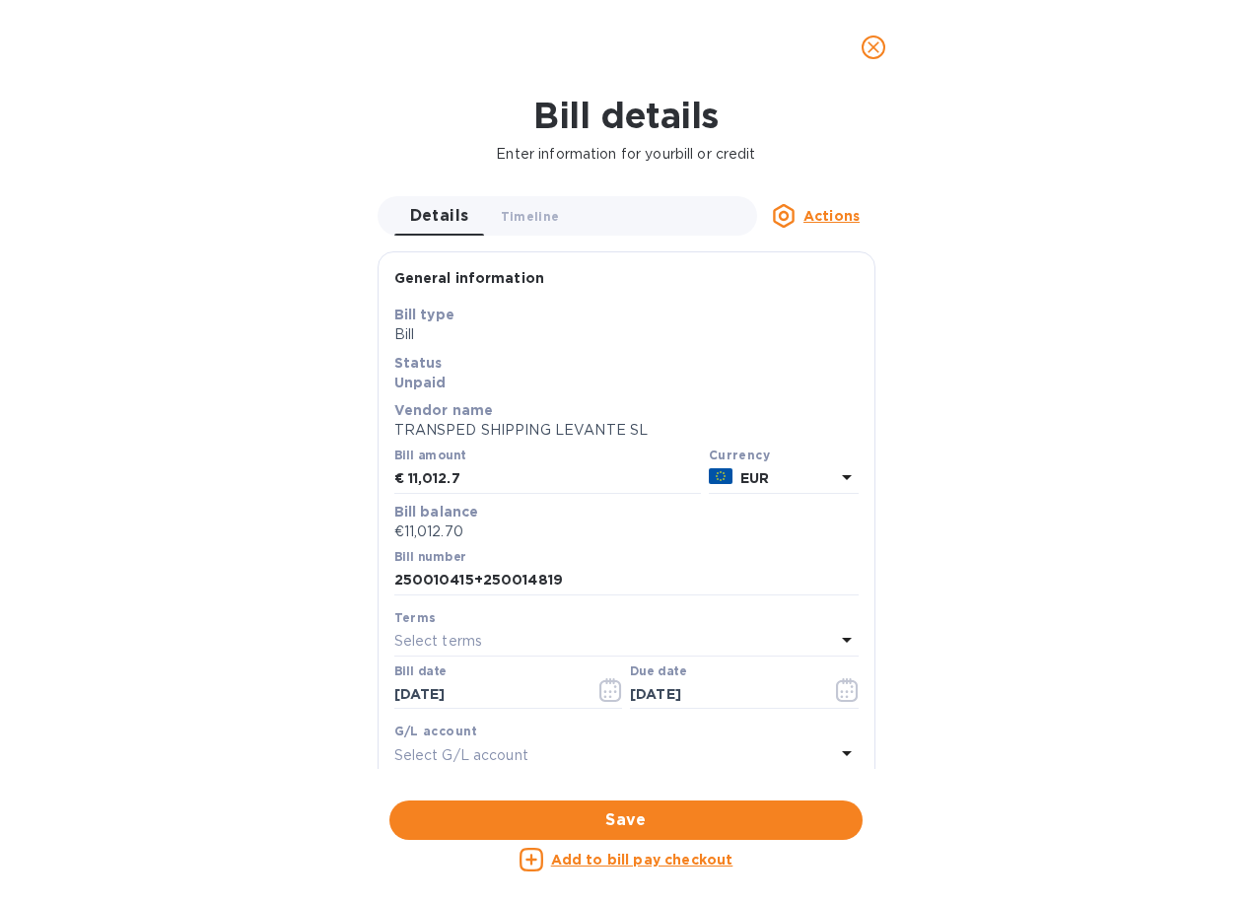
click at [777, 477] on p "EUR" at bounding box center [787, 478] width 95 height 21
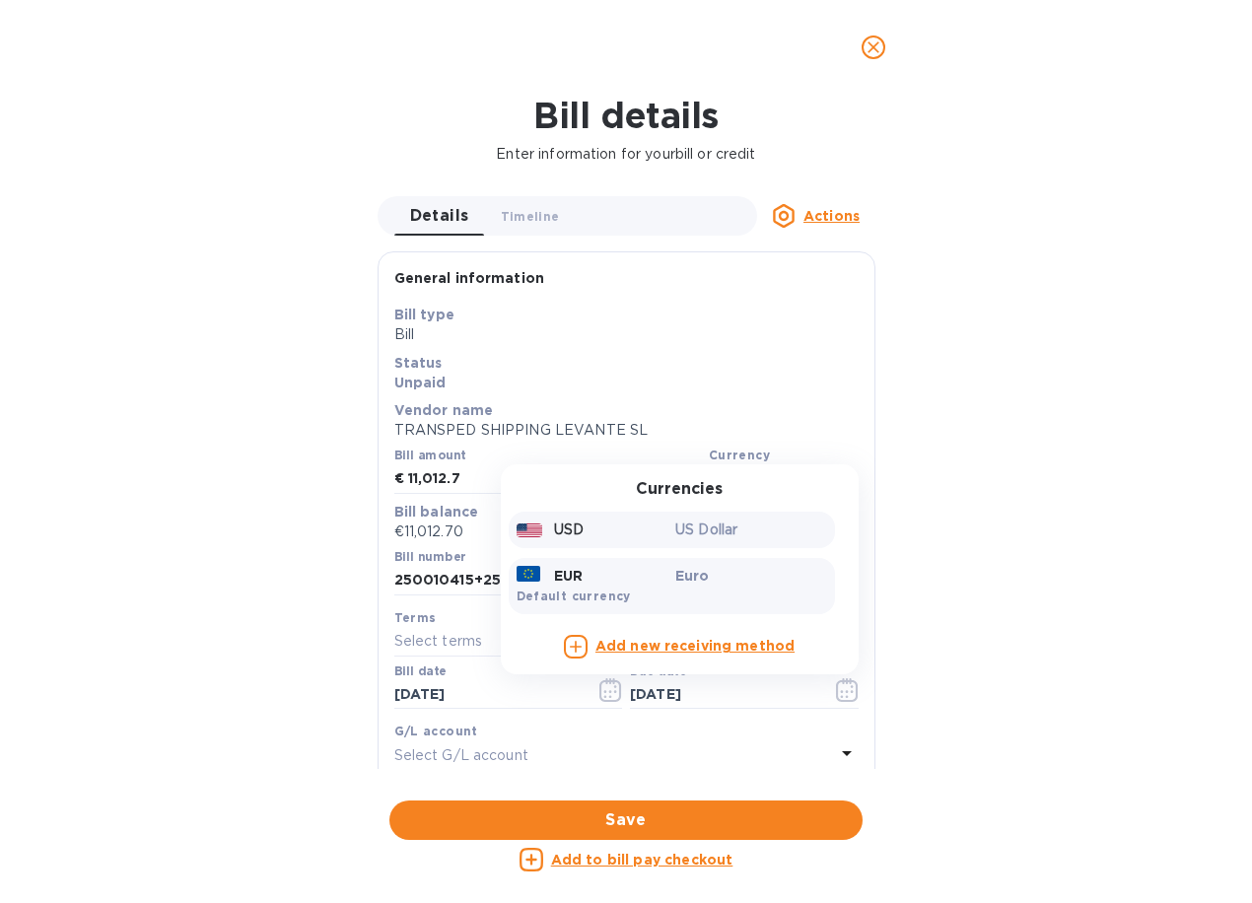
click at [698, 531] on p "US Dollar" at bounding box center [751, 529] width 152 height 21
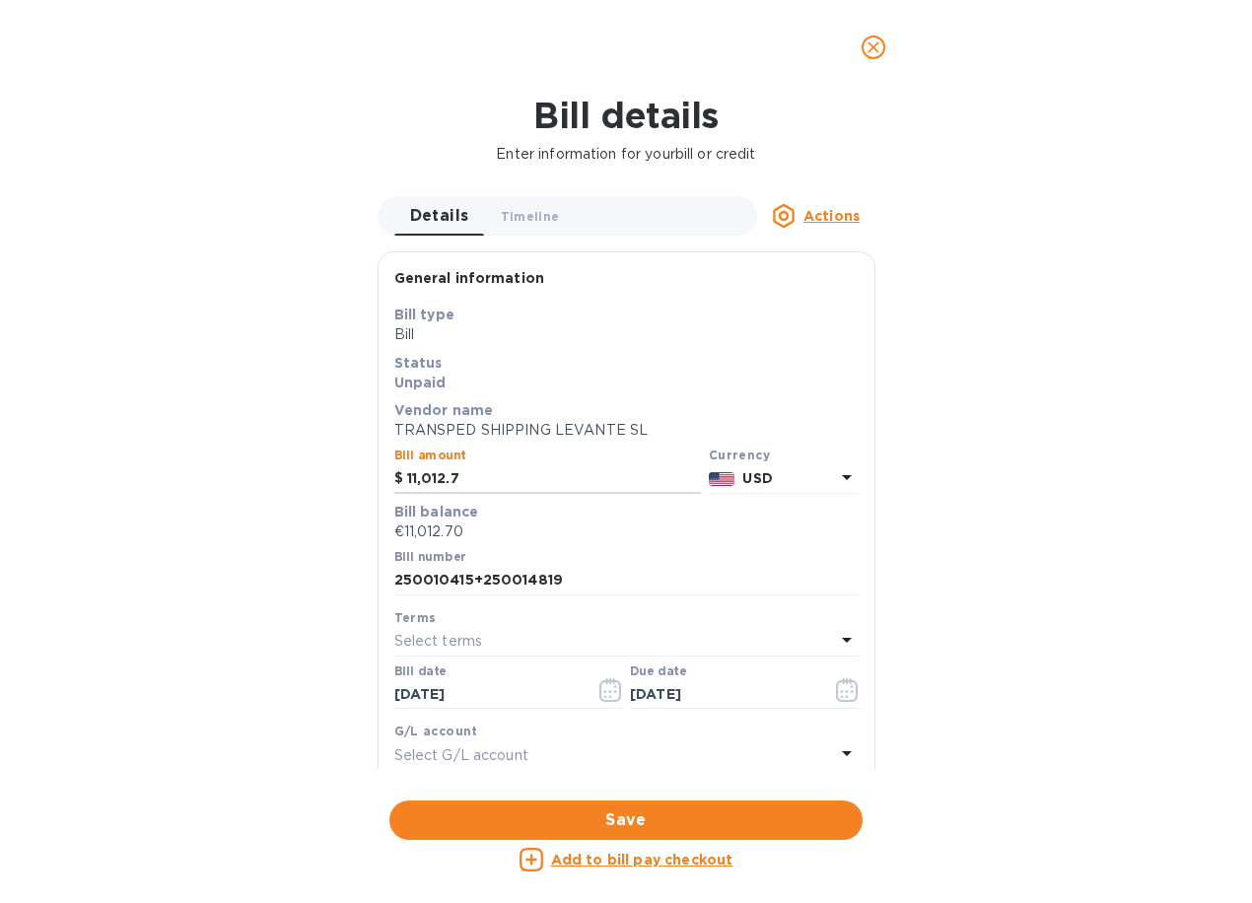
drag, startPoint x: 539, startPoint y: 481, endPoint x: 261, endPoint y: 467, distance: 278.3
click at [261, 467] on div "Bill details Enter information for your bill or credit Details 0 Timeline 0 Act…" at bounding box center [626, 499] width 1252 height 808
type input "11,715"
click at [807, 288] on div "General information" at bounding box center [626, 278] width 464 height 21
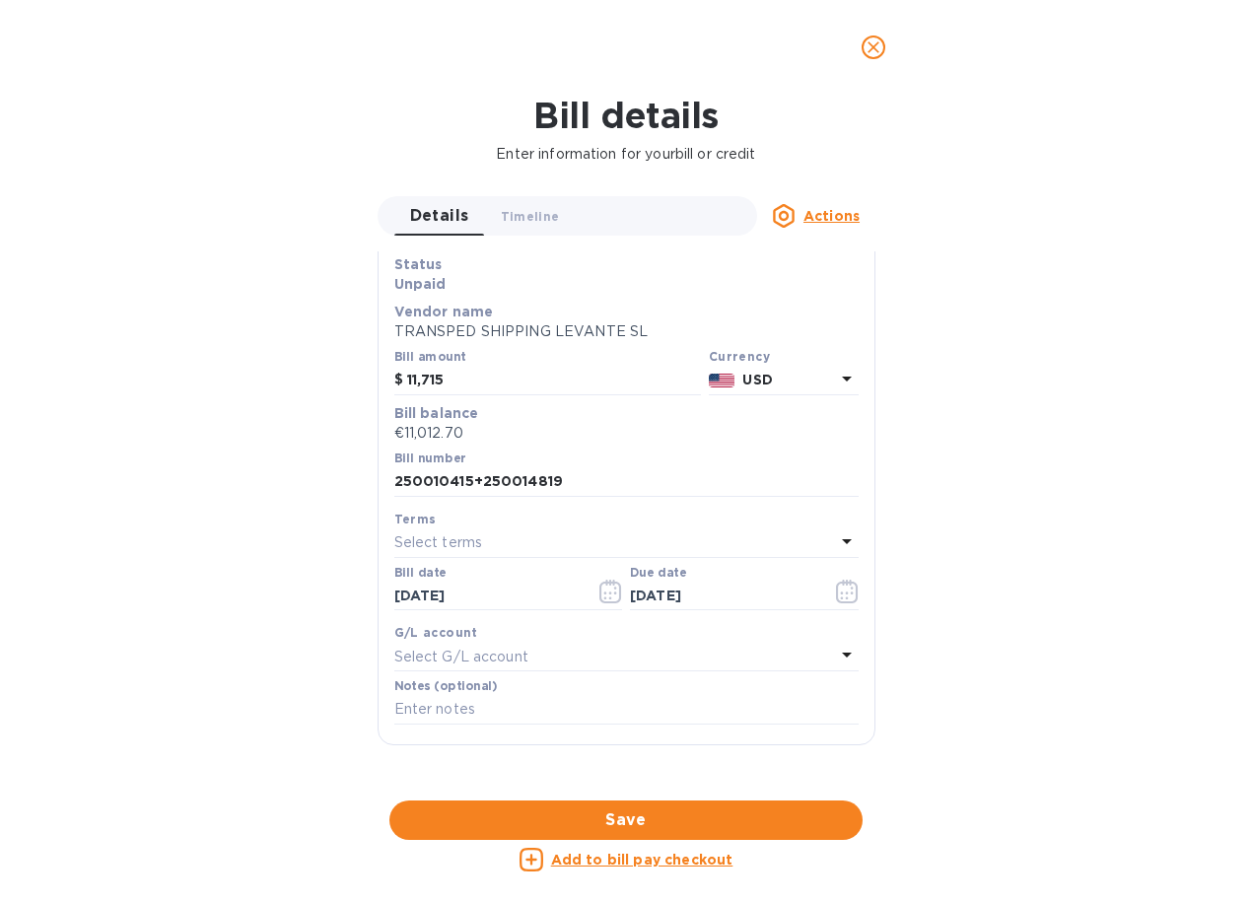
click at [672, 552] on div "Select terms" at bounding box center [614, 543] width 441 height 28
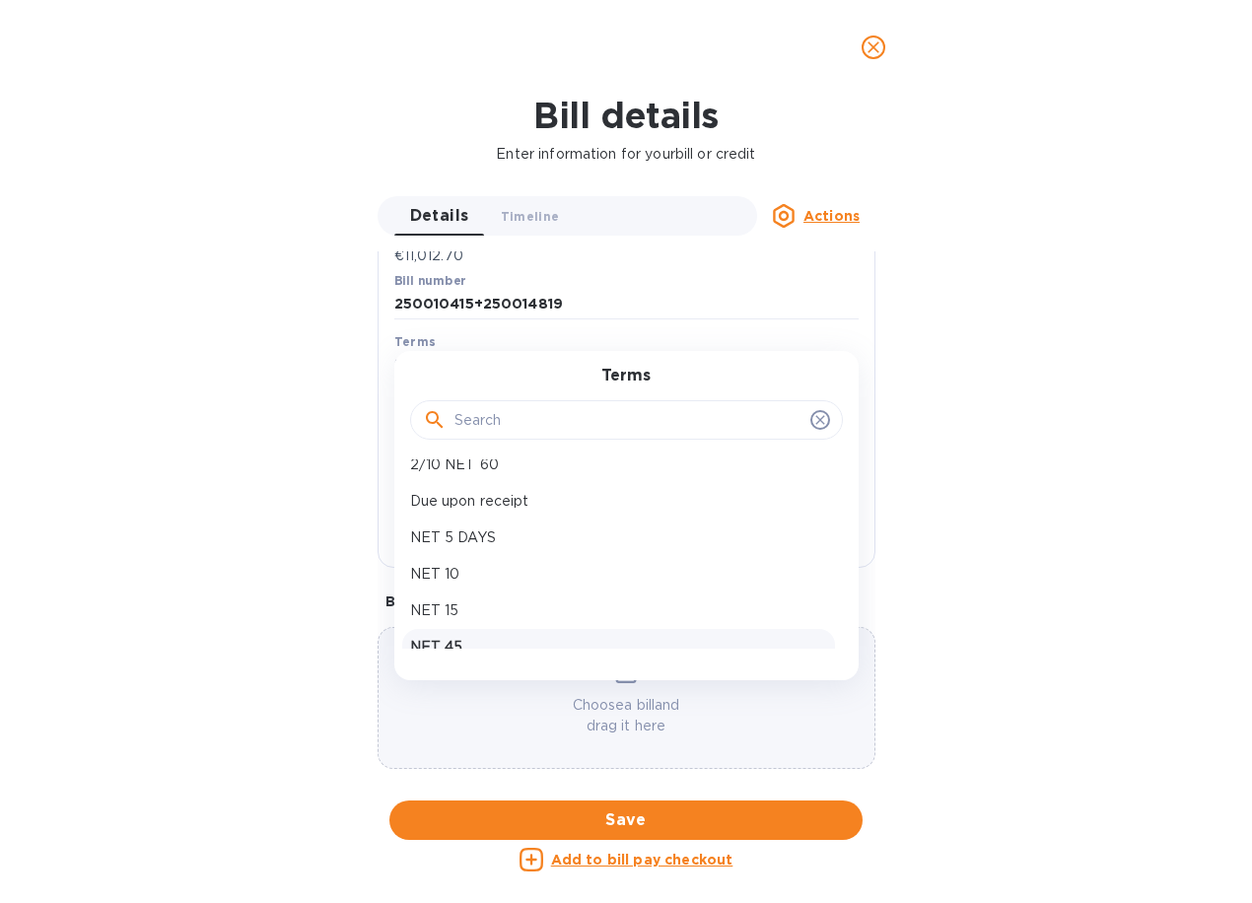
scroll to position [0, 0]
click at [590, 623] on p "Due upon receipt" at bounding box center [618, 623] width 417 height 21
type input "[DATE]"
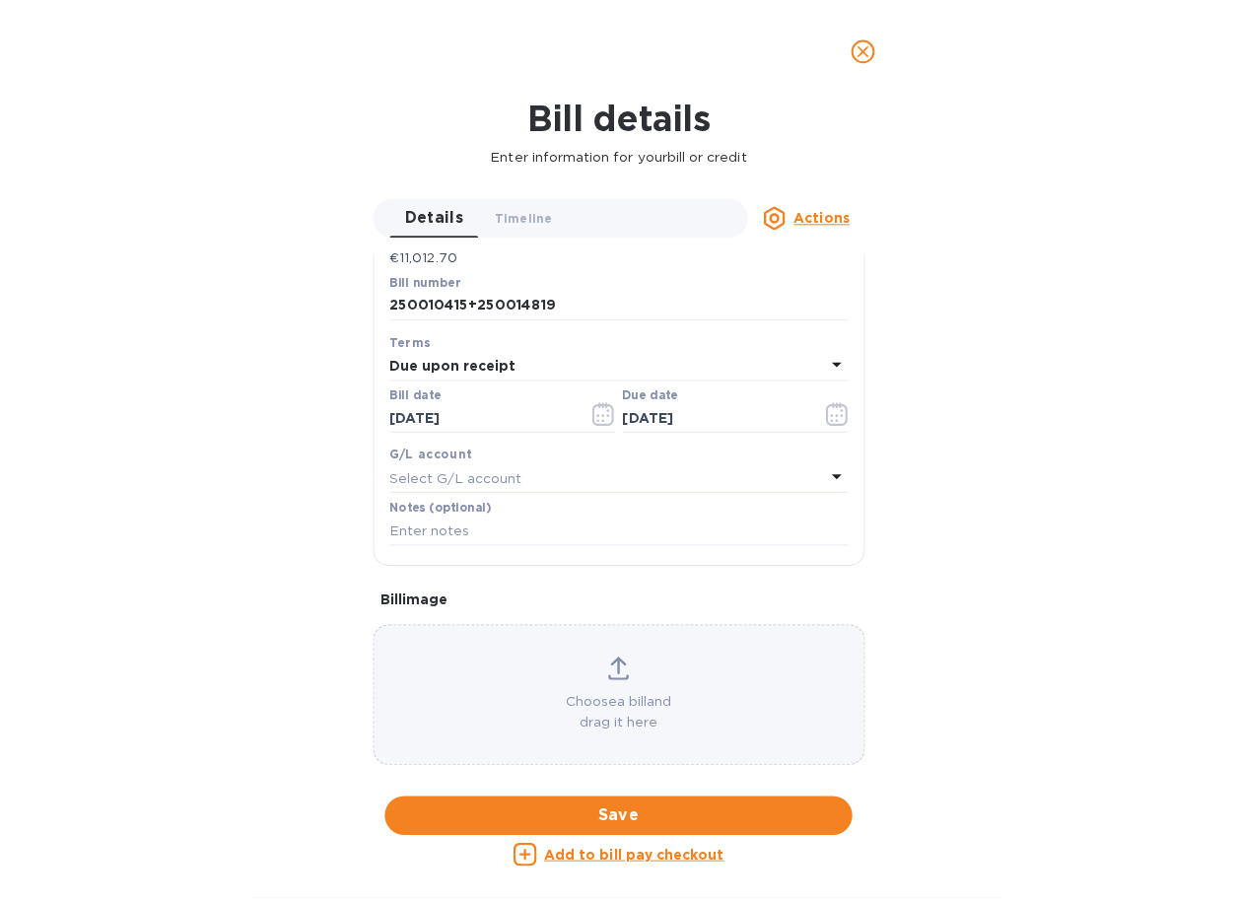
scroll to position [79, 0]
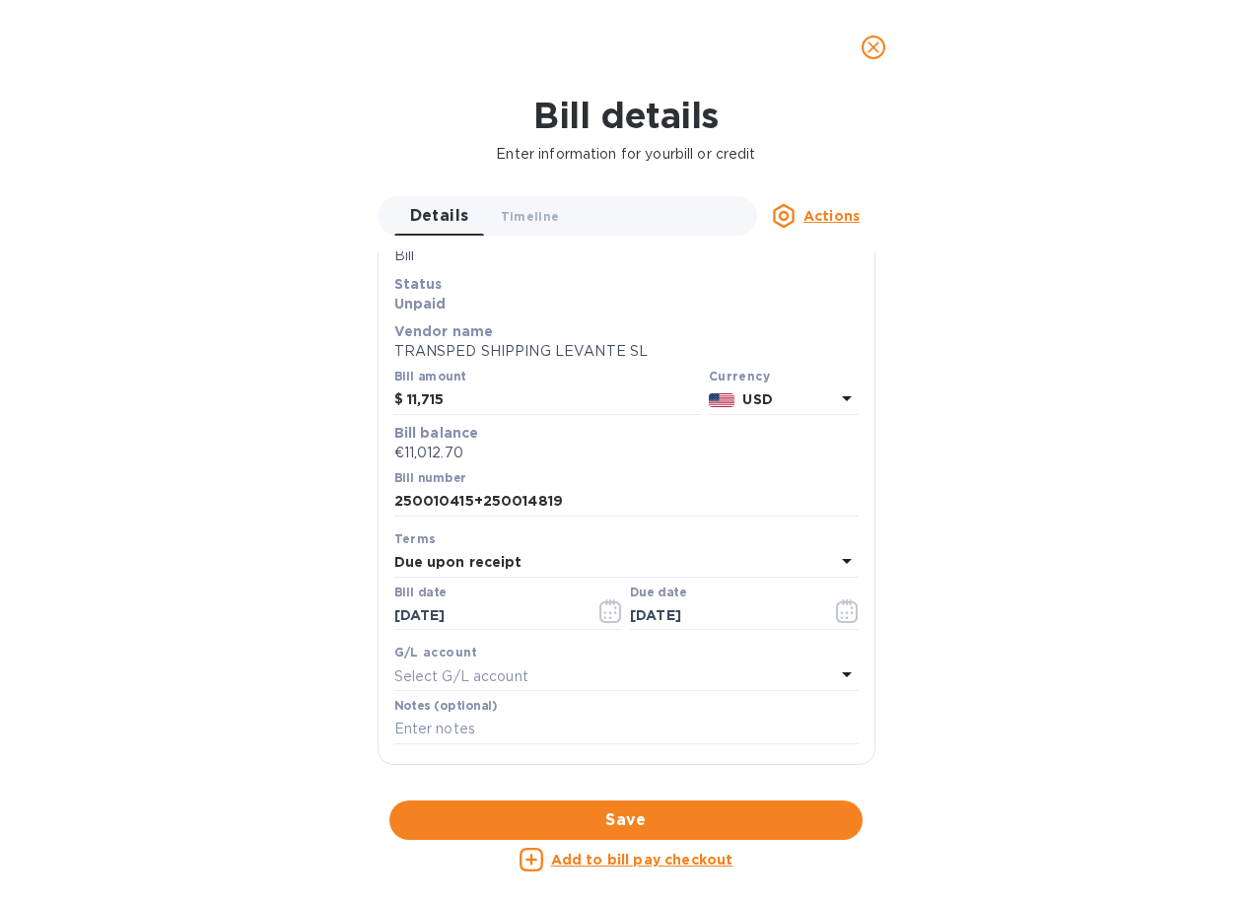
click at [225, 414] on div "Bill details Enter information for your bill or credit Details 0 Timeline 0 Act…" at bounding box center [626, 499] width 1252 height 808
click at [600, 811] on span "Save" at bounding box center [626, 820] width 442 height 24
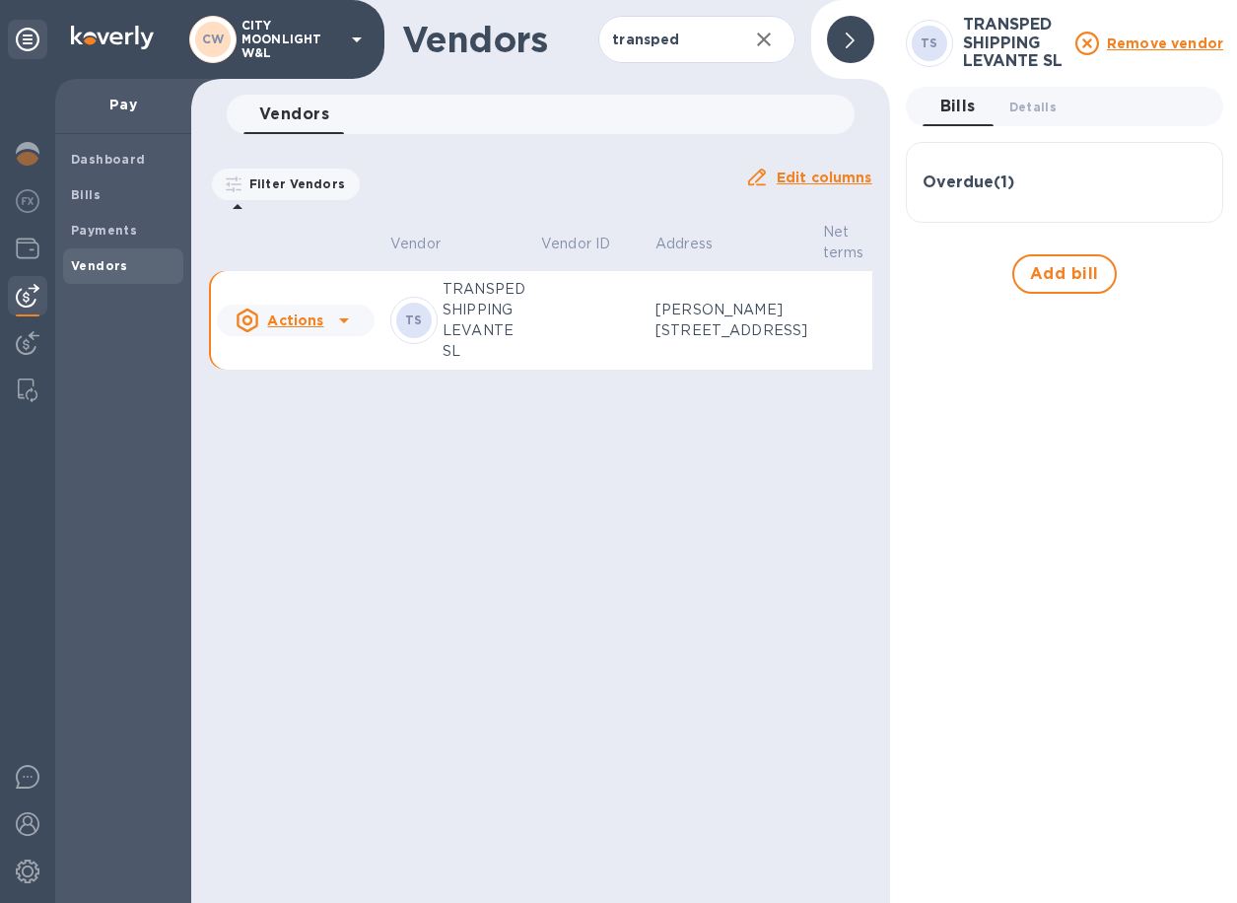
click at [1037, 171] on div "Overdue ( 1 )" at bounding box center [1064, 182] width 284 height 47
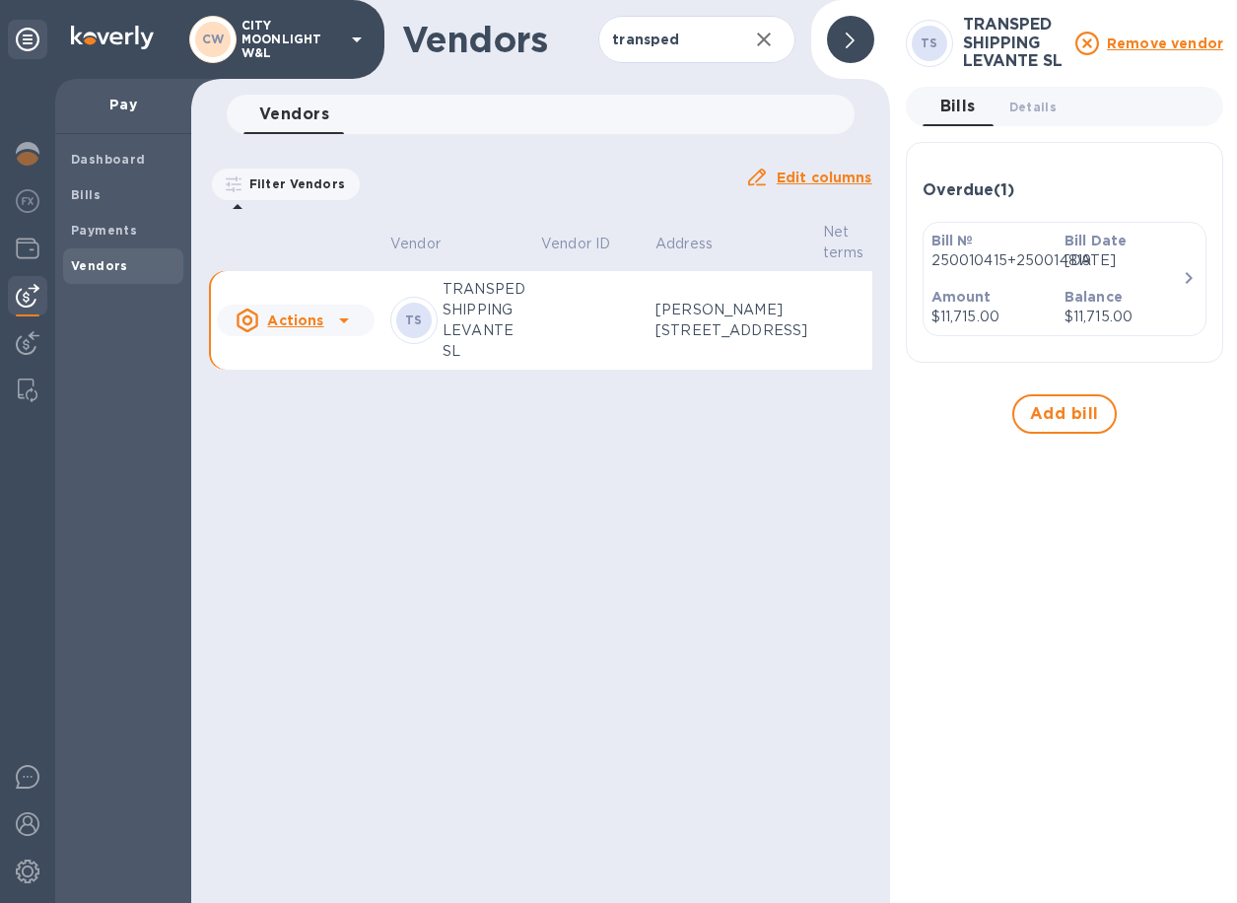
click at [1044, 298] on p "Amount" at bounding box center [989, 297] width 117 height 20
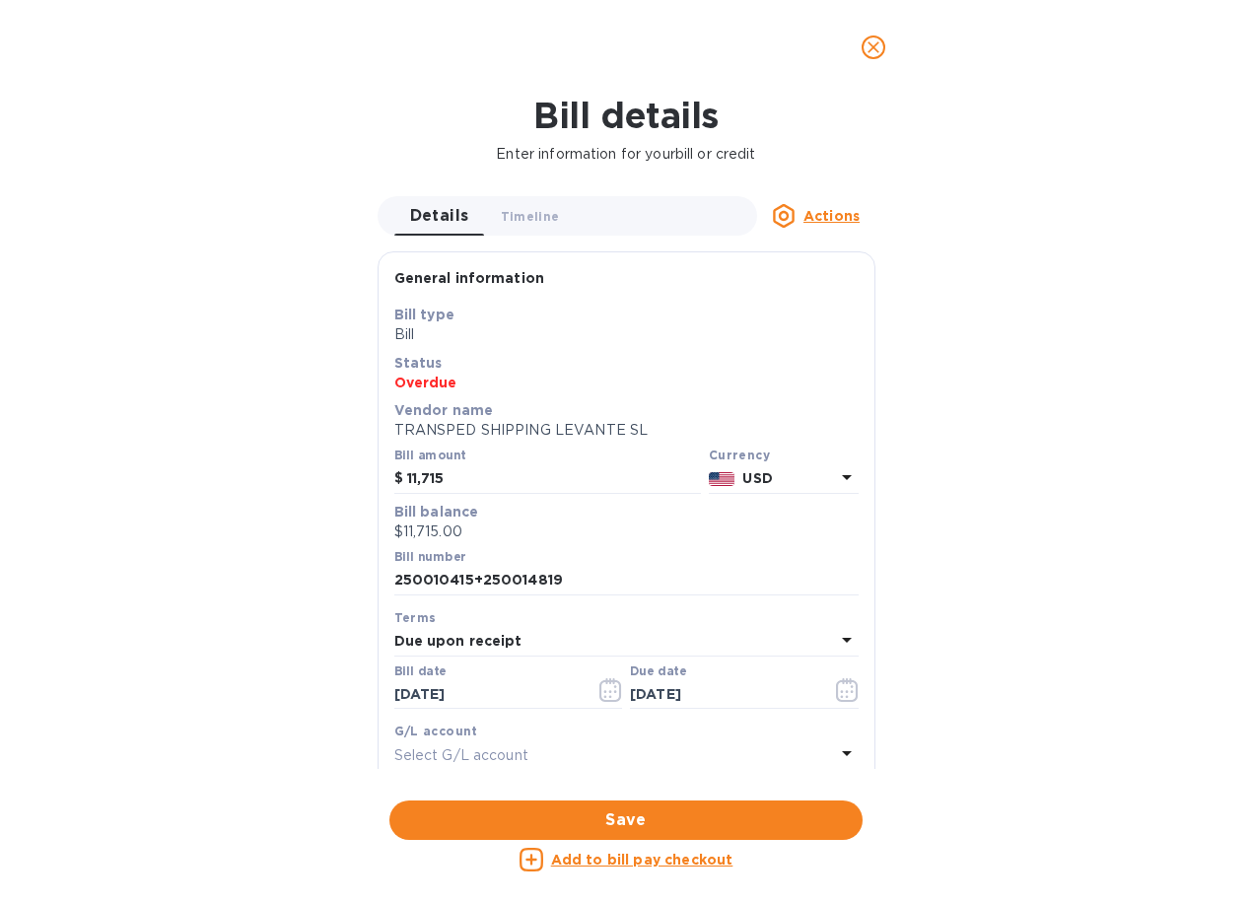
click at [672, 868] on p "Add to bill pay checkout" at bounding box center [642, 860] width 182 height 20
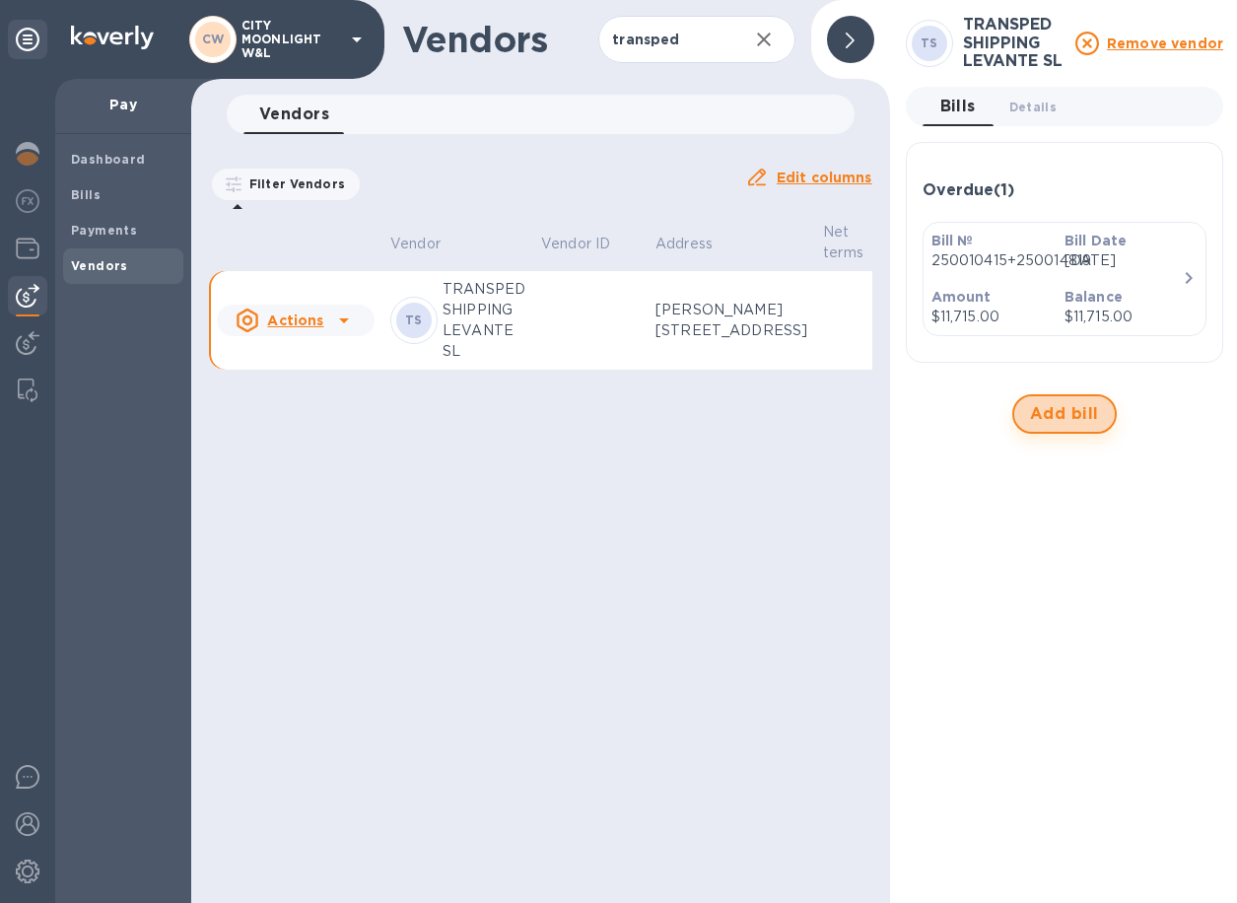
click at [1076, 425] on span "Add bill" at bounding box center [1064, 414] width 69 height 24
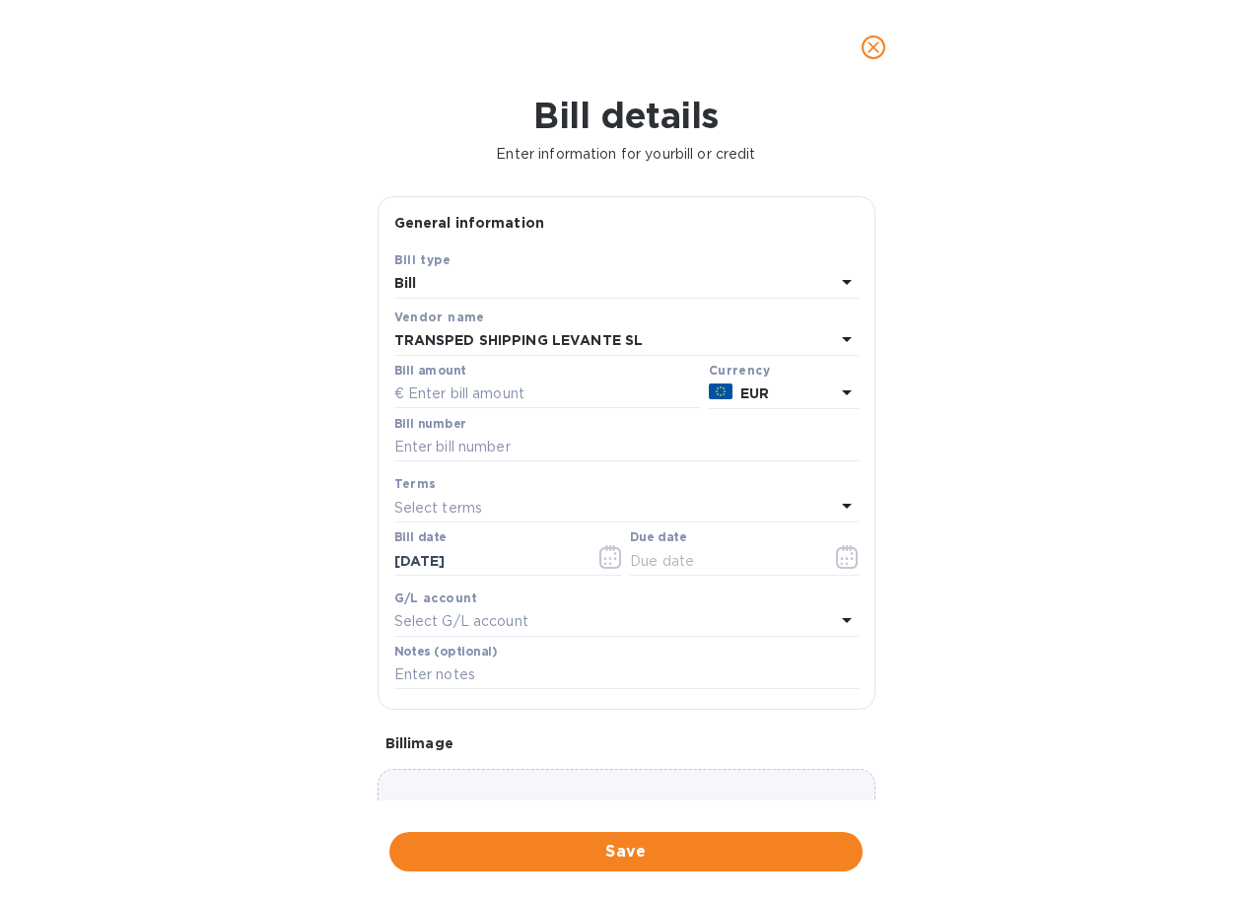
click at [864, 48] on icon "close" at bounding box center [873, 47] width 20 height 20
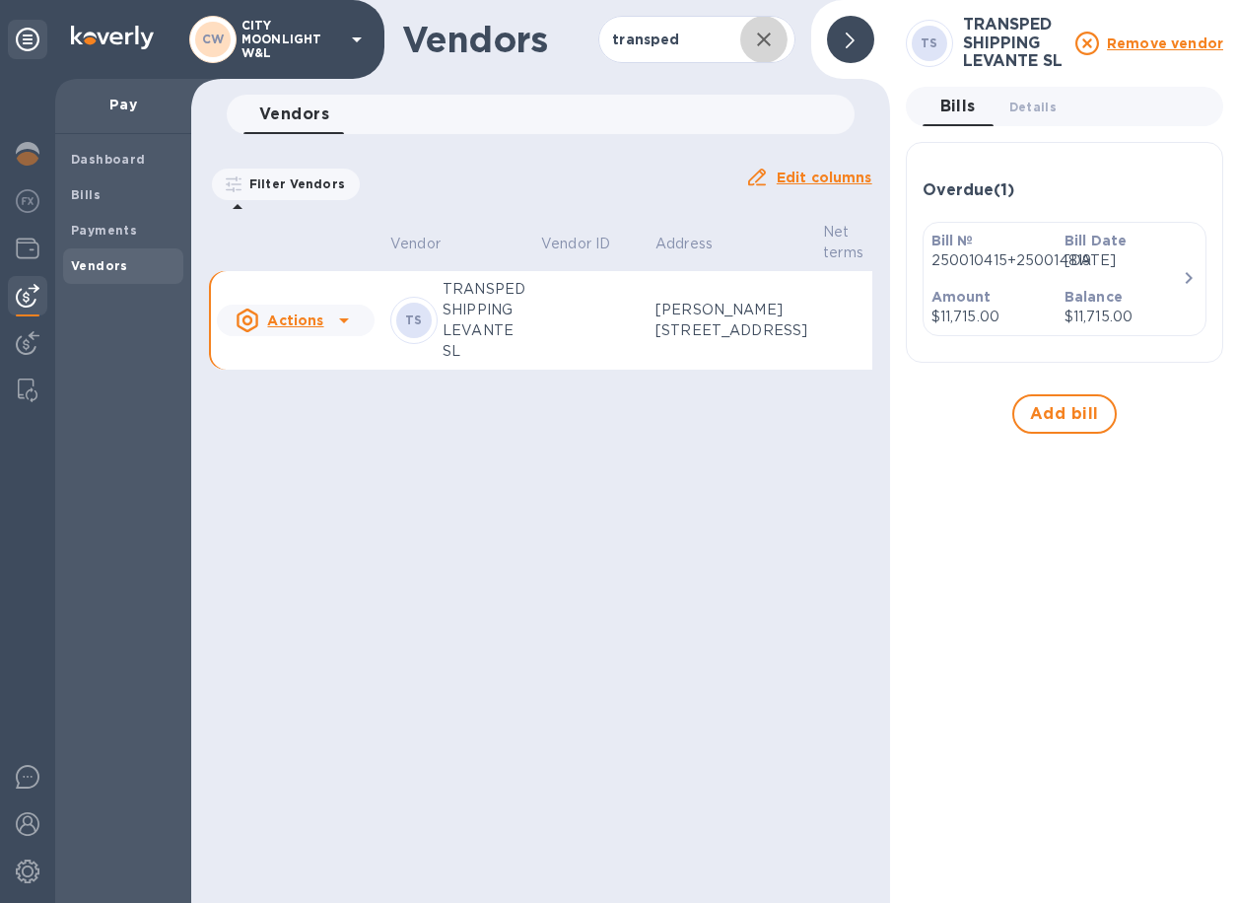
click at [763, 44] on icon "button" at bounding box center [764, 40] width 24 height 24
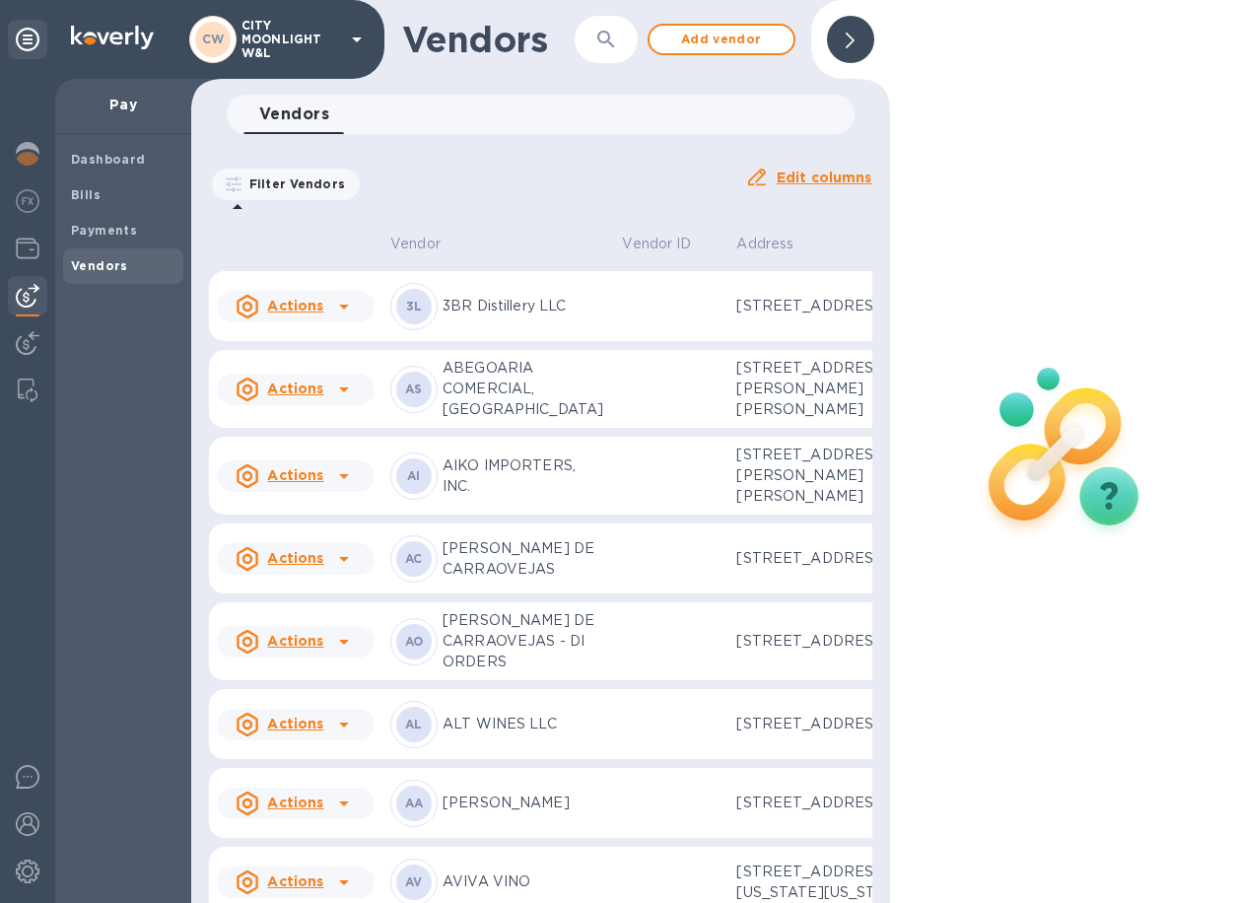
click at [868, 37] on div at bounding box center [850, 39] width 47 height 47
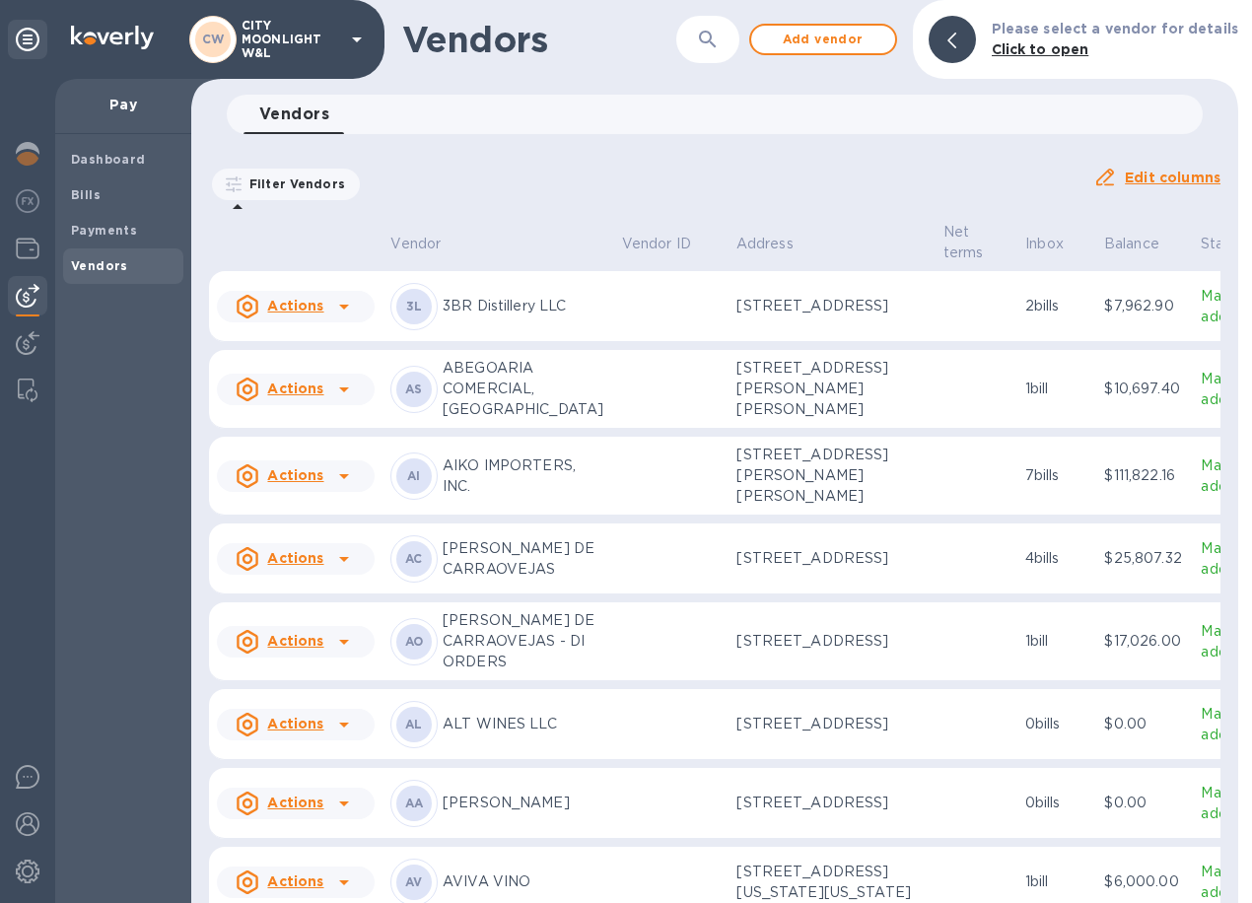
click at [26, 303] on img at bounding box center [28, 296] width 24 height 24
click at [111, 202] on span "Bills" at bounding box center [123, 195] width 104 height 20
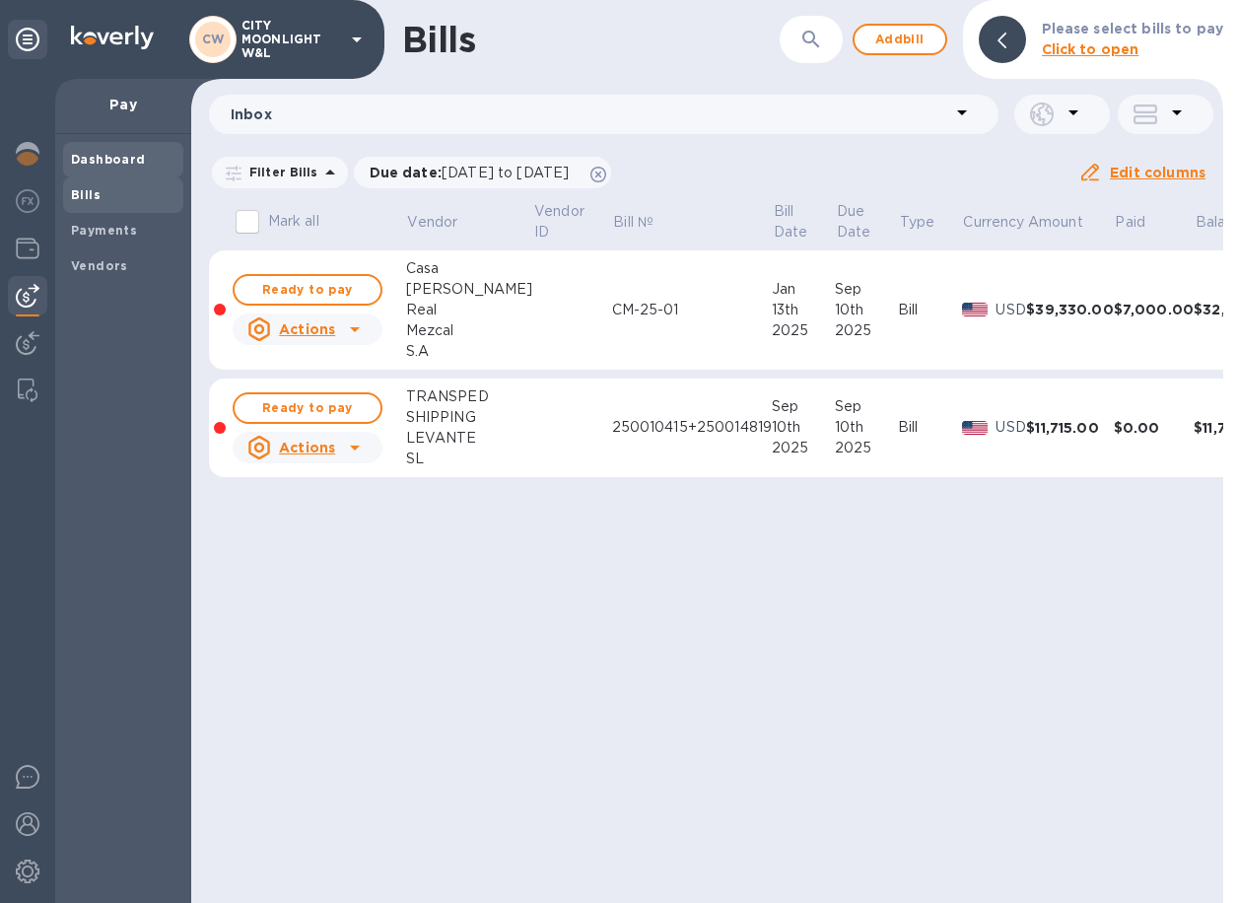
click at [118, 160] on b "Dashboard" at bounding box center [108, 159] width 75 height 15
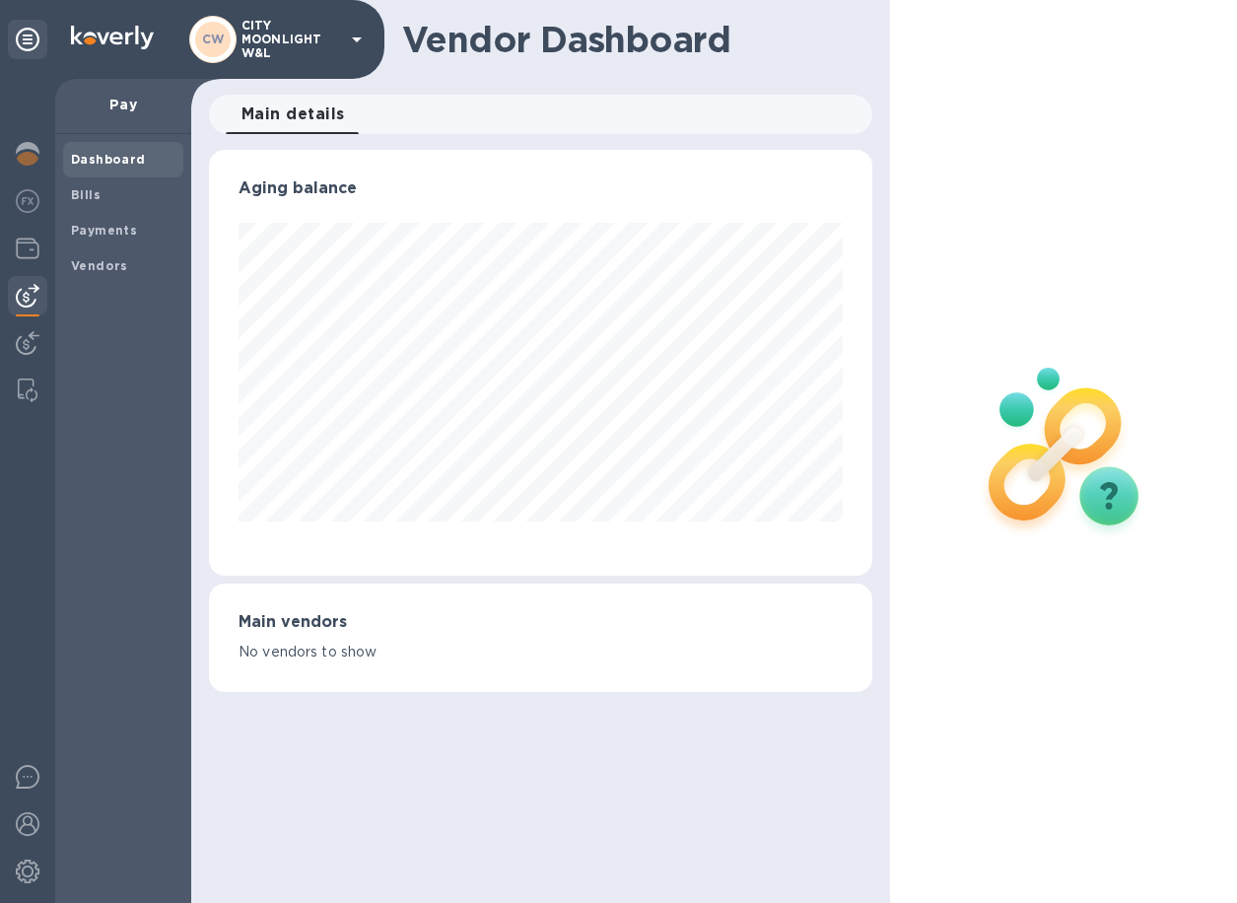
scroll to position [985130, 984901]
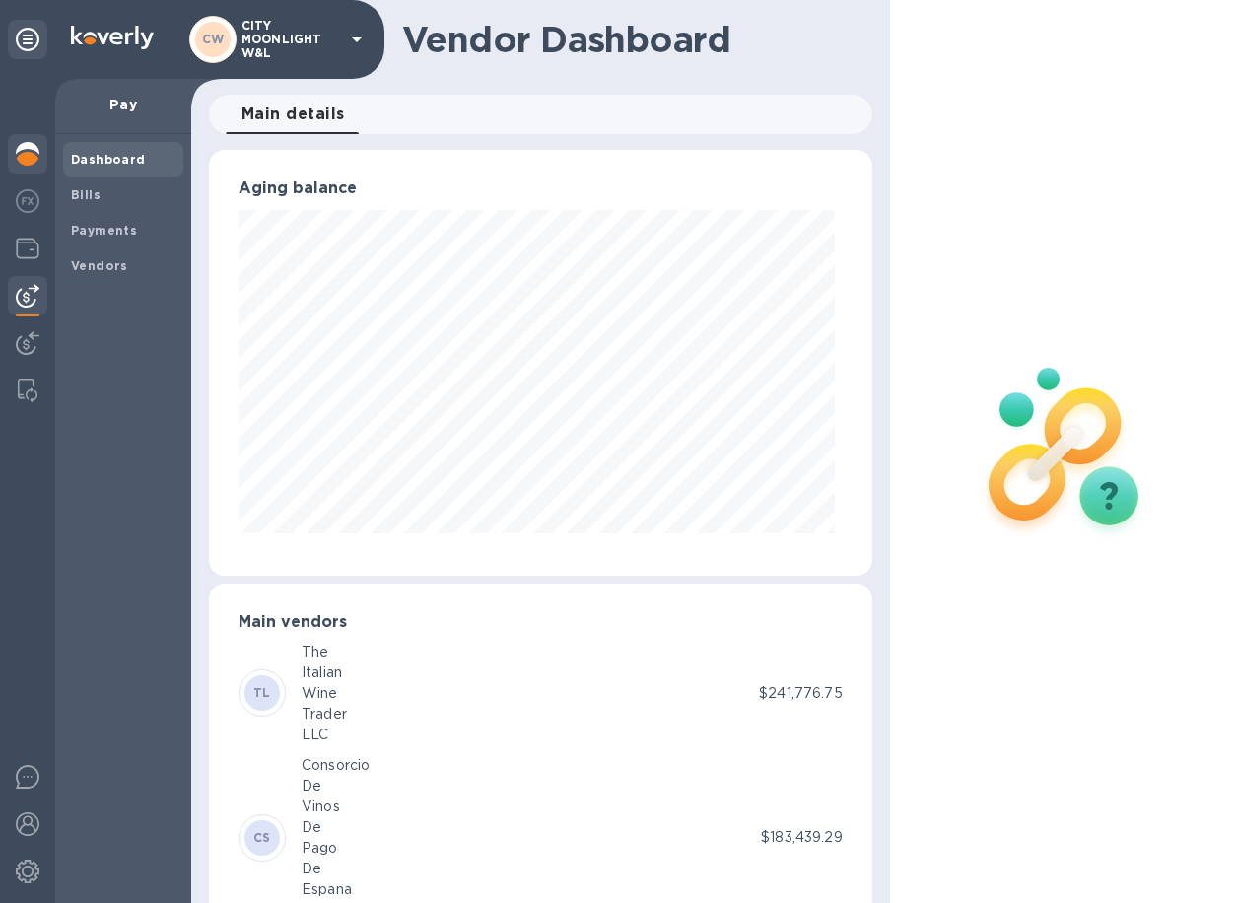
click at [35, 154] on img at bounding box center [28, 154] width 24 height 24
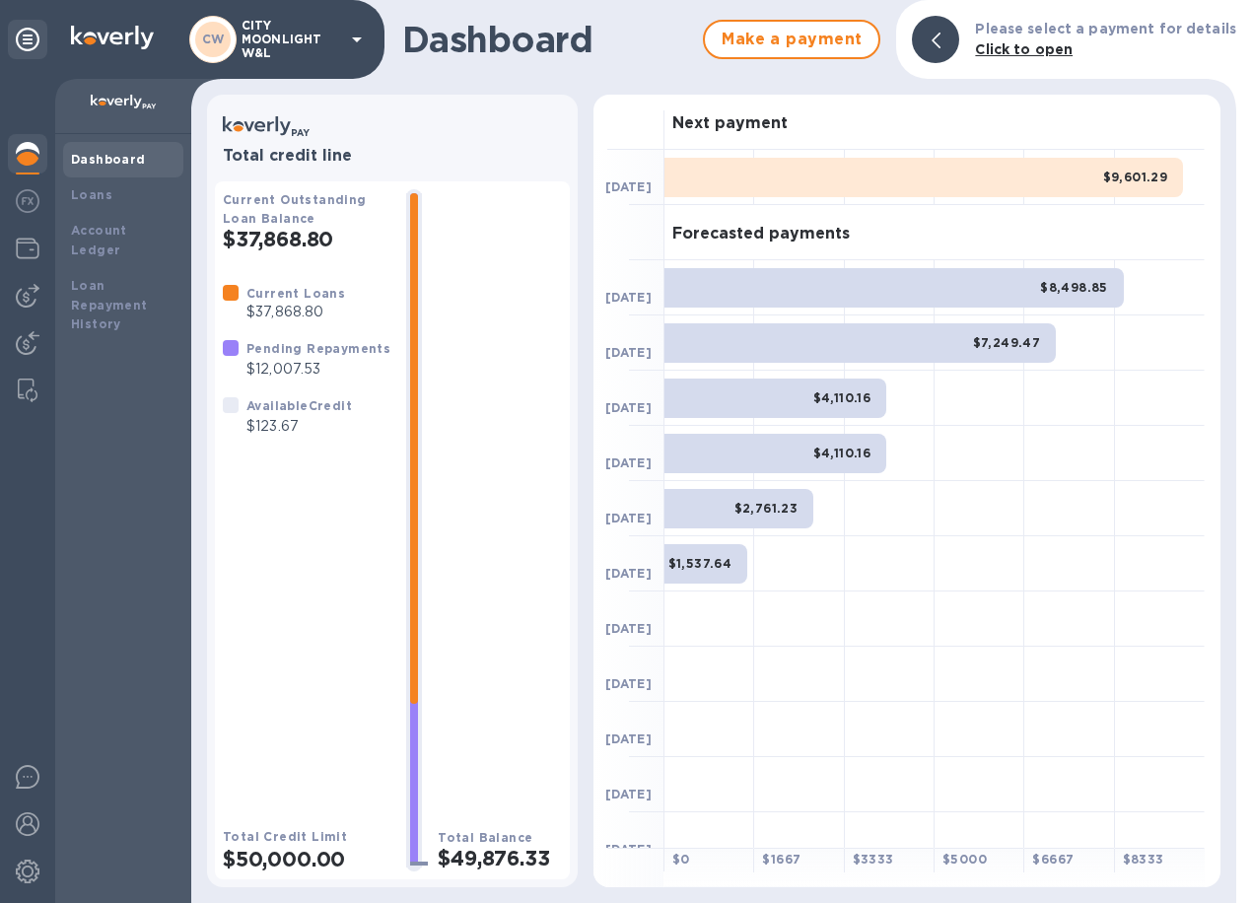
click at [769, 64] on div "Make a payment" at bounding box center [791, 39] width 193 height 55
click at [785, 46] on span "Make a payment" at bounding box center [791, 40] width 142 height 24
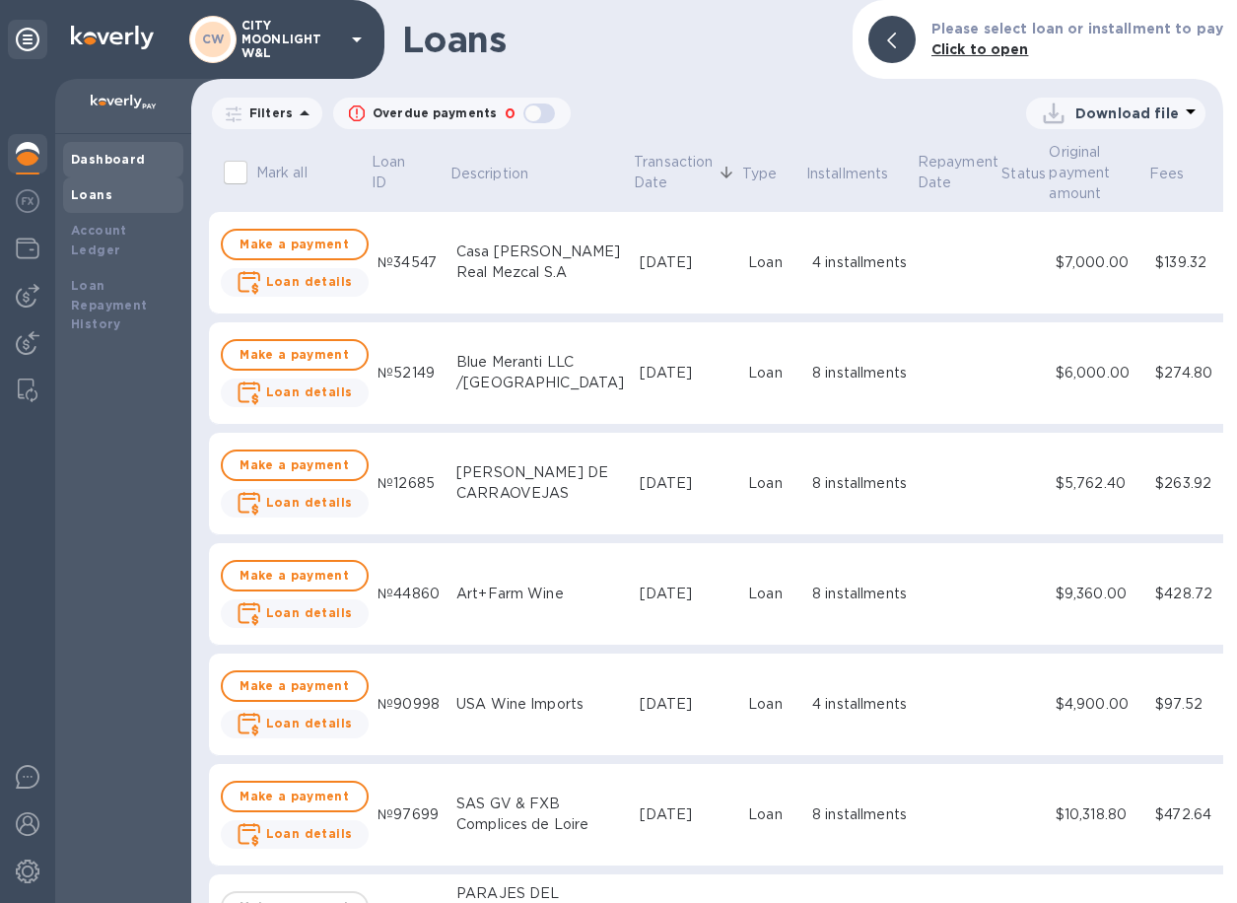
click at [117, 164] on b "Dashboard" at bounding box center [108, 159] width 75 height 15
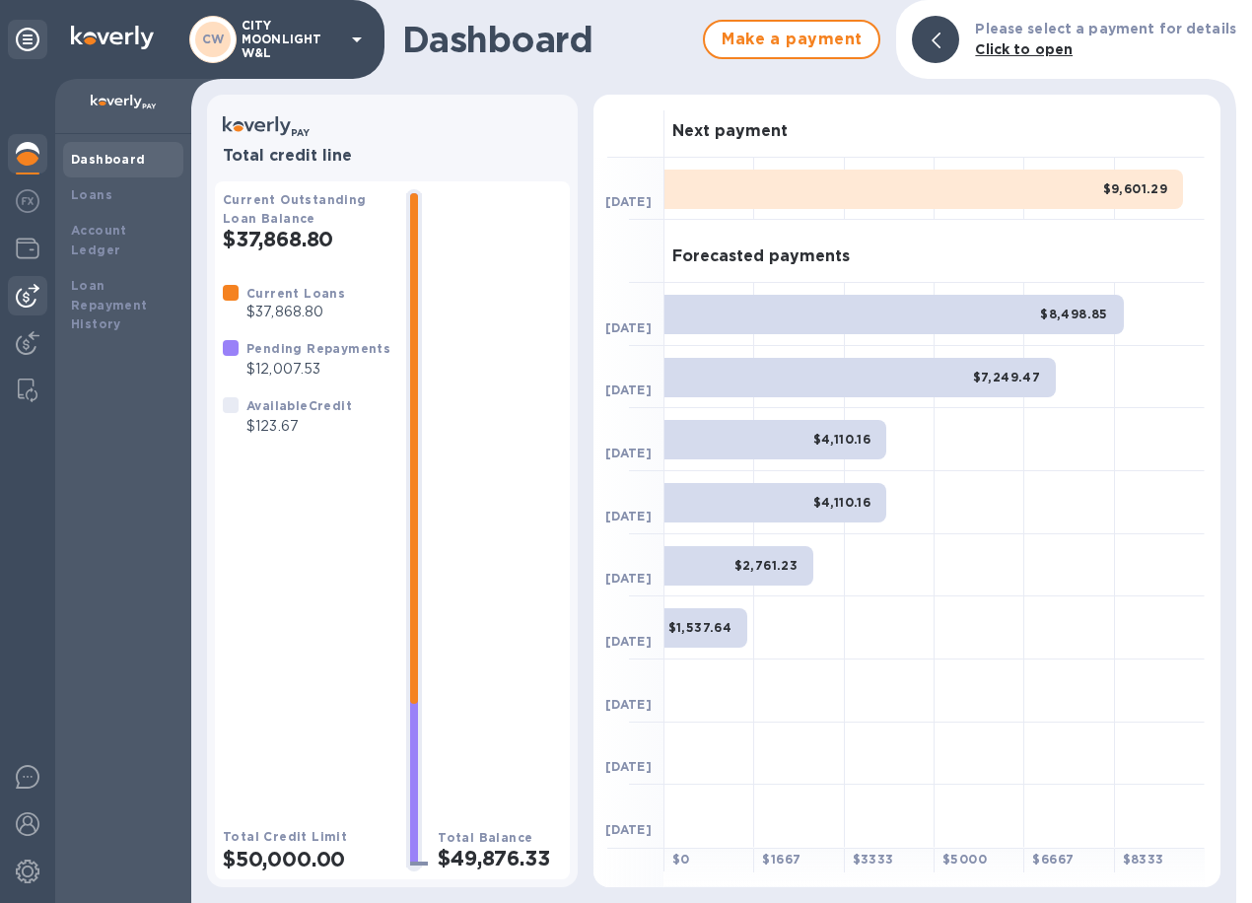
click at [25, 296] on img at bounding box center [28, 296] width 24 height 24
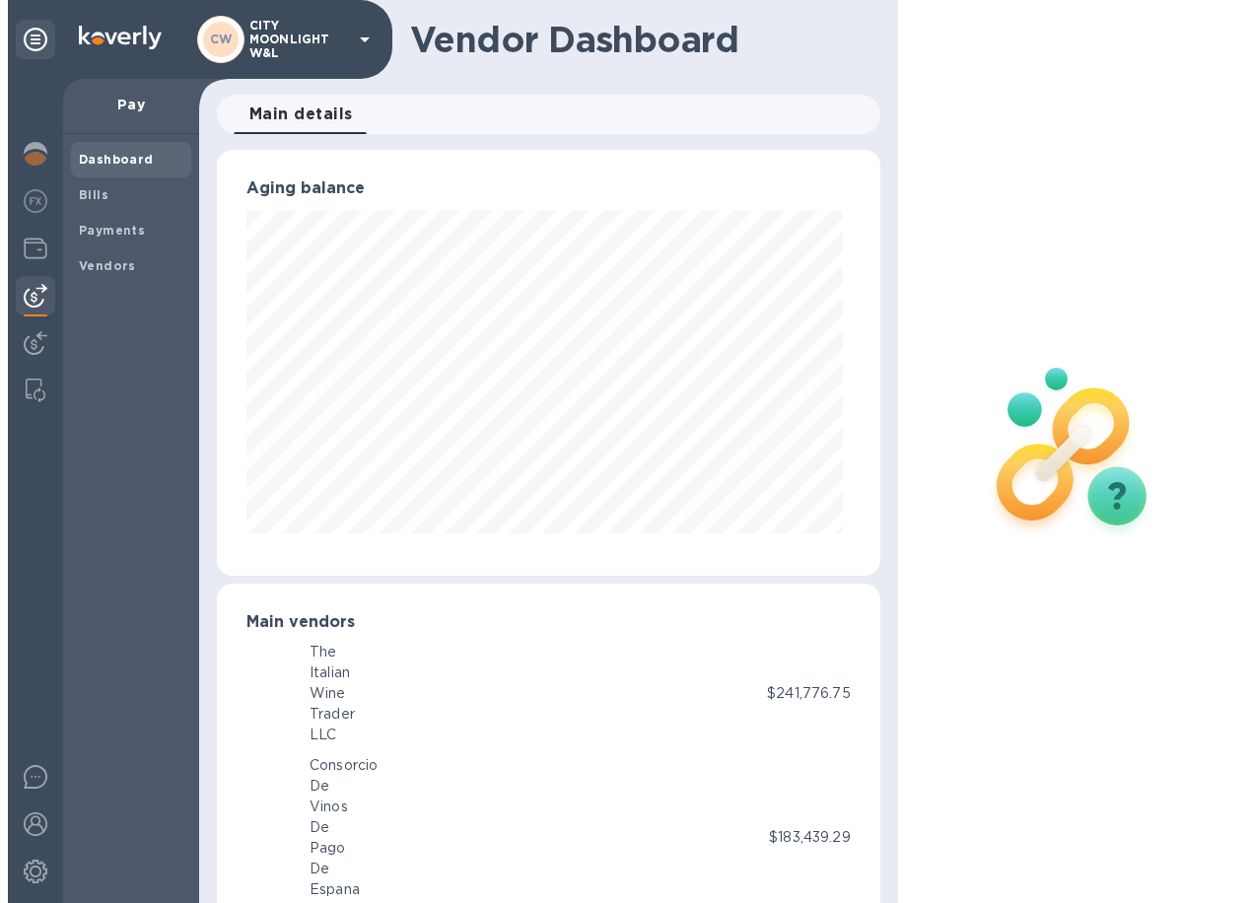
scroll to position [426, 654]
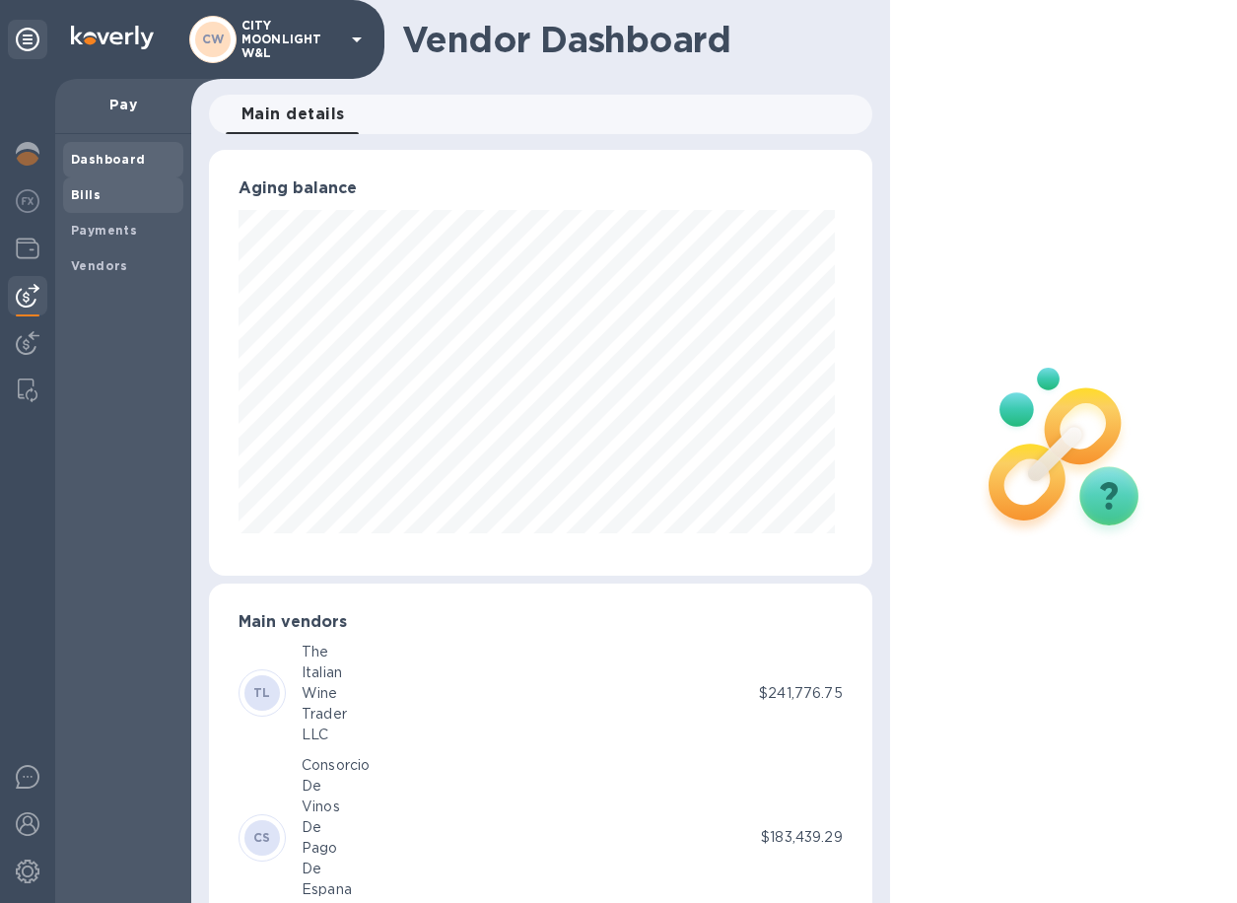
click at [63, 203] on div "Bills" at bounding box center [123, 194] width 120 height 35
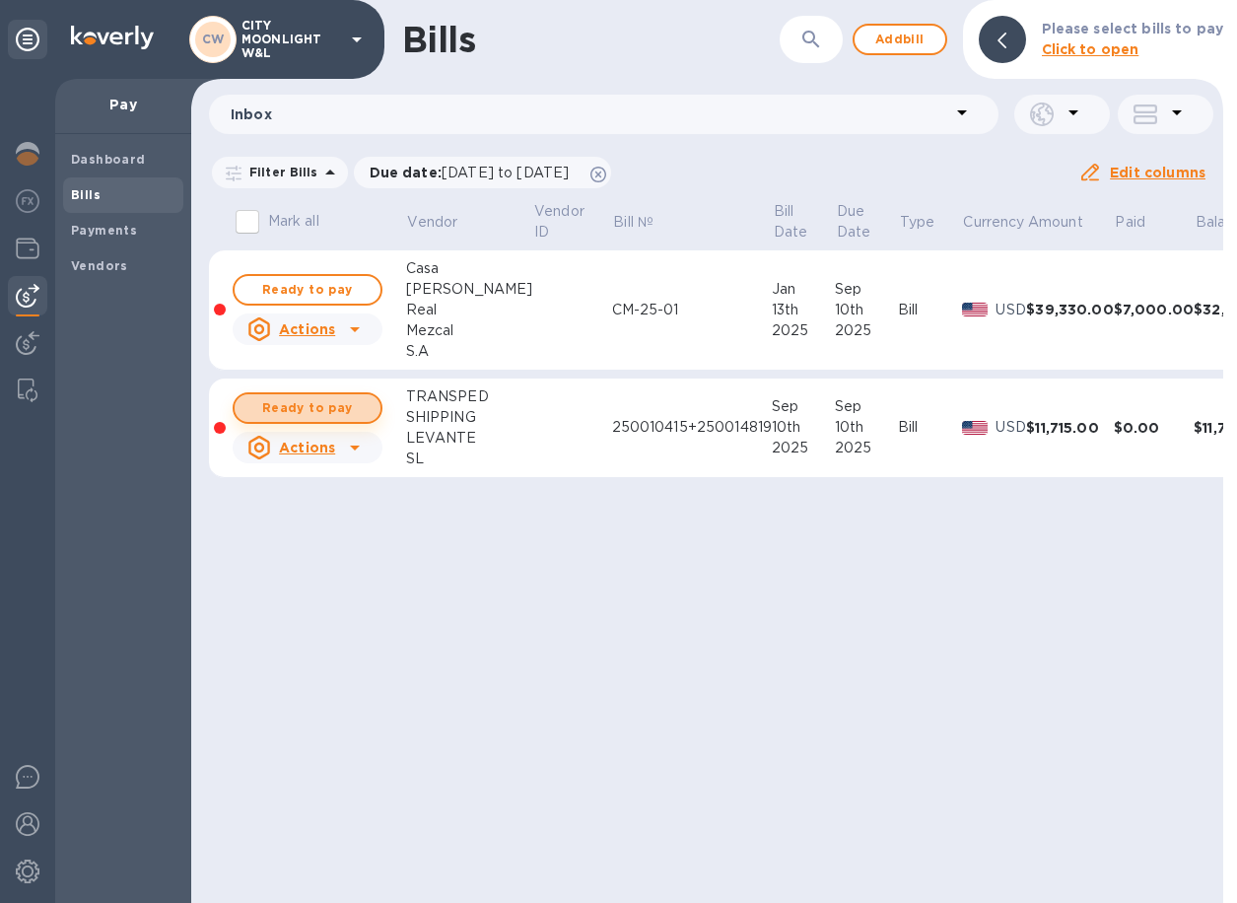
click at [345, 407] on span "Ready to pay" at bounding box center [307, 408] width 114 height 24
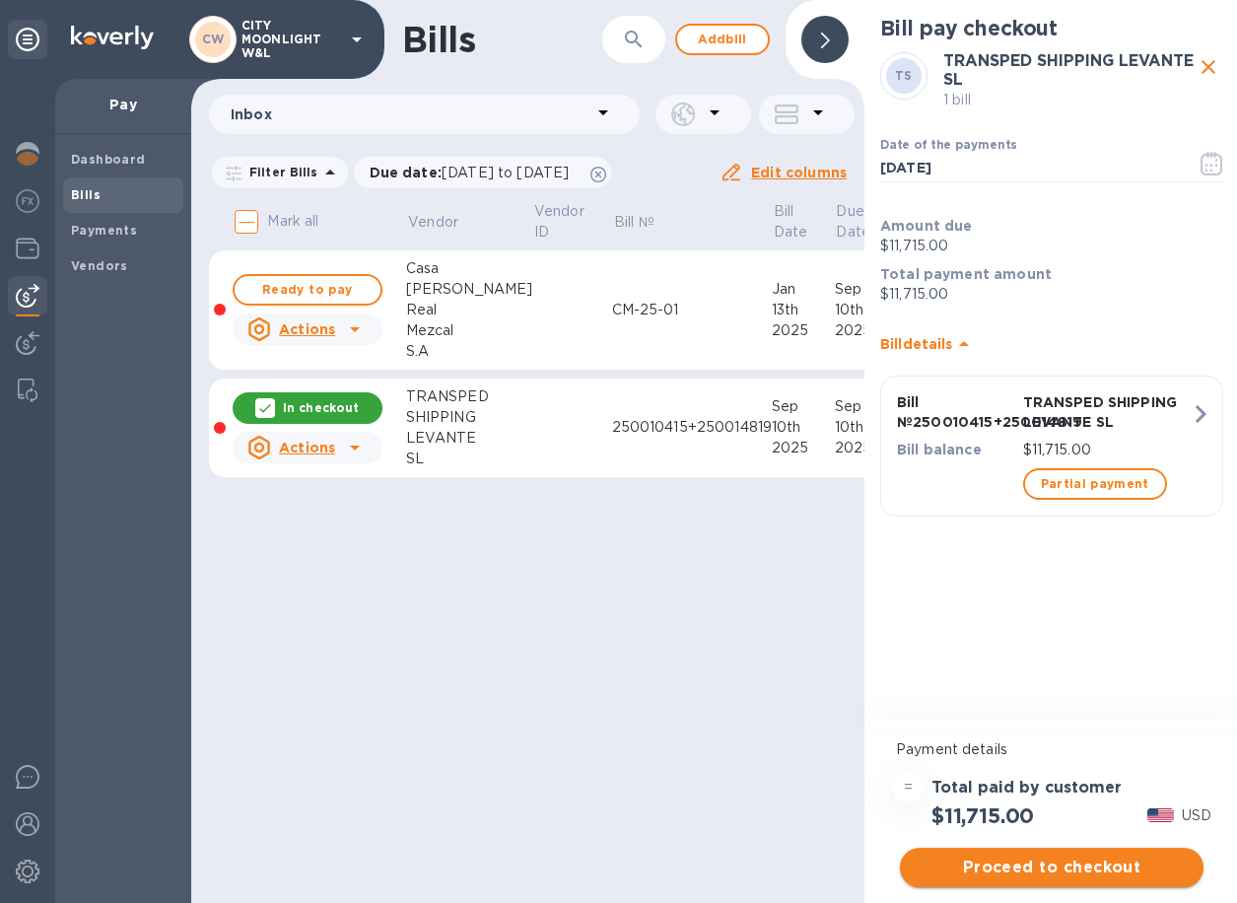
click at [1064, 867] on span "Proceed to checkout" at bounding box center [1052, 867] width 272 height 24
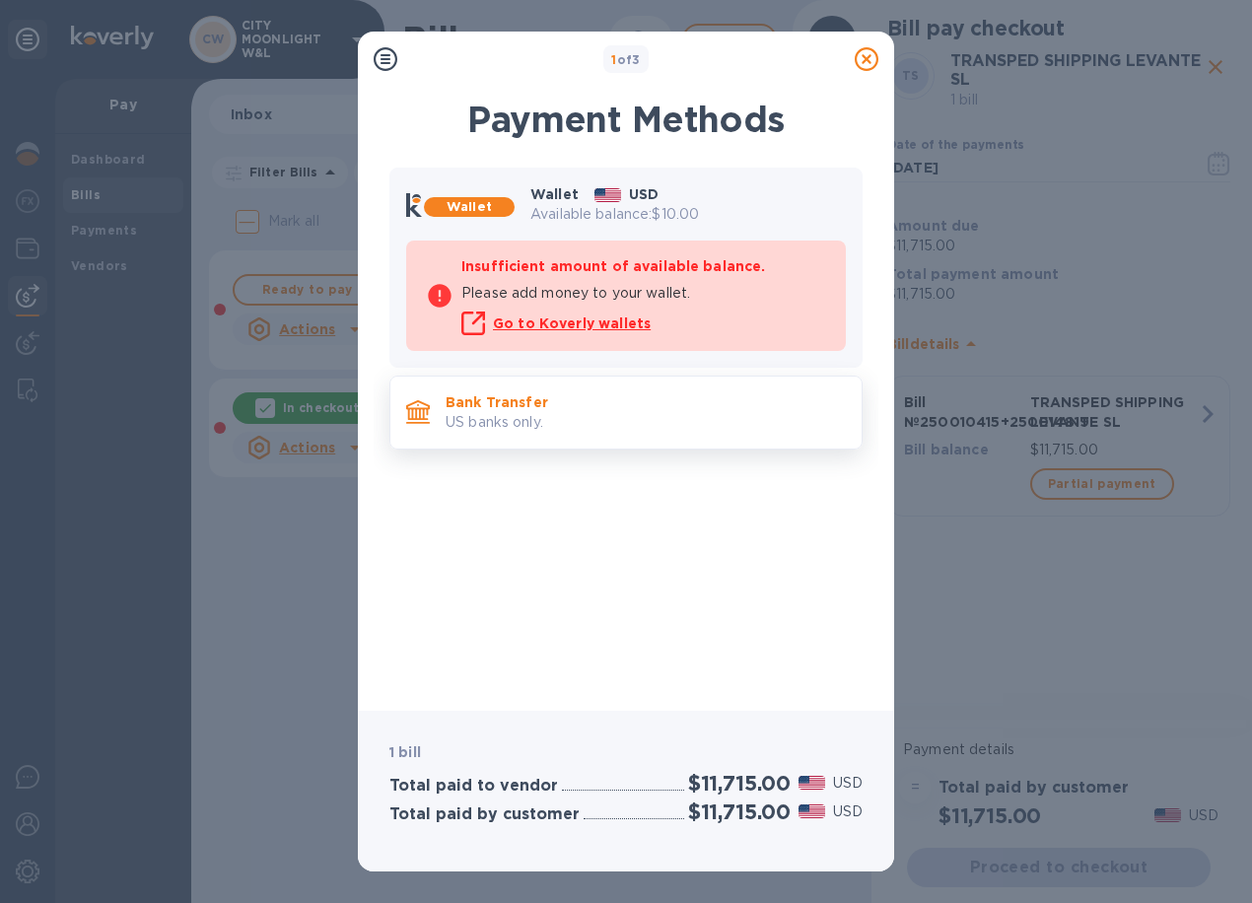
click at [525, 424] on p "US banks only." at bounding box center [645, 422] width 400 height 21
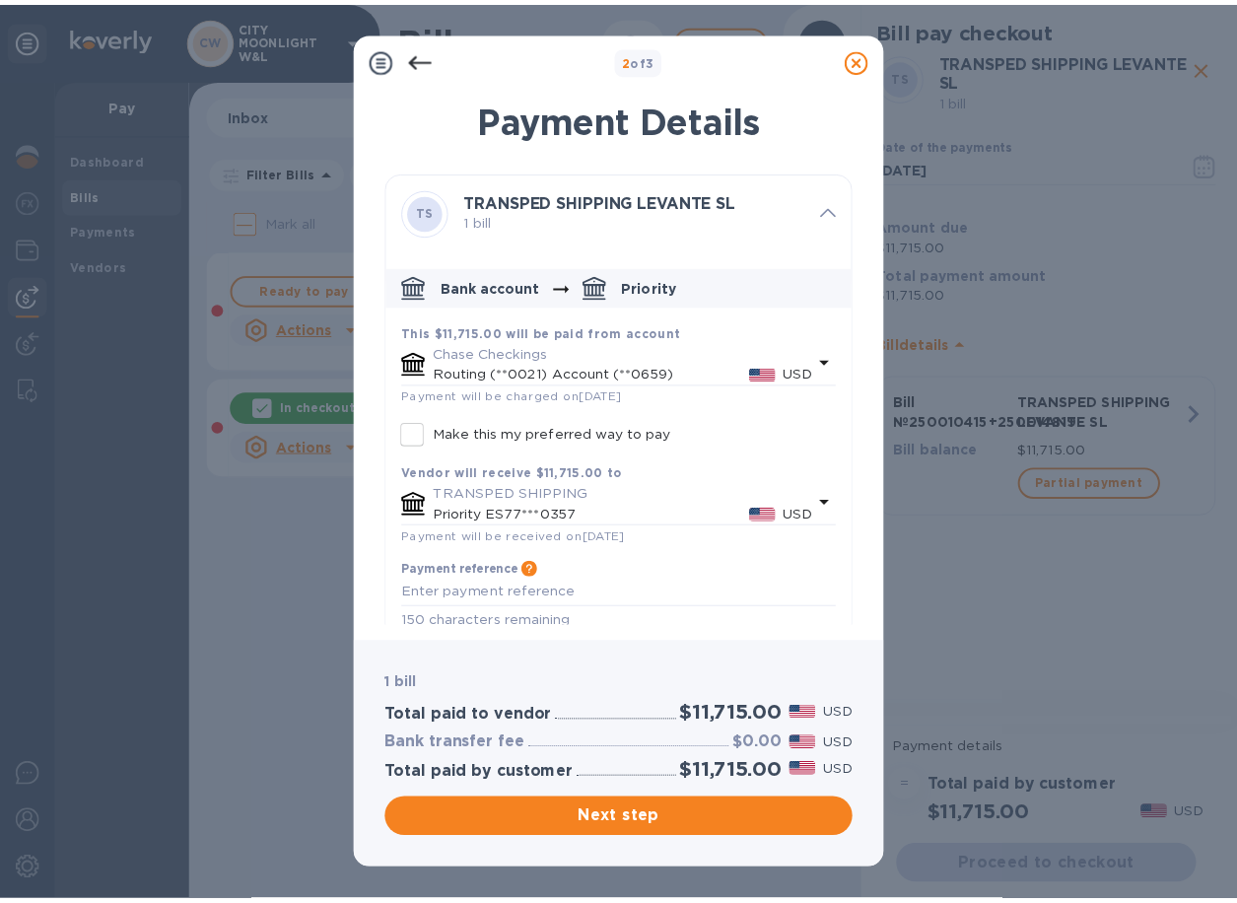
scroll to position [24, 0]
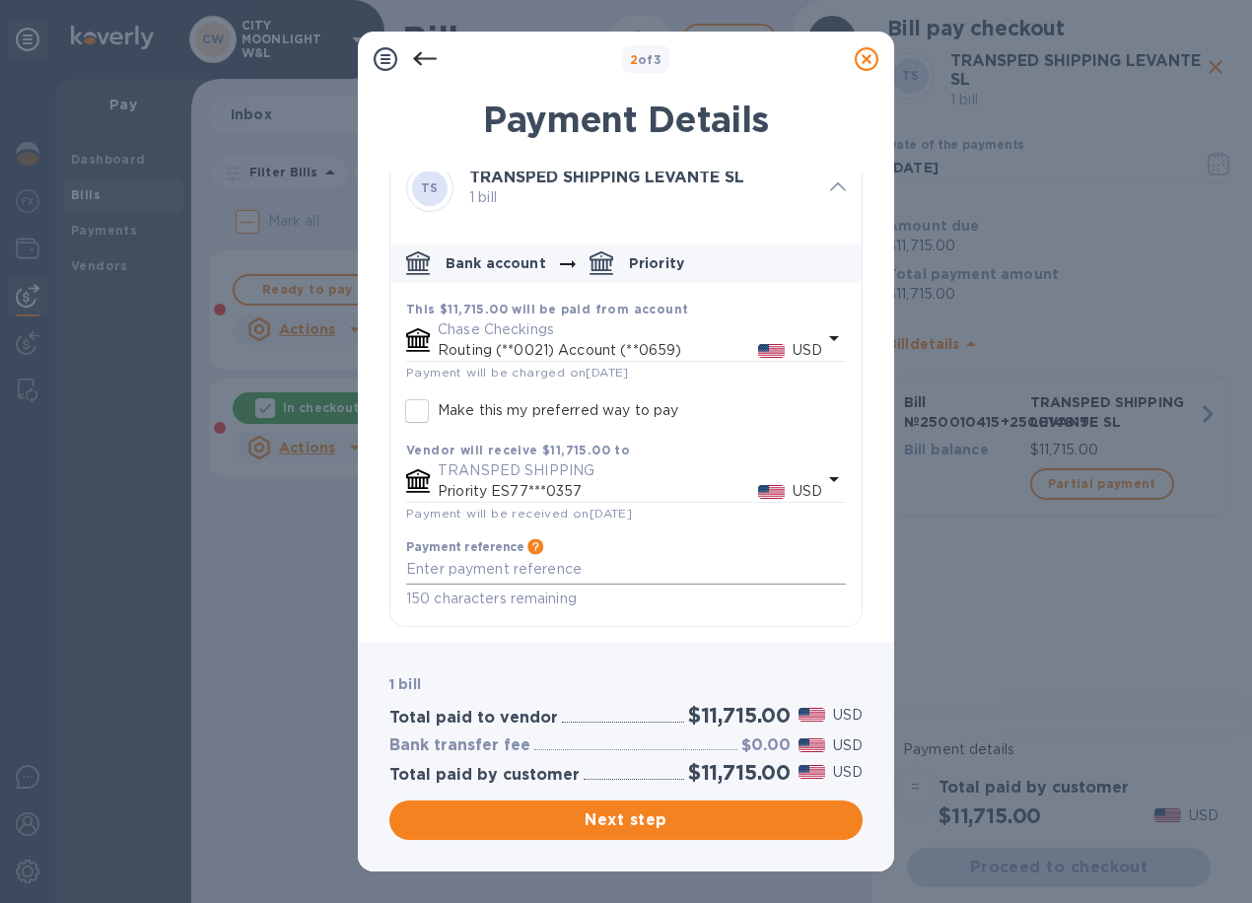
click at [473, 557] on div "x" at bounding box center [626, 570] width 440 height 30
paste textarea "250010415"
paste textarea "250014819"
type textarea "250010415+250014819"
click at [667, 826] on span "Next step" at bounding box center [626, 820] width 442 height 24
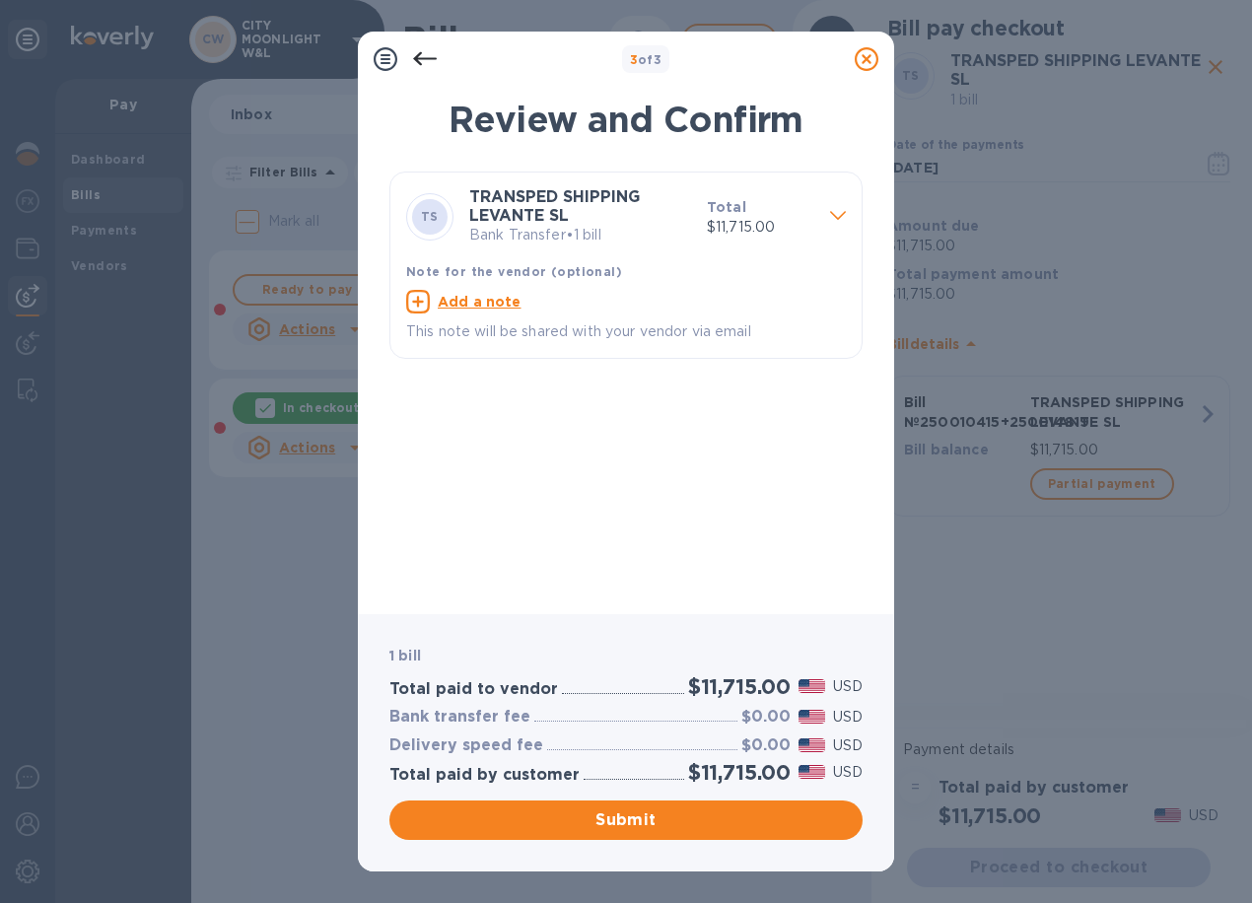
click at [463, 300] on u "Add a note" at bounding box center [480, 302] width 84 height 16
click at [515, 317] on div "x" at bounding box center [610, 305] width 408 height 30
paste textarea "250014819"
click at [548, 300] on textarea "250014819+" at bounding box center [610, 304] width 408 height 17
paste textarea "250010415"
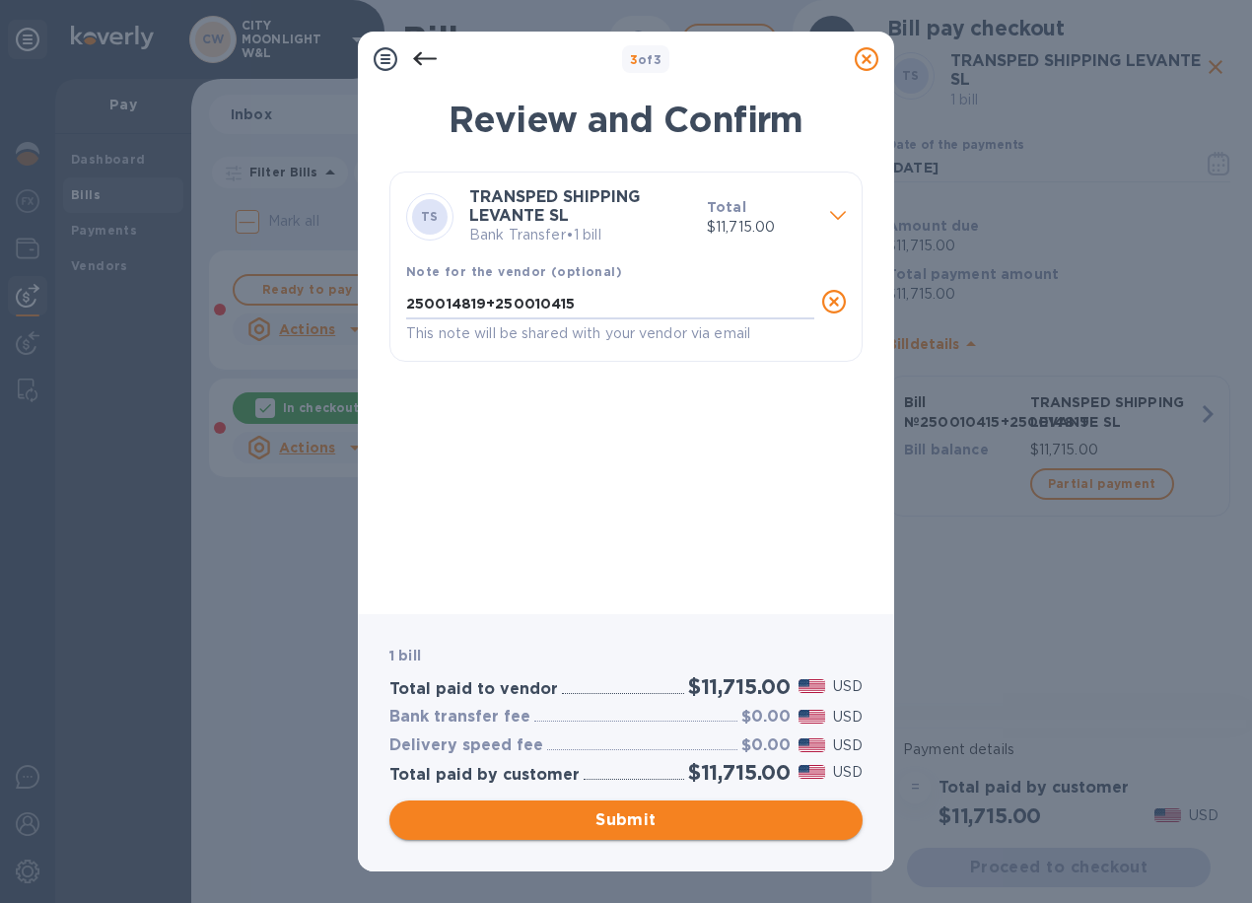
type textarea "250014819+250010415"
click at [699, 813] on span "Submit" at bounding box center [626, 820] width 442 height 24
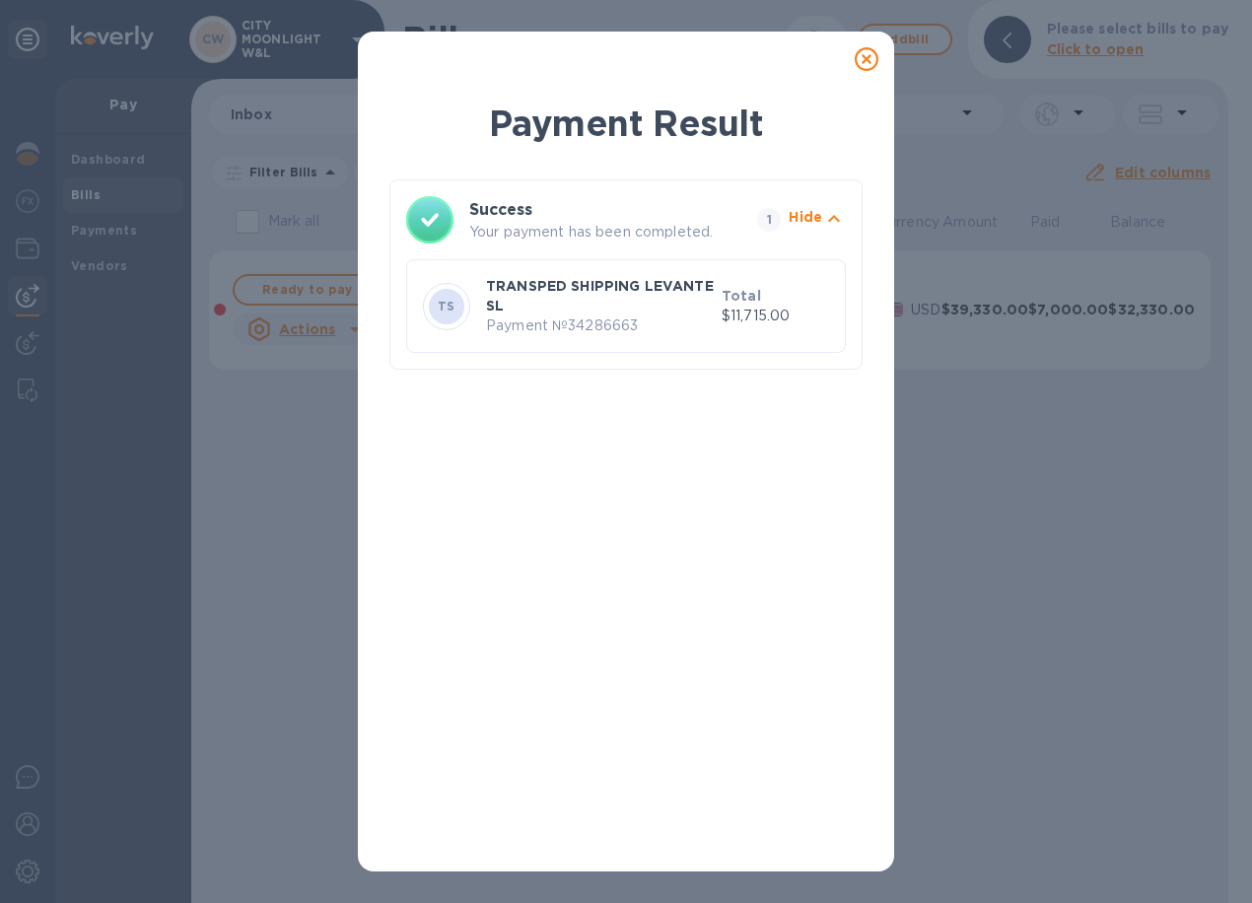
click at [875, 60] on icon at bounding box center [866, 59] width 24 height 24
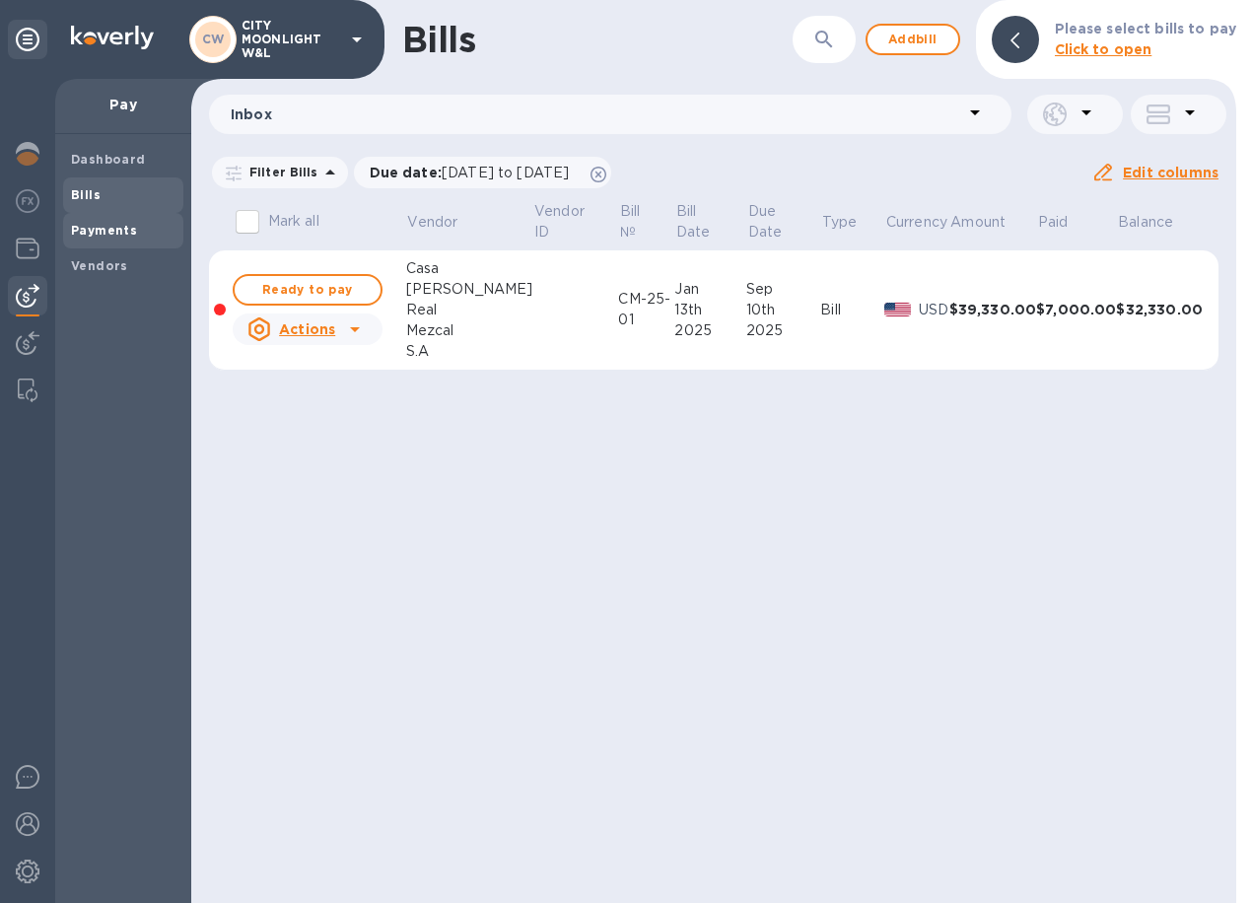
click at [100, 228] on b "Payments" at bounding box center [104, 230] width 66 height 15
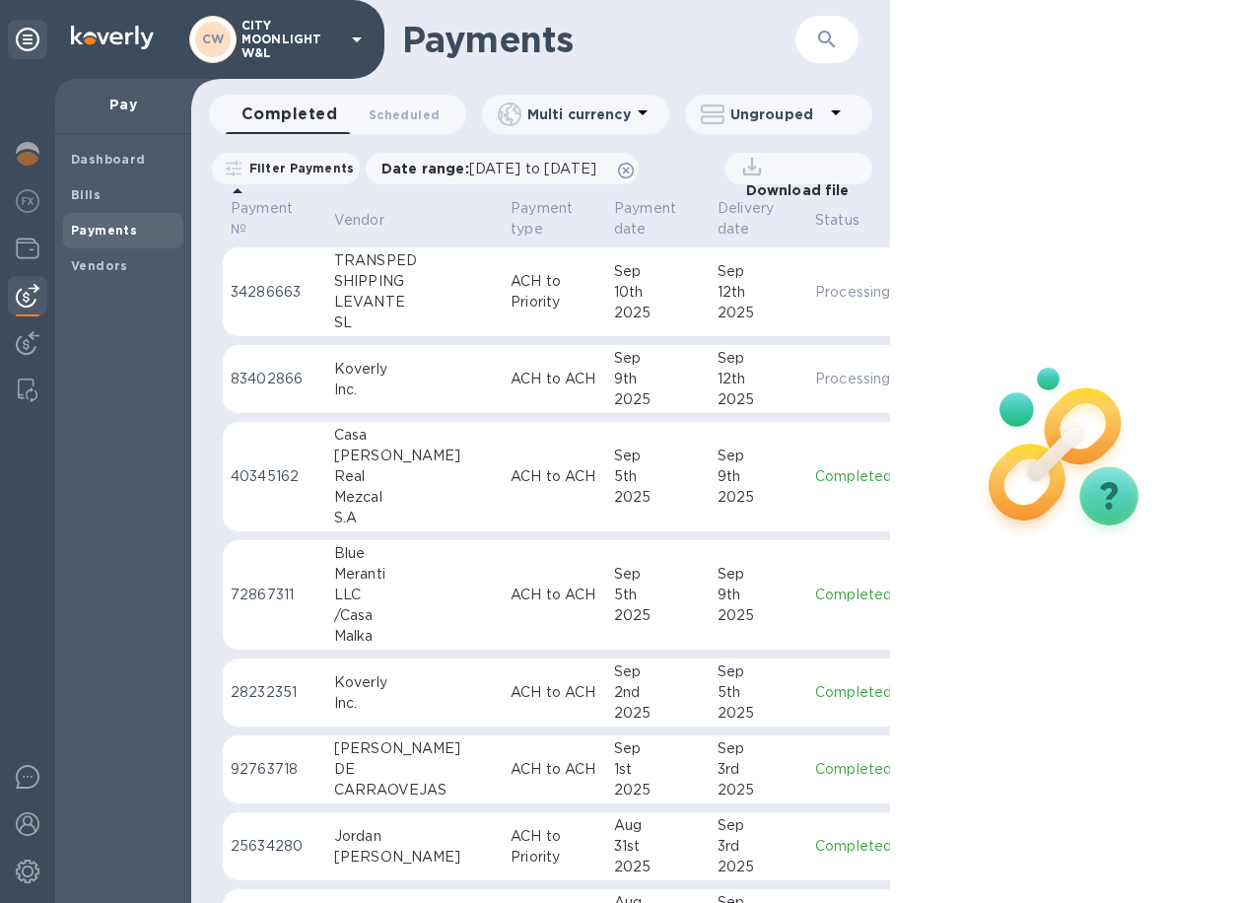
click at [511, 297] on p "ACH to Priority" at bounding box center [555, 291] width 88 height 41
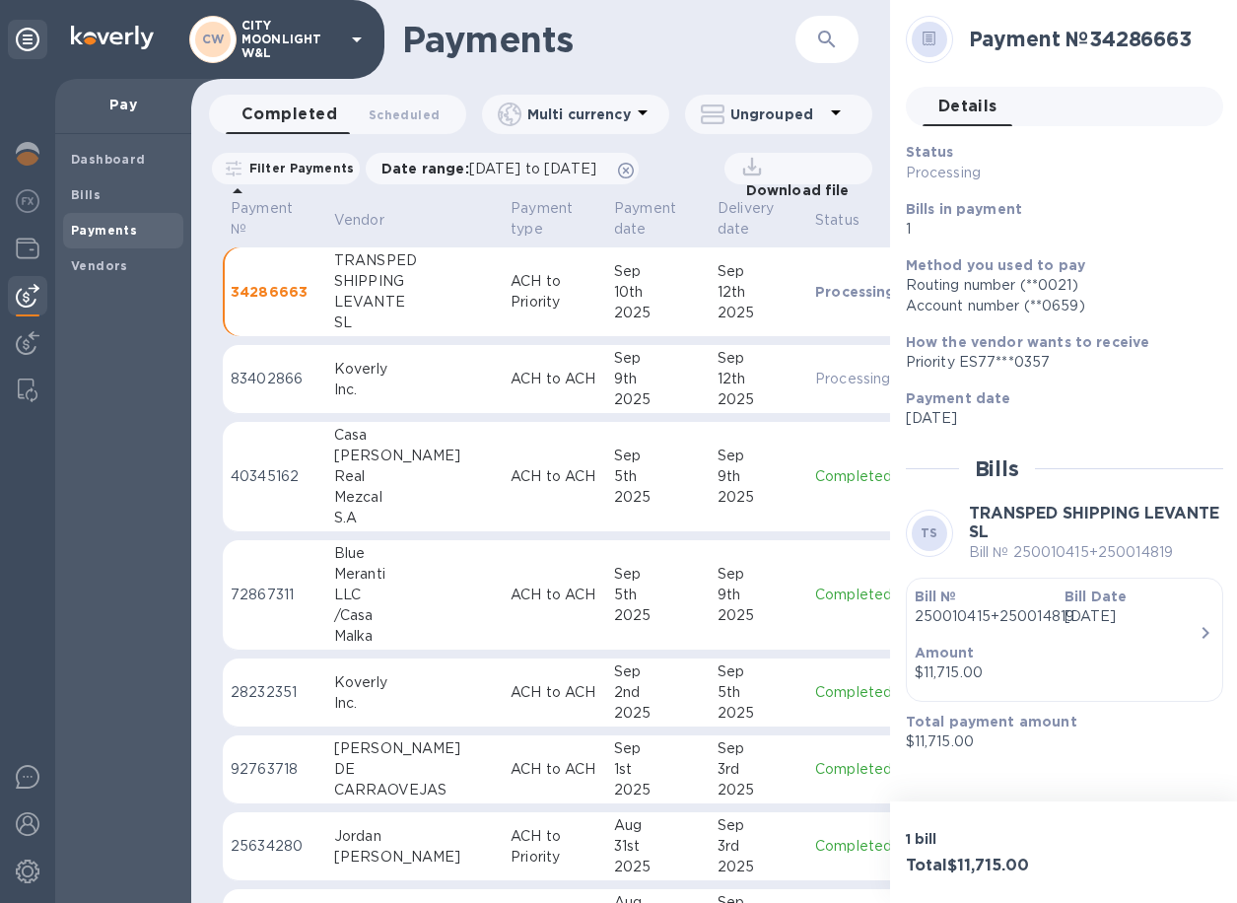
click at [967, 108] on span "Details 0" at bounding box center [967, 107] width 59 height 28
click at [920, 30] on div at bounding box center [929, 39] width 35 height 35
click at [933, 39] on icon at bounding box center [929, 39] width 14 height 15
